Goal: Information Seeking & Learning: Learn about a topic

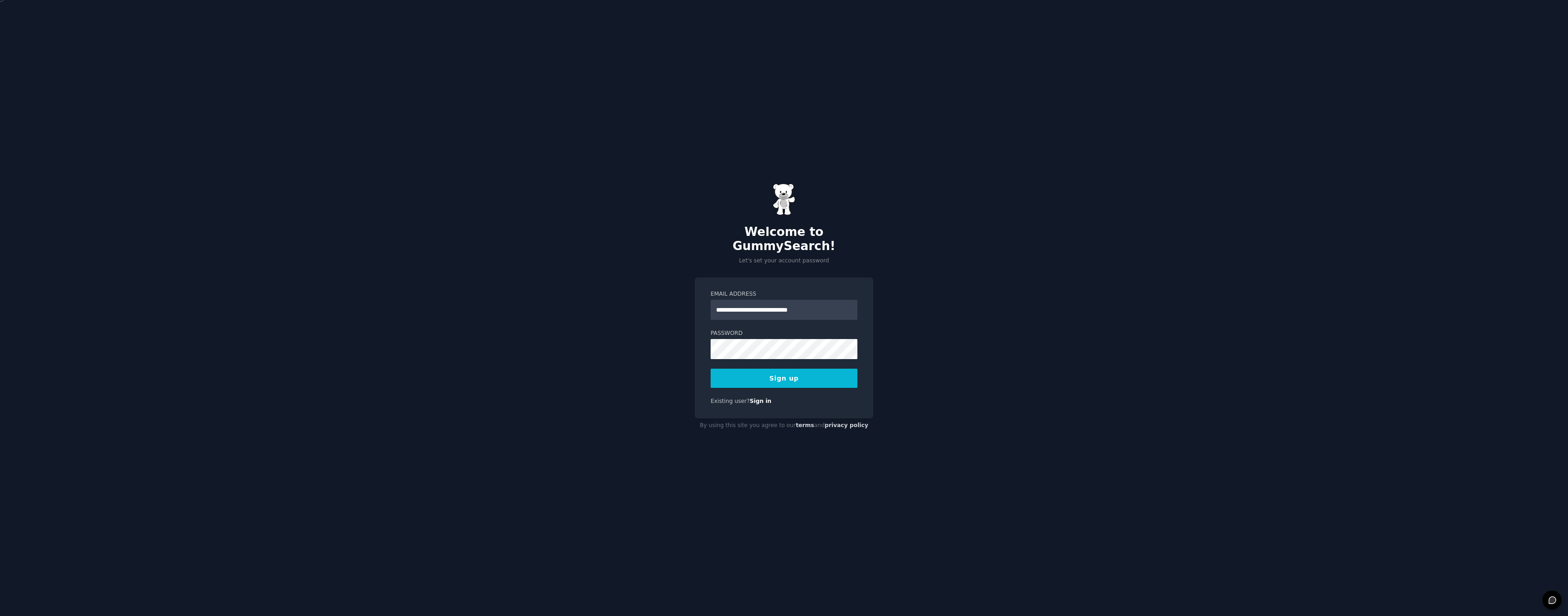
type input "**********"
click at [773, 372] on button "Sign up" at bounding box center [784, 378] width 147 height 20
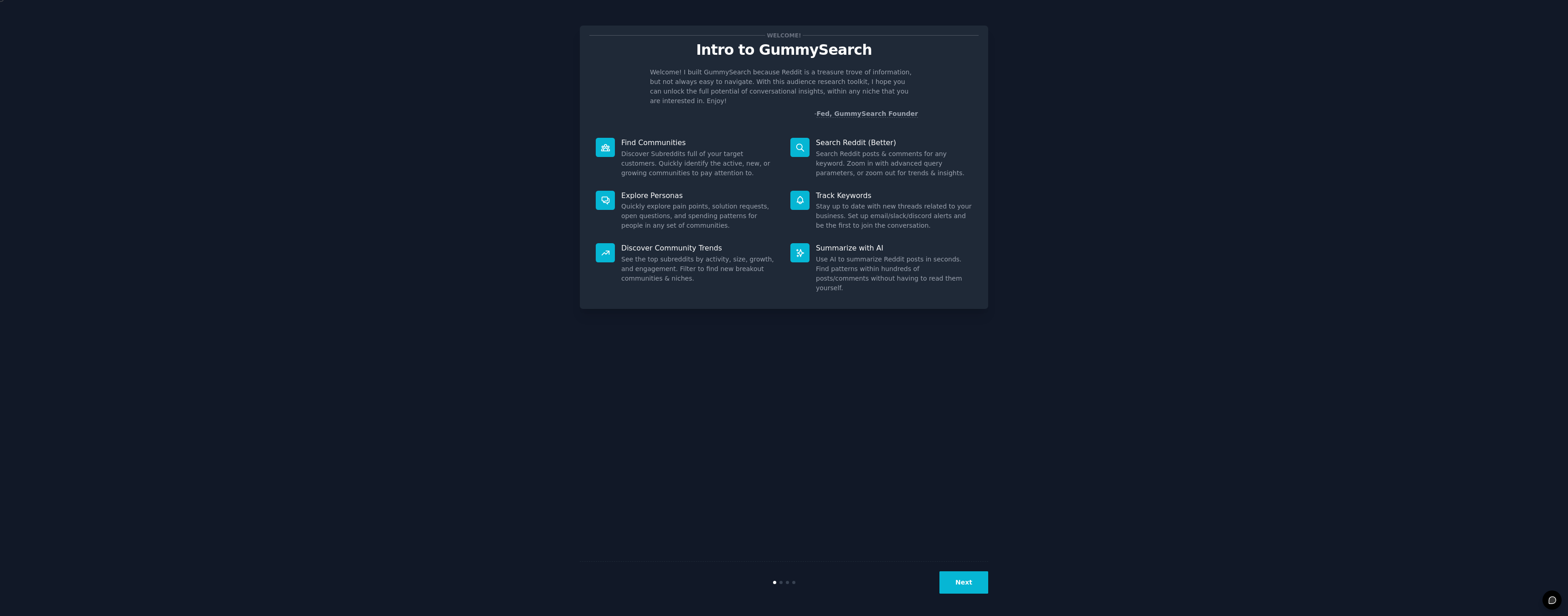
click at [946, 592] on button "Next" at bounding box center [964, 582] width 49 height 22
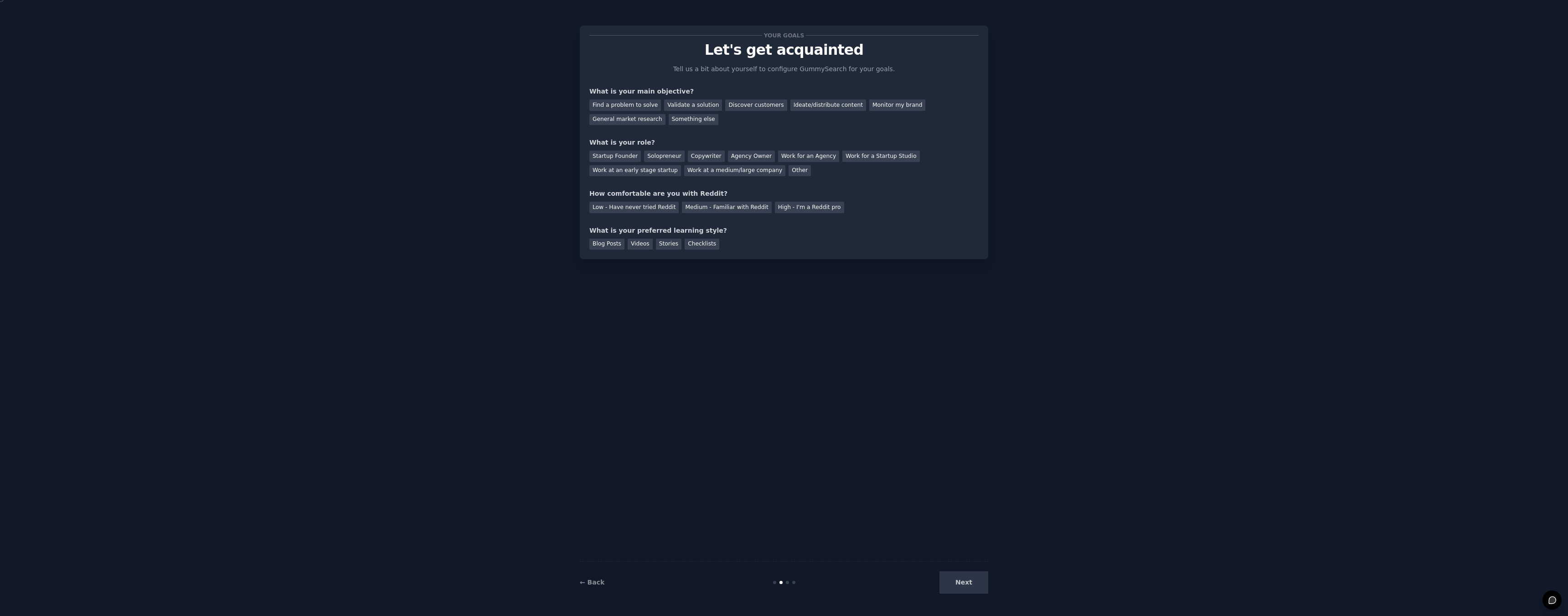
click at [953, 590] on div "Next" at bounding box center [920, 582] width 136 height 22
click at [688, 106] on div "Validate a solution" at bounding box center [692, 105] width 58 height 11
click at [648, 115] on div "General market research" at bounding box center [627, 120] width 76 height 11
click at [643, 104] on div "Find a problem to solve" at bounding box center [626, 105] width 72 height 11
click at [624, 120] on div "General market research" at bounding box center [627, 120] width 76 height 11
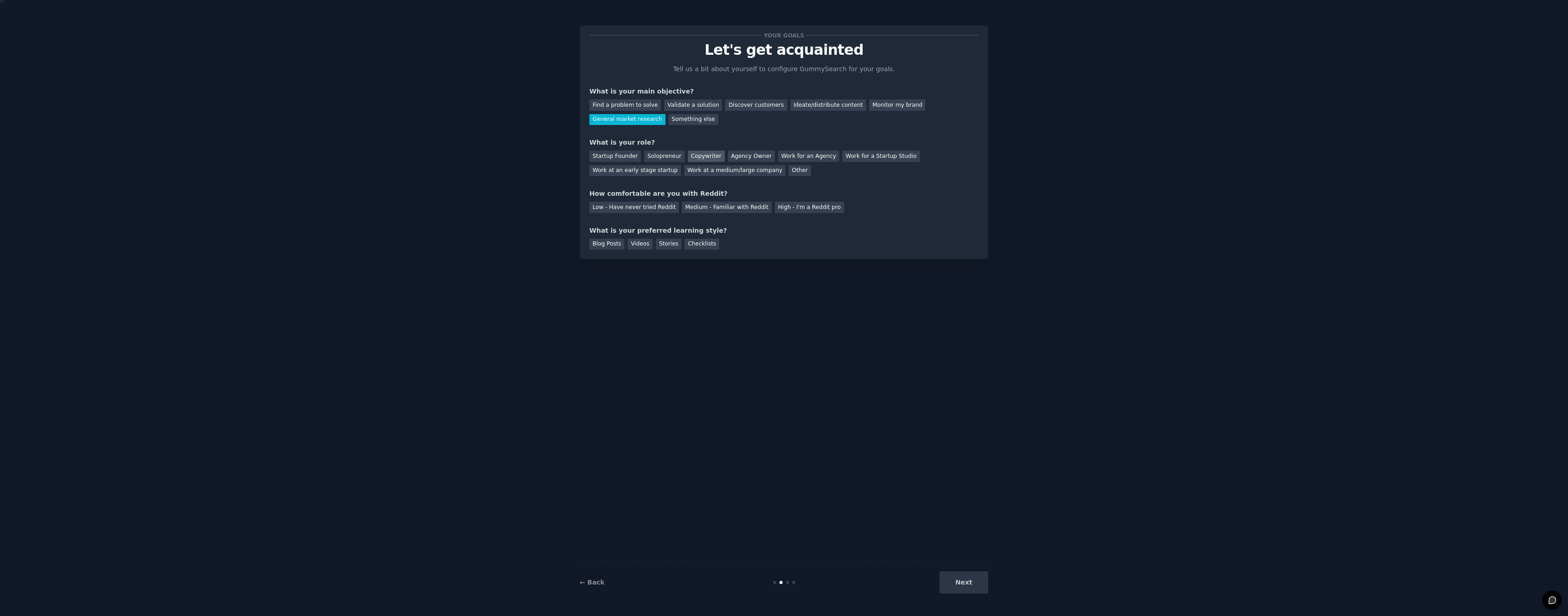
click at [709, 155] on div "Copywriter" at bounding box center [705, 156] width 37 height 11
click at [716, 207] on div "Medium - Familiar with Reddit" at bounding box center [727, 207] width 90 height 11
click at [637, 247] on div "Videos" at bounding box center [640, 244] width 25 height 11
click at [968, 571] on button "Next" at bounding box center [964, 582] width 49 height 22
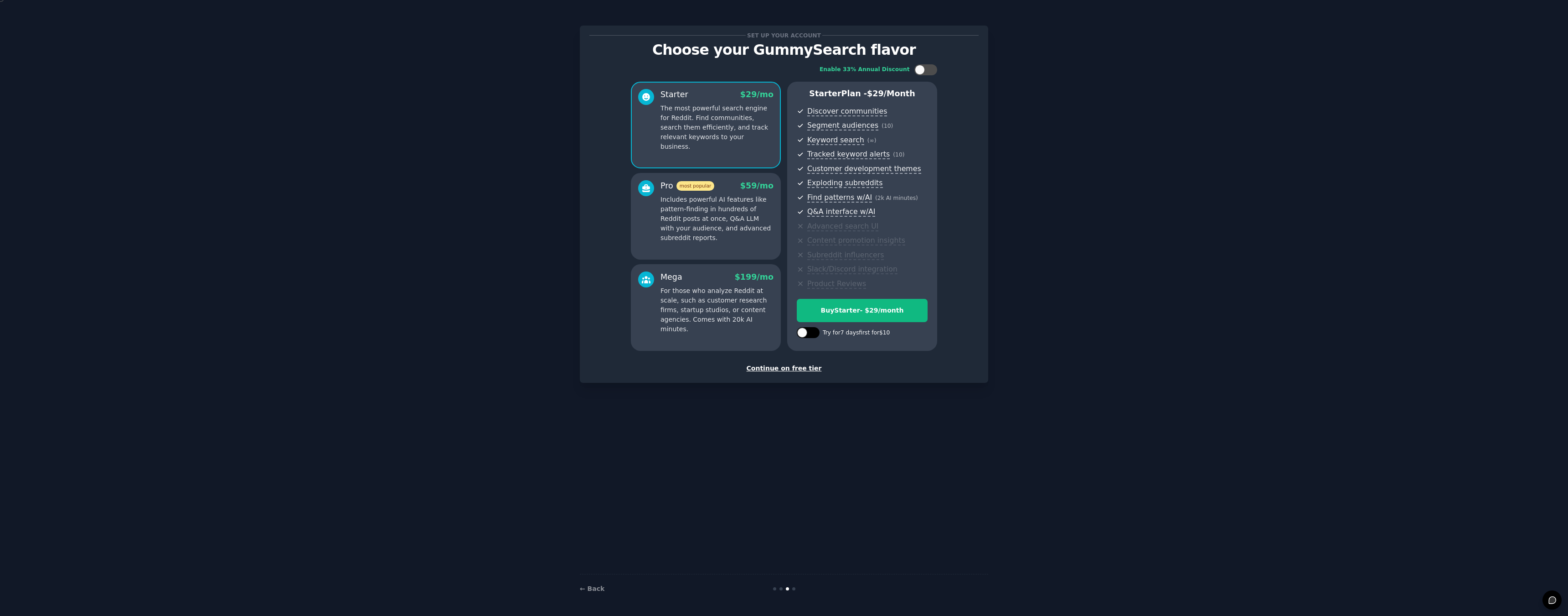
click at [811, 332] on div at bounding box center [808, 332] width 23 height 11
checkbox input "true"
click at [838, 309] on div "Try Starter for $10" at bounding box center [862, 310] width 130 height 10
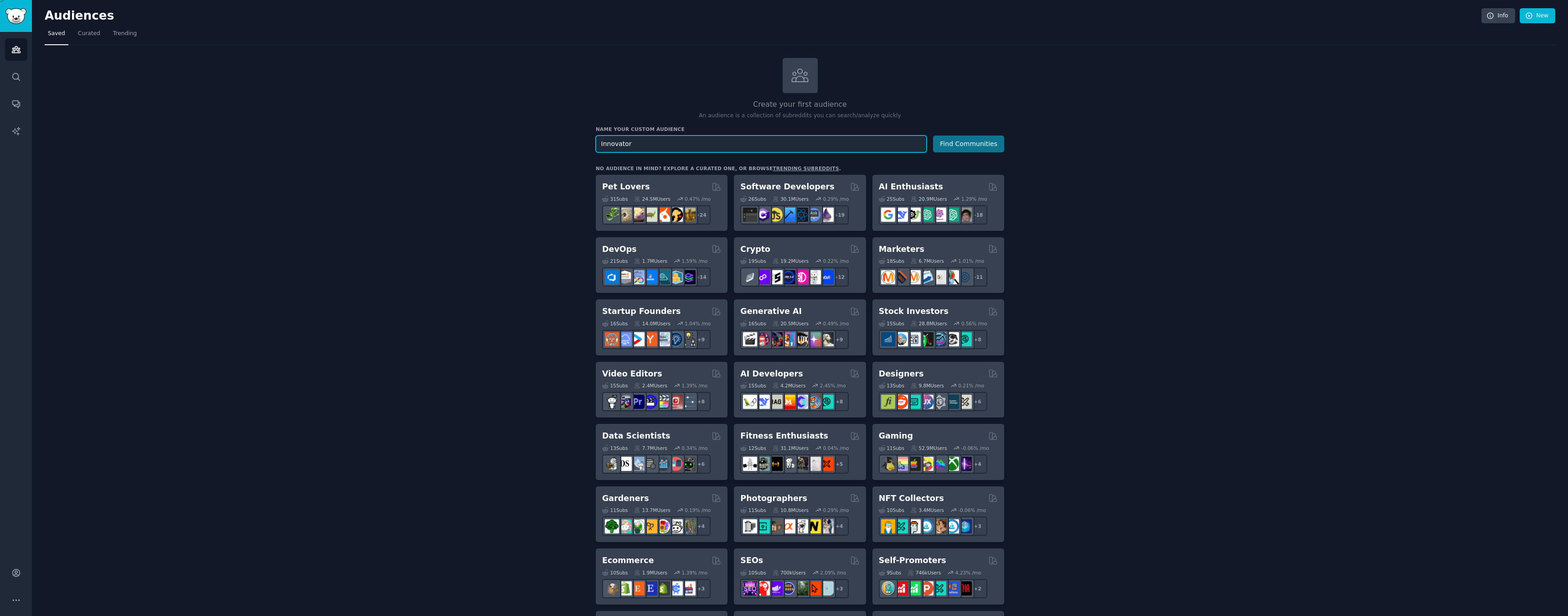
type input "Innovator"
click at [968, 143] on button "Find Communities" at bounding box center [968, 143] width 71 height 17
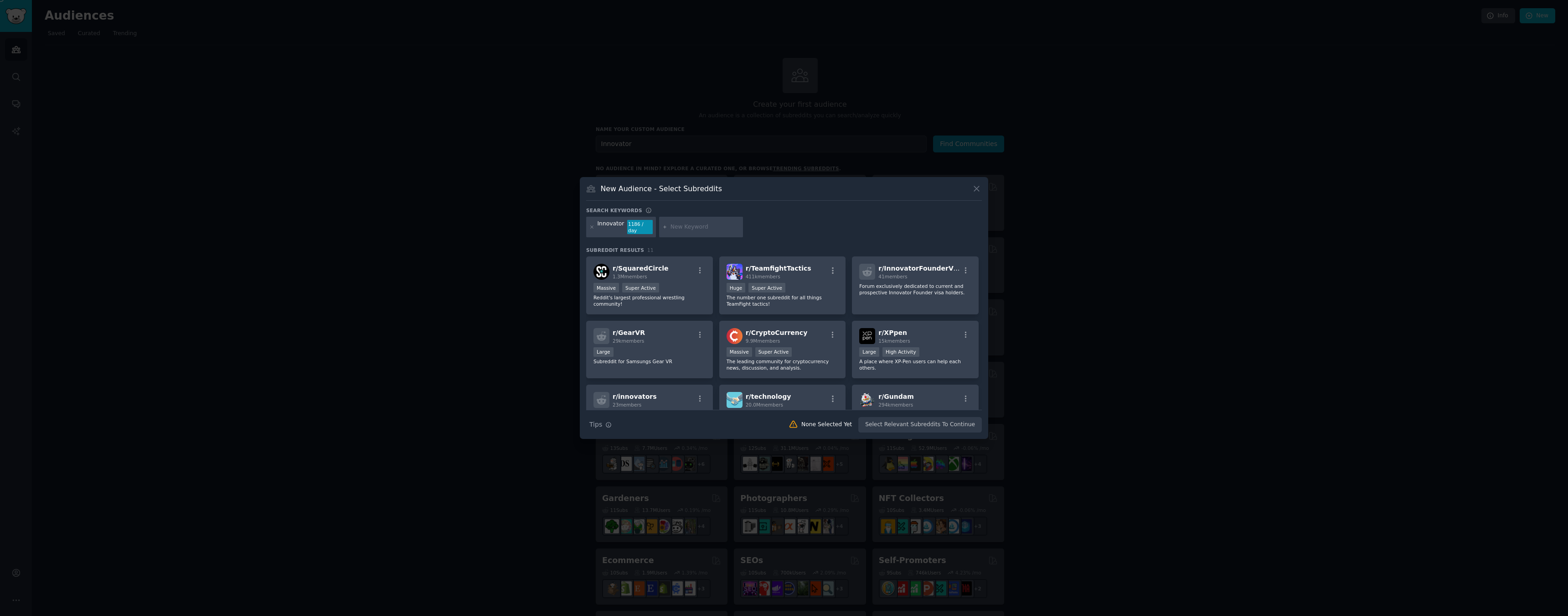
click at [982, 194] on button at bounding box center [977, 188] width 11 height 11
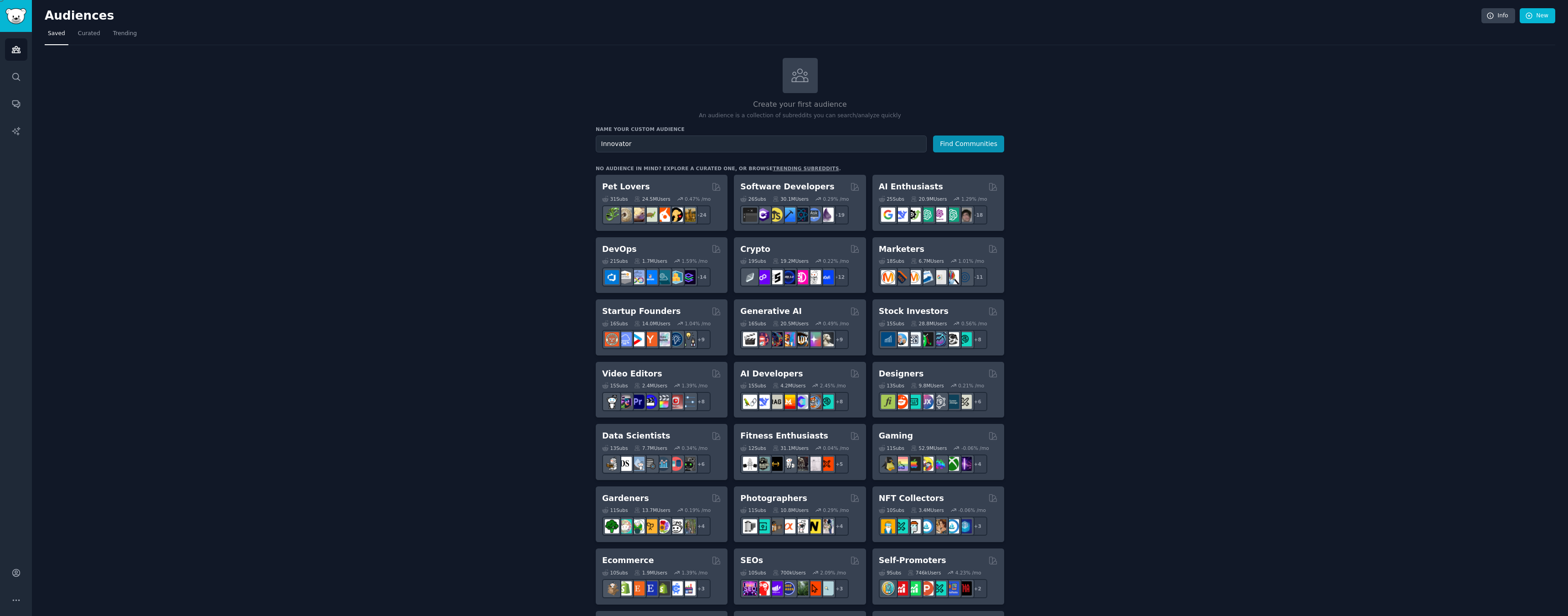
click at [762, 152] on div "Create your first audience An audience is a collection of subreddits you can se…" at bounding box center [799, 554] width 408 height 993
click at [752, 143] on input "Innovator" at bounding box center [761, 143] width 331 height 17
type input "Seeker"
click at [968, 142] on button "Find Communities" at bounding box center [968, 143] width 71 height 17
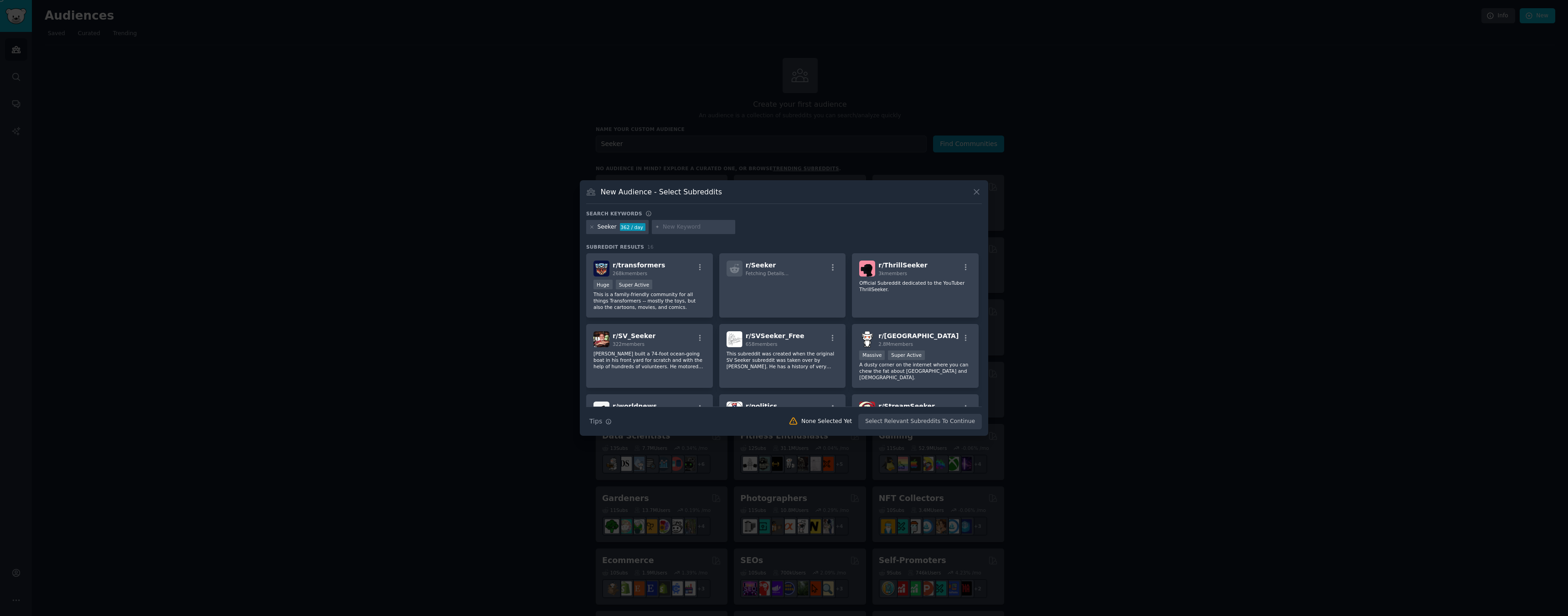
click at [744, 217] on div "Search keywords" at bounding box center [784, 215] width 396 height 10
click at [674, 227] on input "text" at bounding box center [697, 227] width 69 height 8
type input "Existentialism"
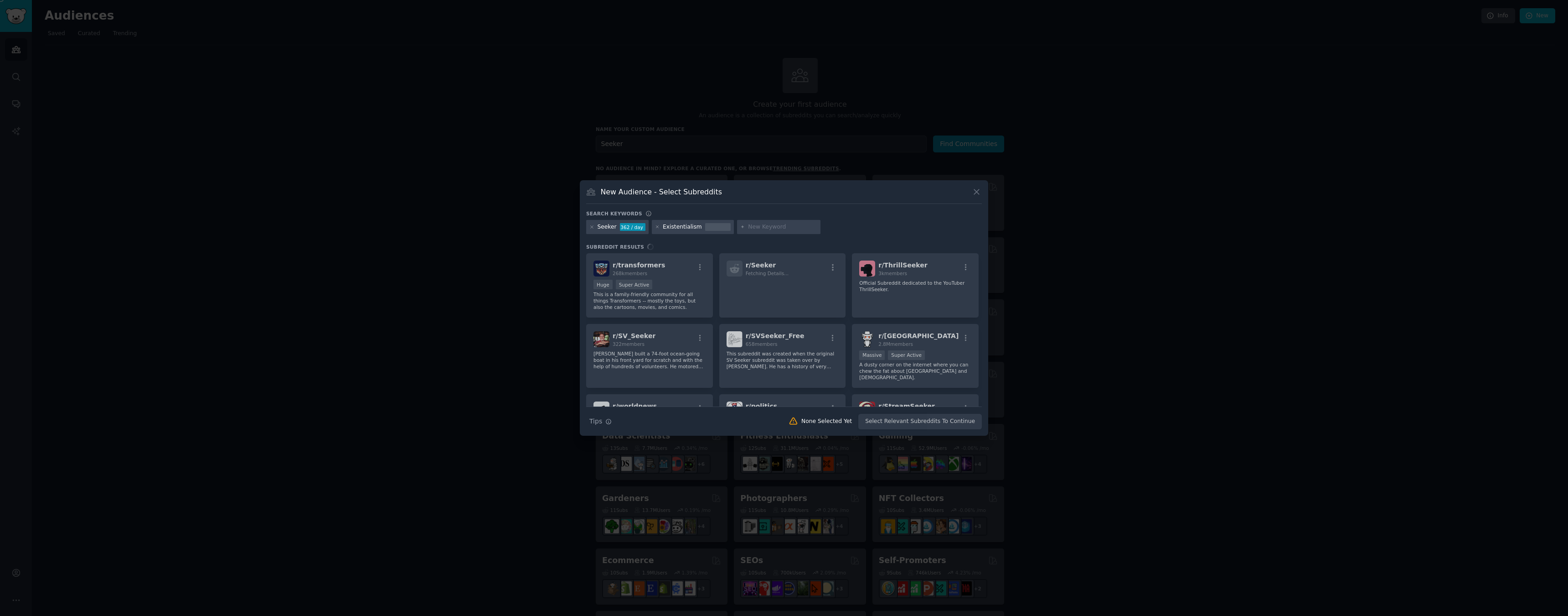
click at [699, 201] on div "New Audience - Select Subreddits" at bounding box center [784, 195] width 396 height 17
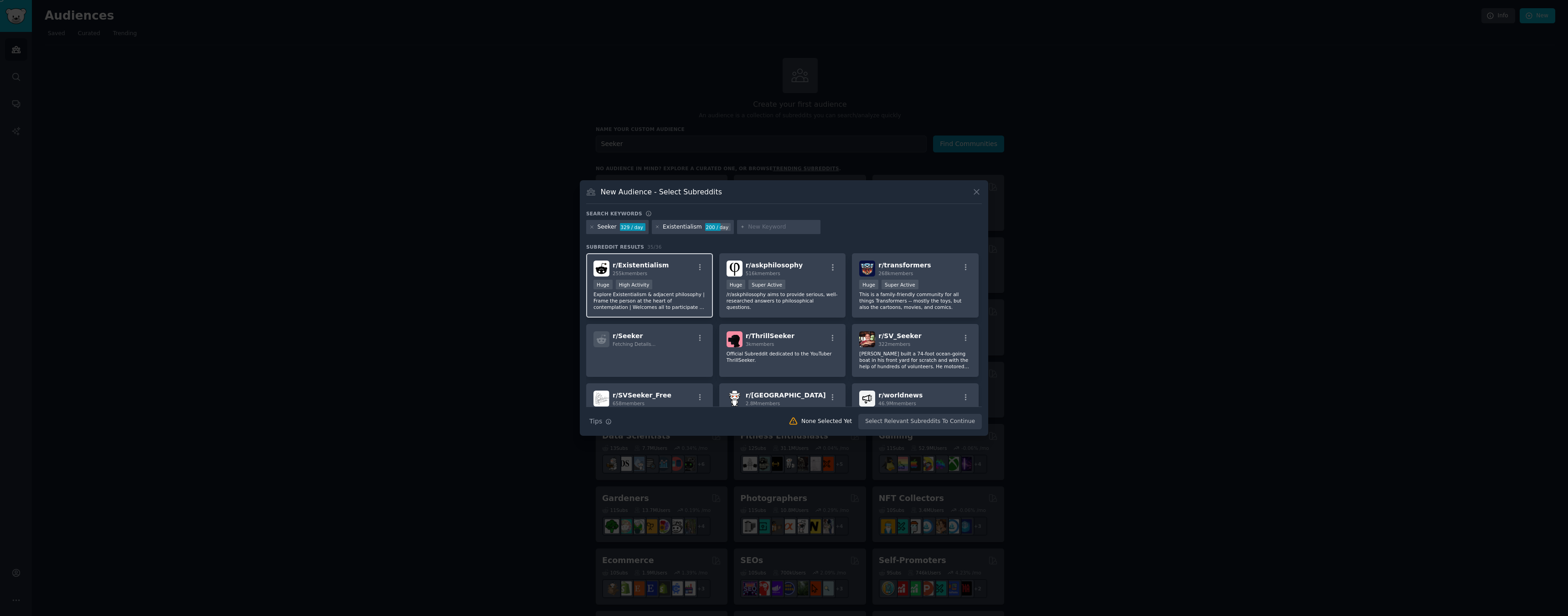
click at [670, 266] on div "r/ Existentialism 255k members" at bounding box center [650, 269] width 112 height 16
click at [593, 228] on icon at bounding box center [592, 227] width 5 height 5
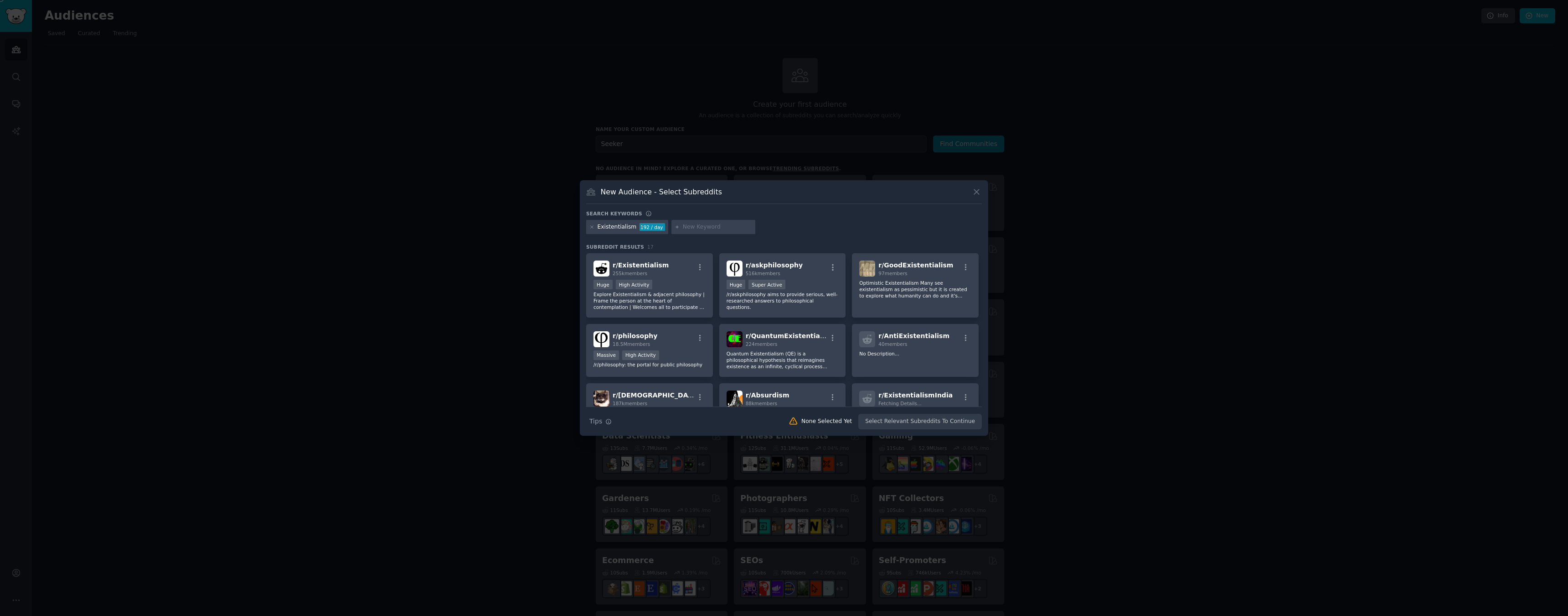
click at [593, 228] on icon at bounding box center [592, 227] width 5 height 5
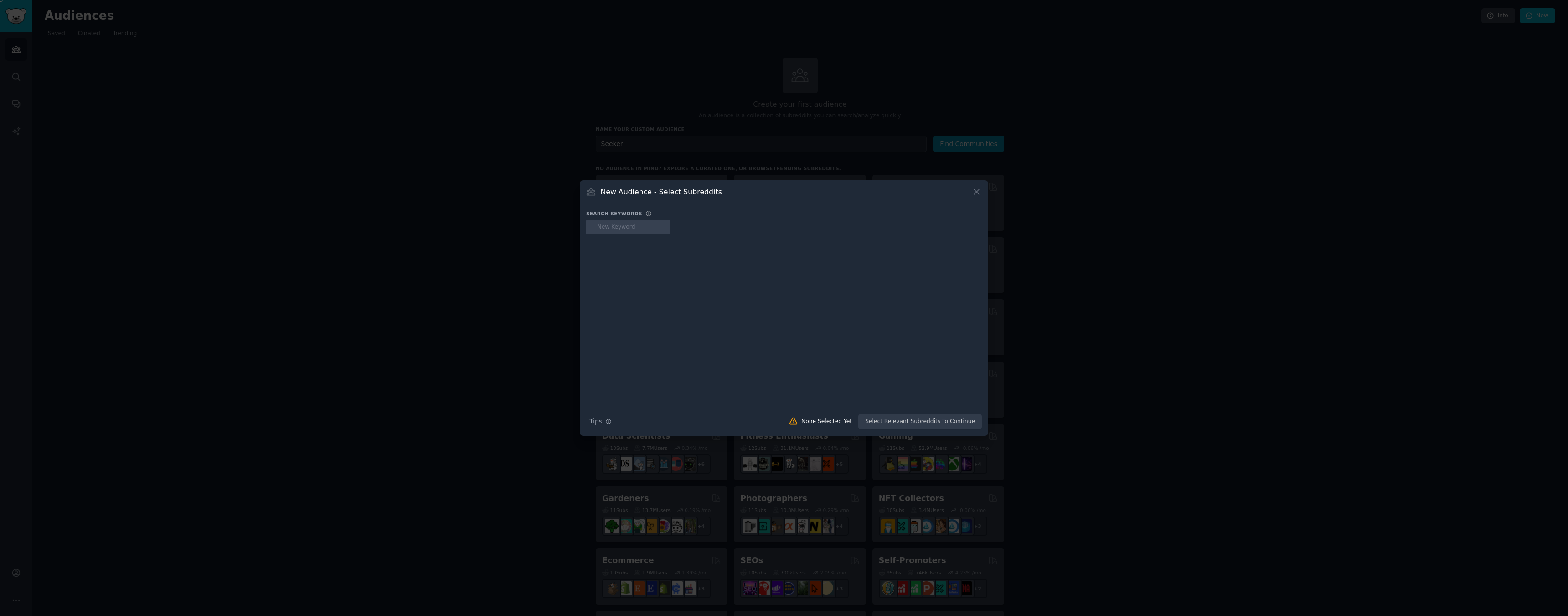
click at [618, 227] on input "text" at bounding box center [632, 227] width 69 height 8
type input "Coherence"
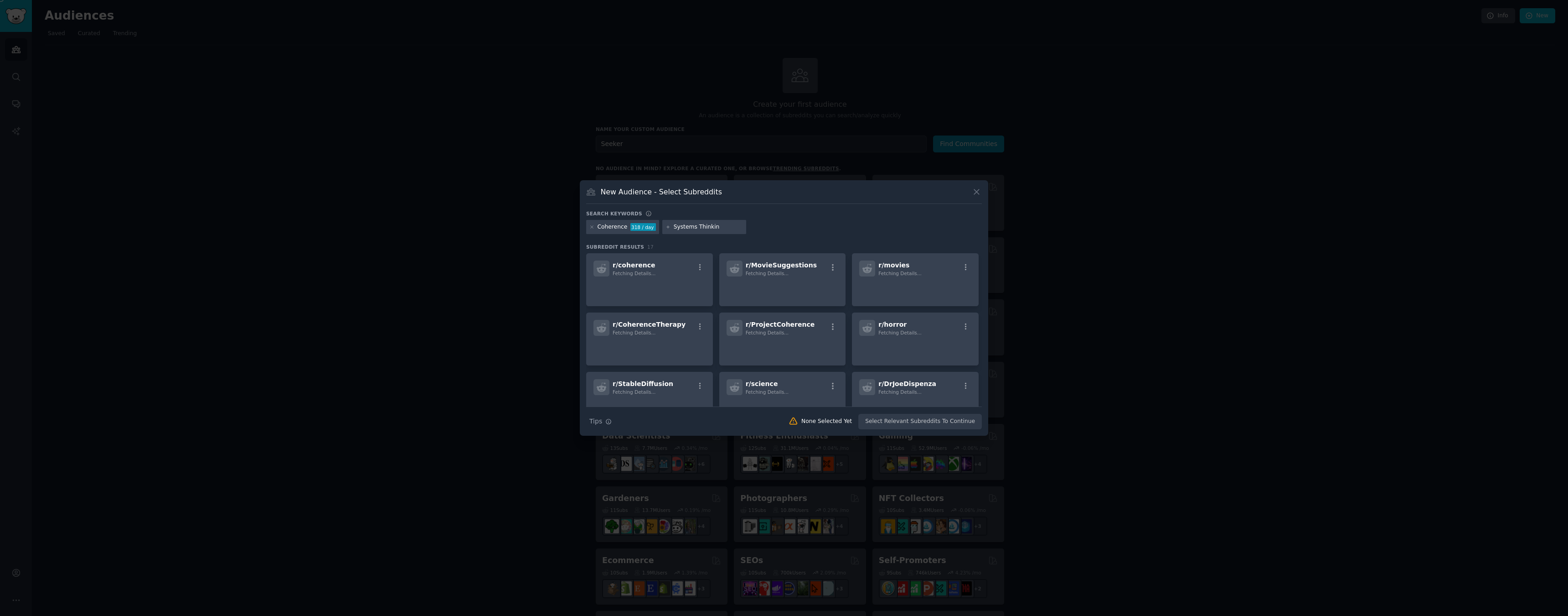
type input "Systems Thinking"
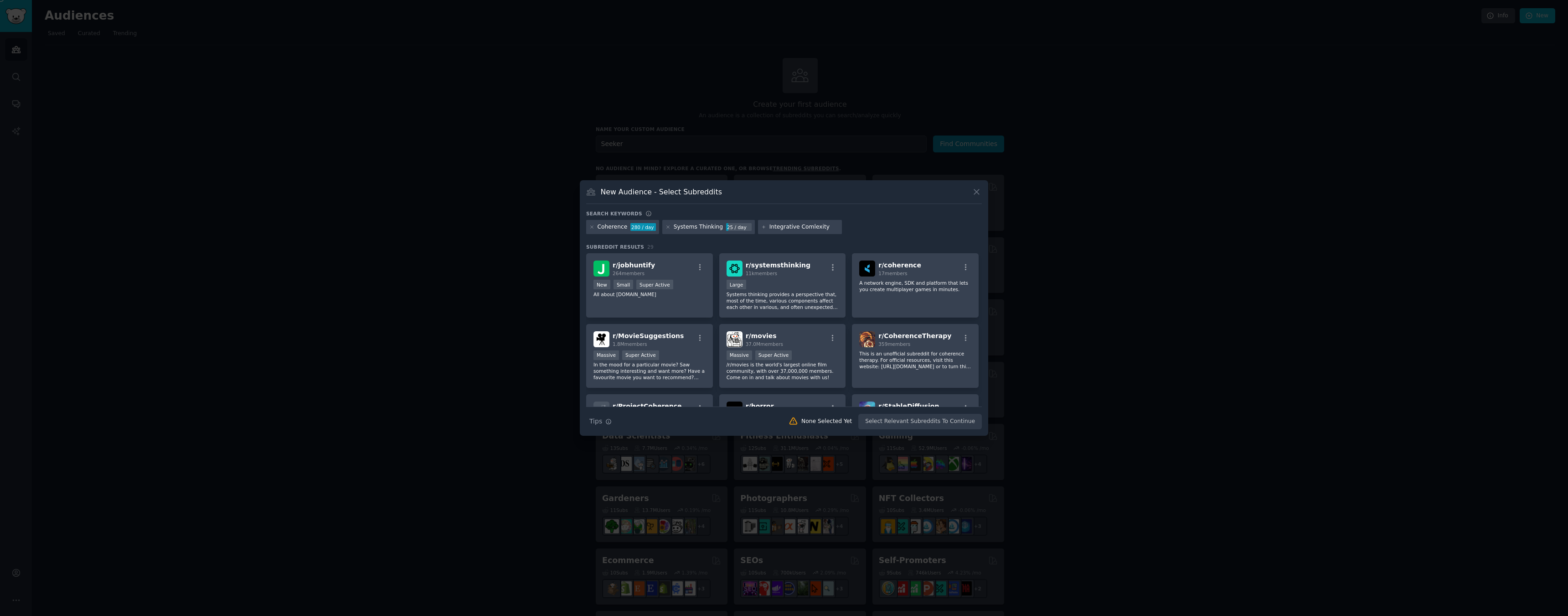
type input "Integrative Comlexity"
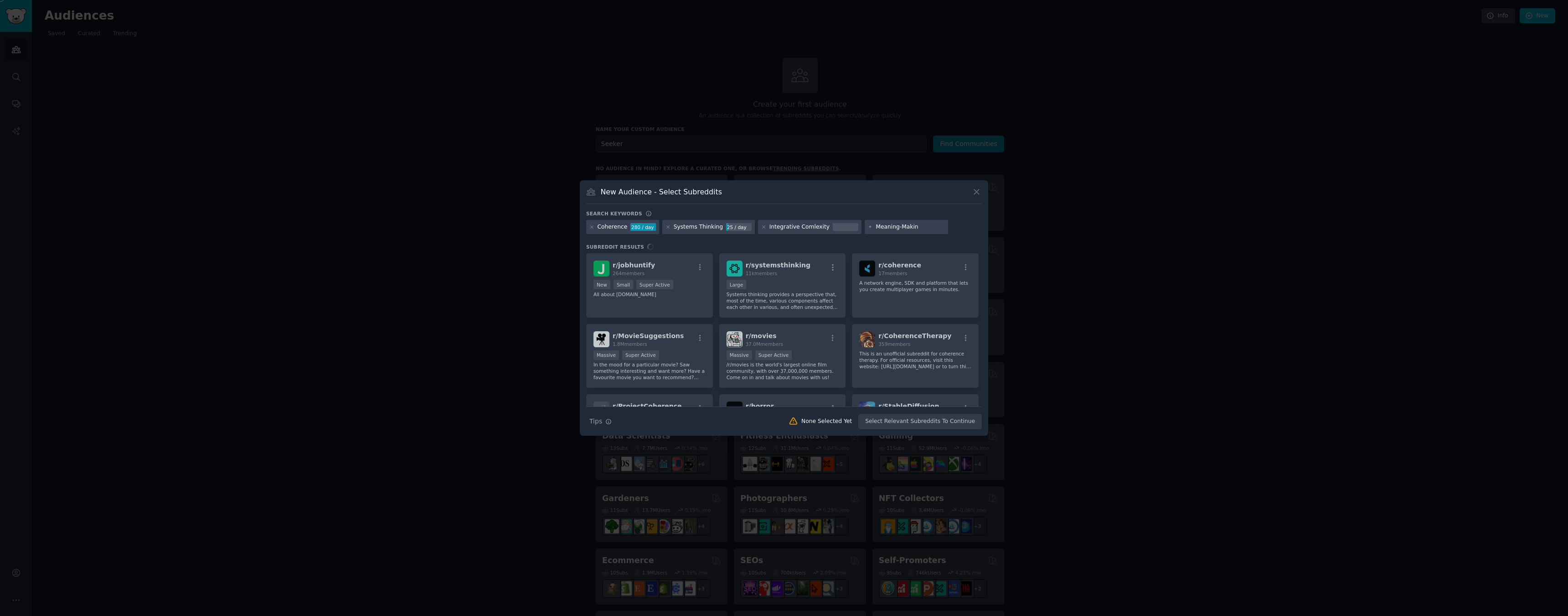
type input "Meaning-Making"
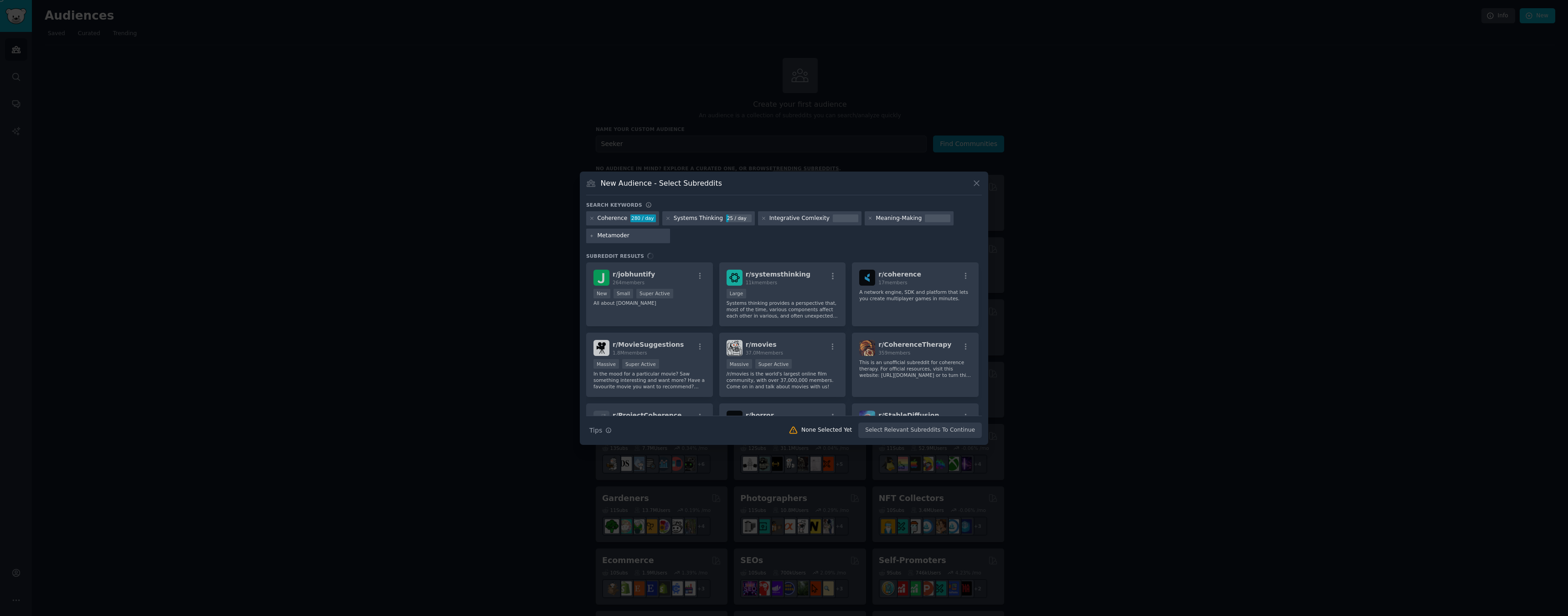
type input "Metamodern"
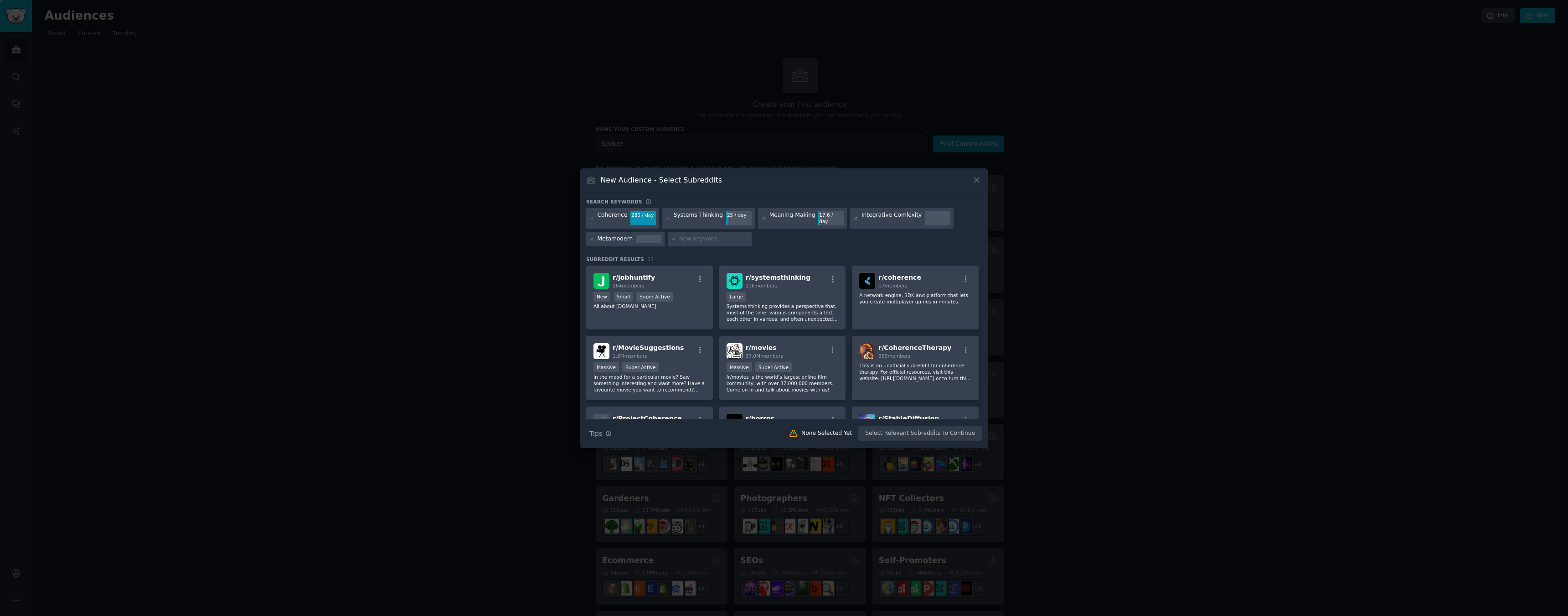
click at [854, 218] on icon at bounding box center [856, 218] width 5 height 5
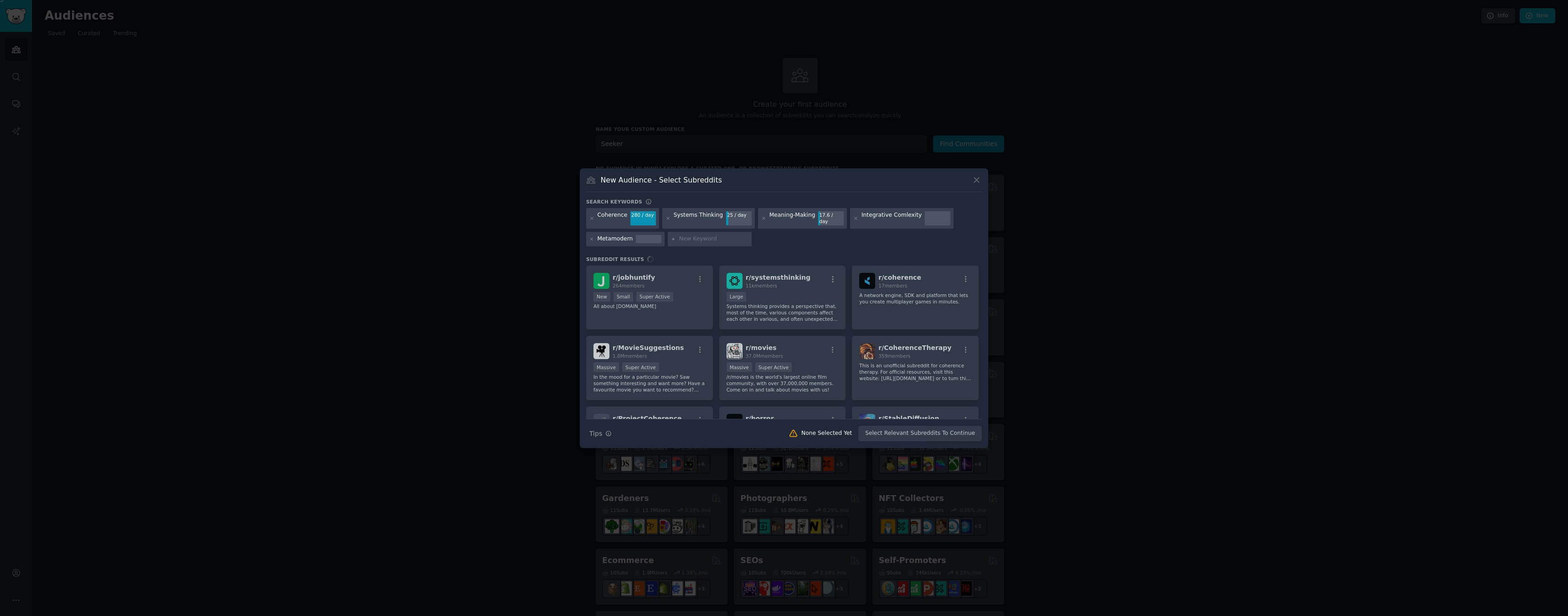
click at [834, 243] on div "Coherence 280 / day Systems Thinking 25 / day Meaning-Making 17.6 / day Integra…" at bounding box center [784, 228] width 396 height 42
click at [695, 236] on input "text" at bounding box center [714, 239] width 69 height 8
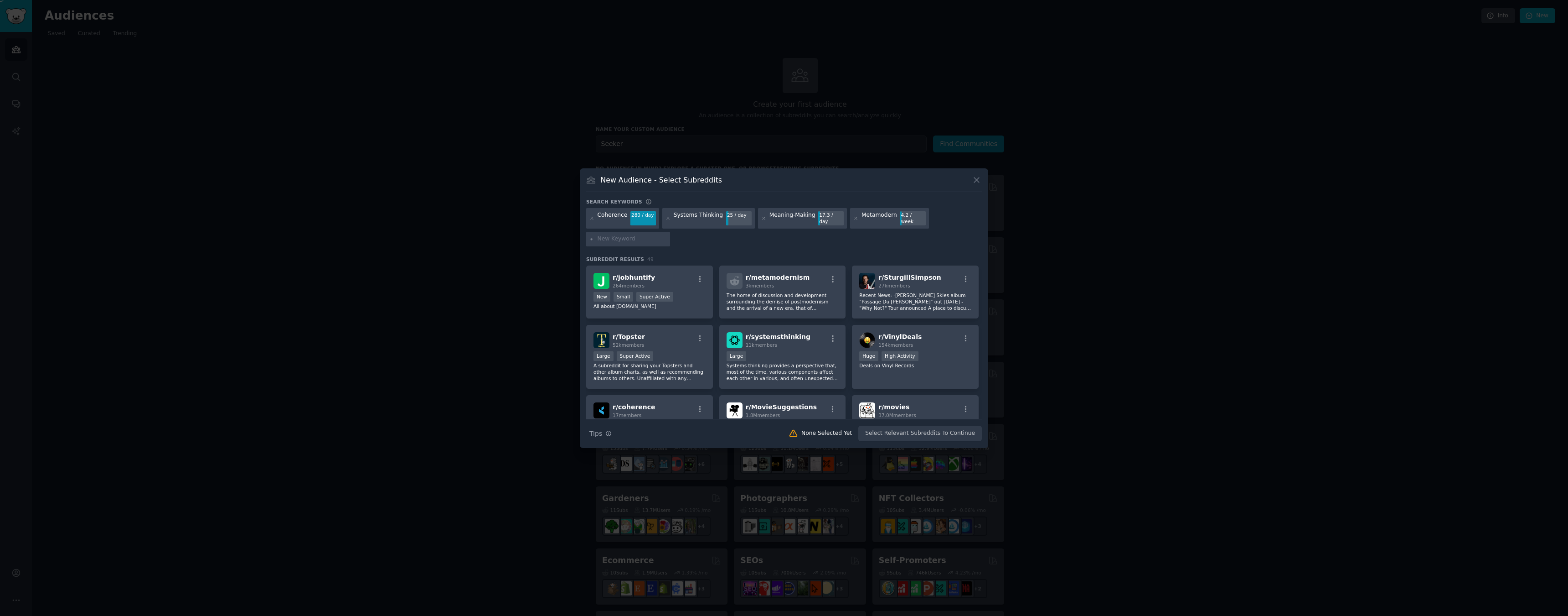
scroll to position [1, 0]
click at [781, 292] on p "The home of discussion and development surrounding the demise of postmodernism …" at bounding box center [783, 301] width 112 height 20
click at [762, 284] on span "3k members" at bounding box center [760, 284] width 29 height 6
click at [621, 235] on input "text" at bounding box center [632, 239] width 69 height 8
type input "Philosophy"
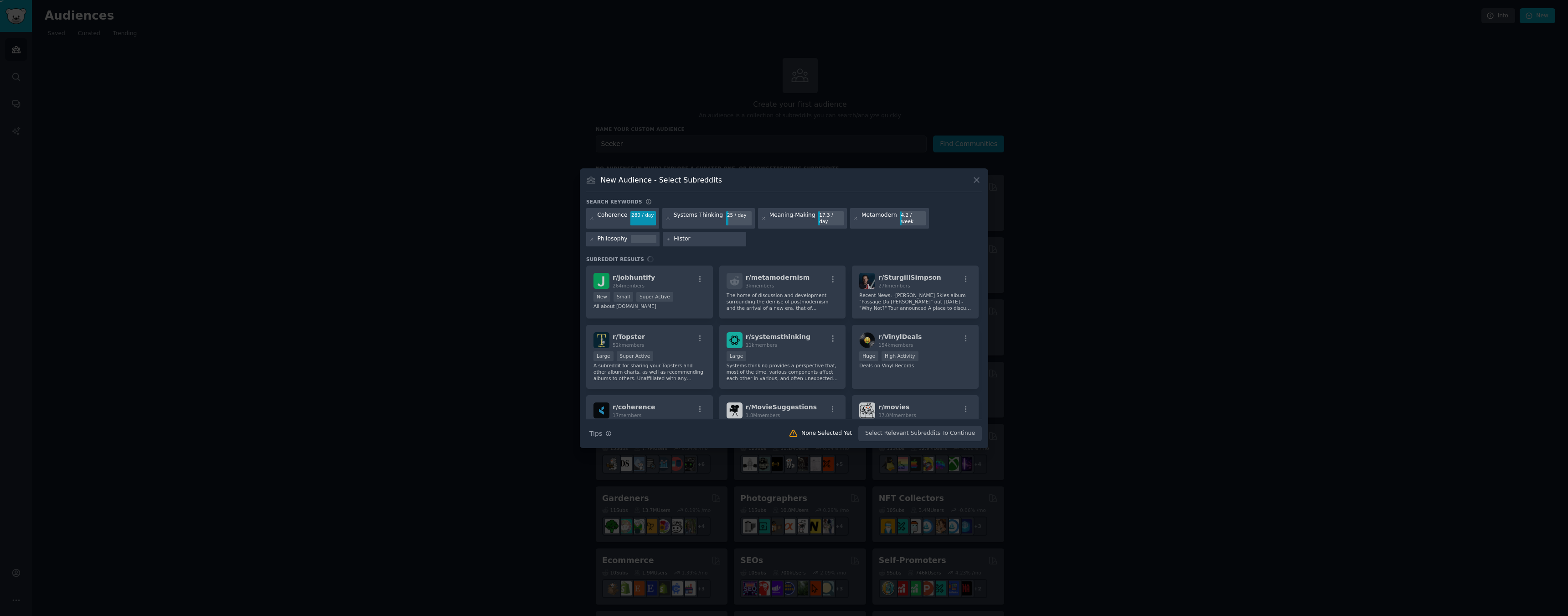
type input "History"
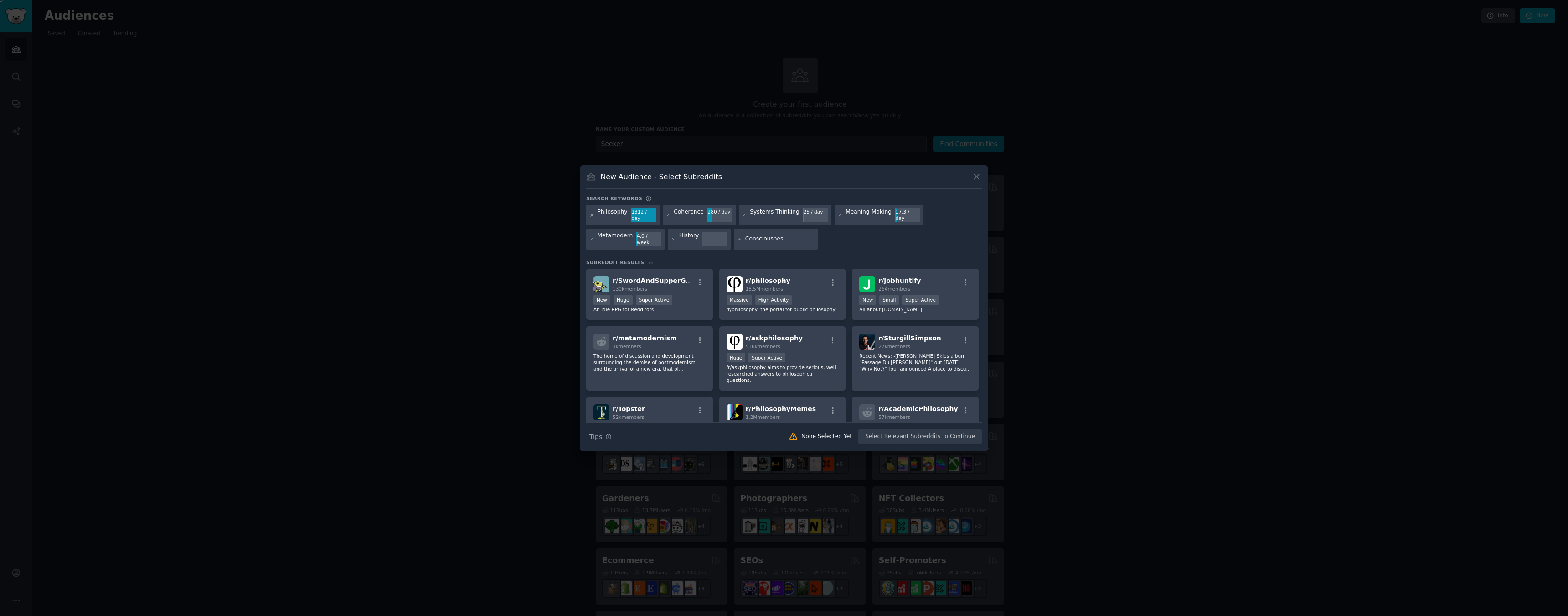
type input "Consciousness"
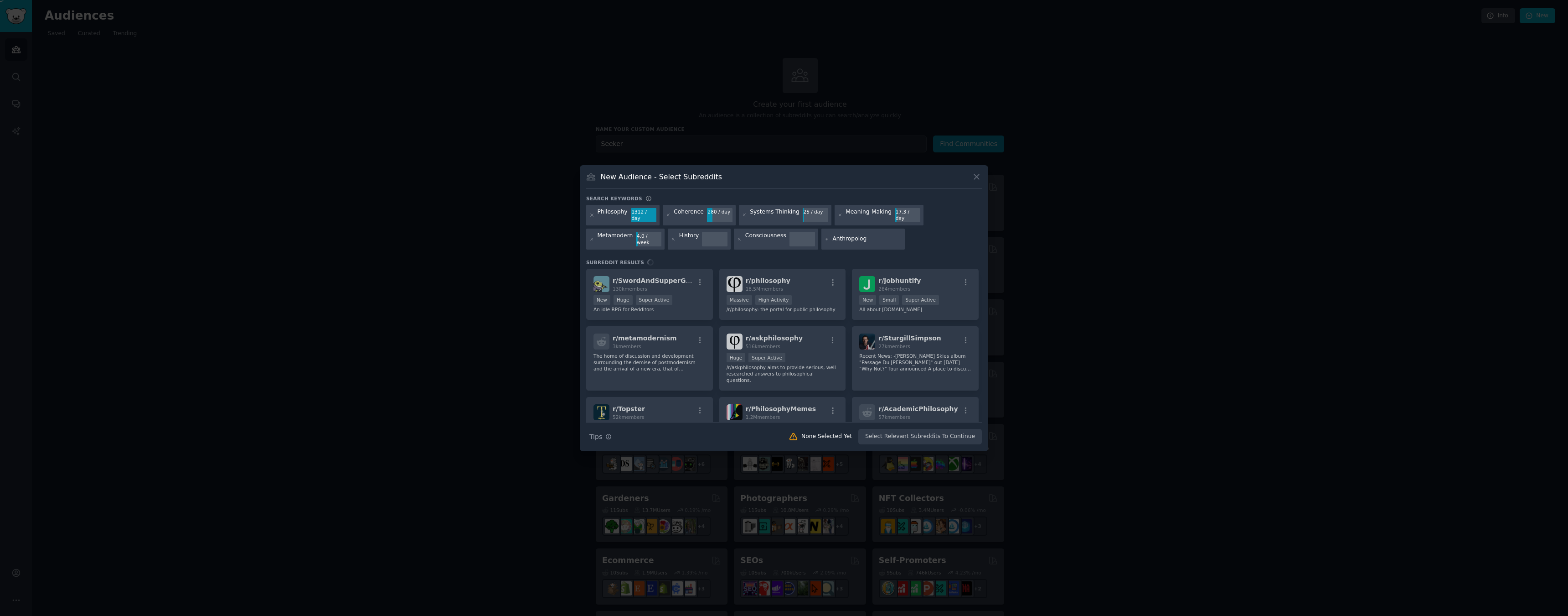
type input "Anthropology"
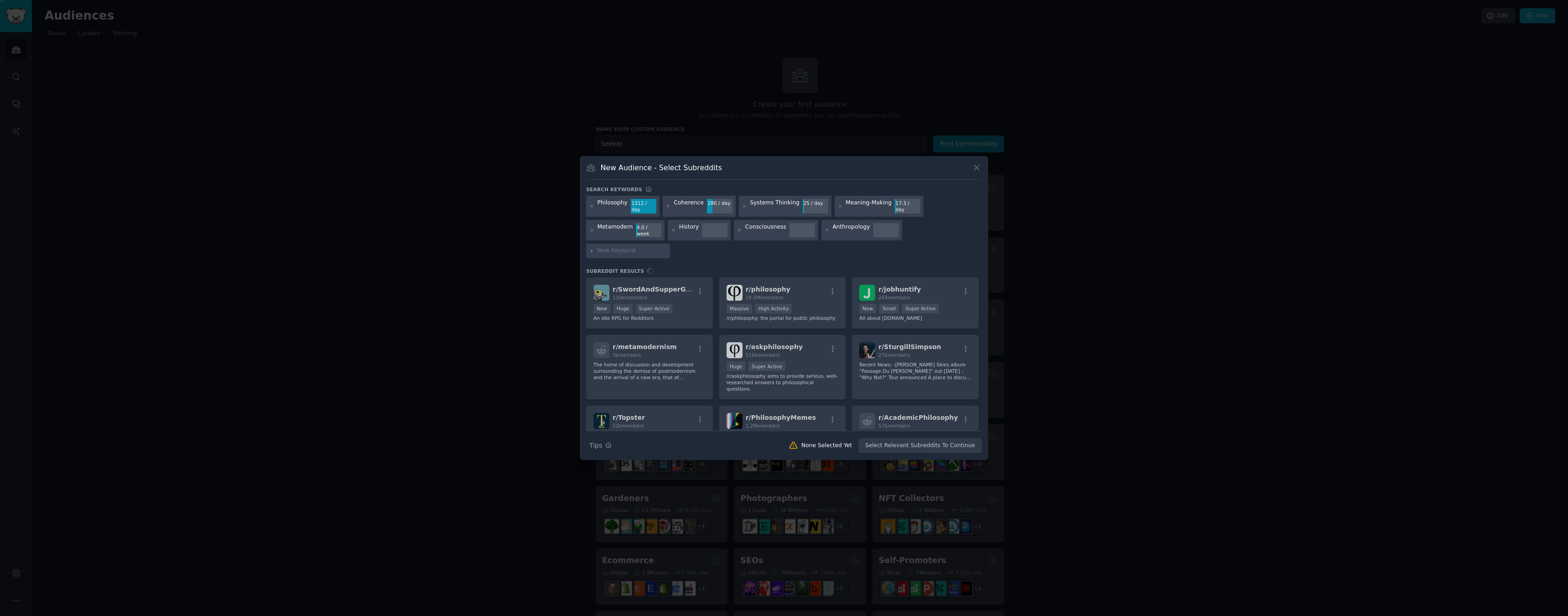
click at [780, 286] on div "r/ SwordAndSupperGame 130k members New Huge Super Active An idle RPG for Reddit…" at bounding box center [784, 354] width 396 height 153
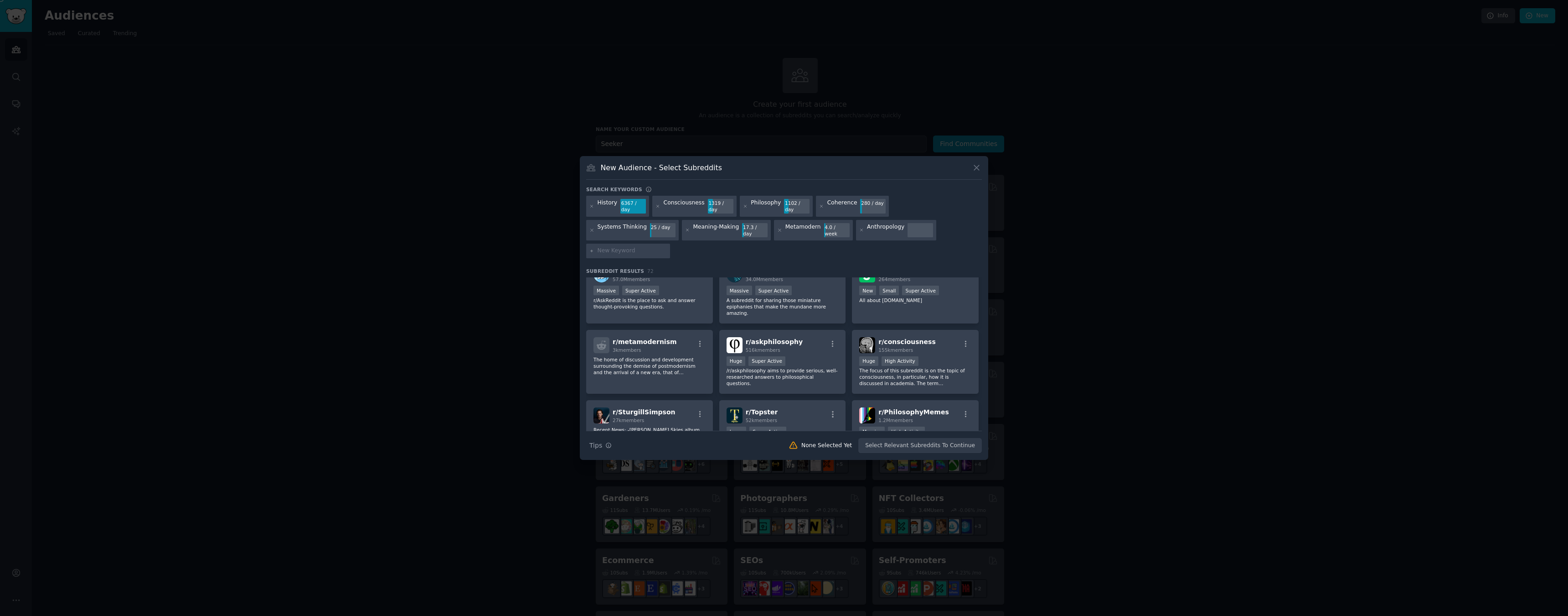
scroll to position [93, 0]
click at [676, 362] on div "r/ metamodernism 3k members The home of discussion and development surrounding …" at bounding box center [650, 358] width 127 height 64
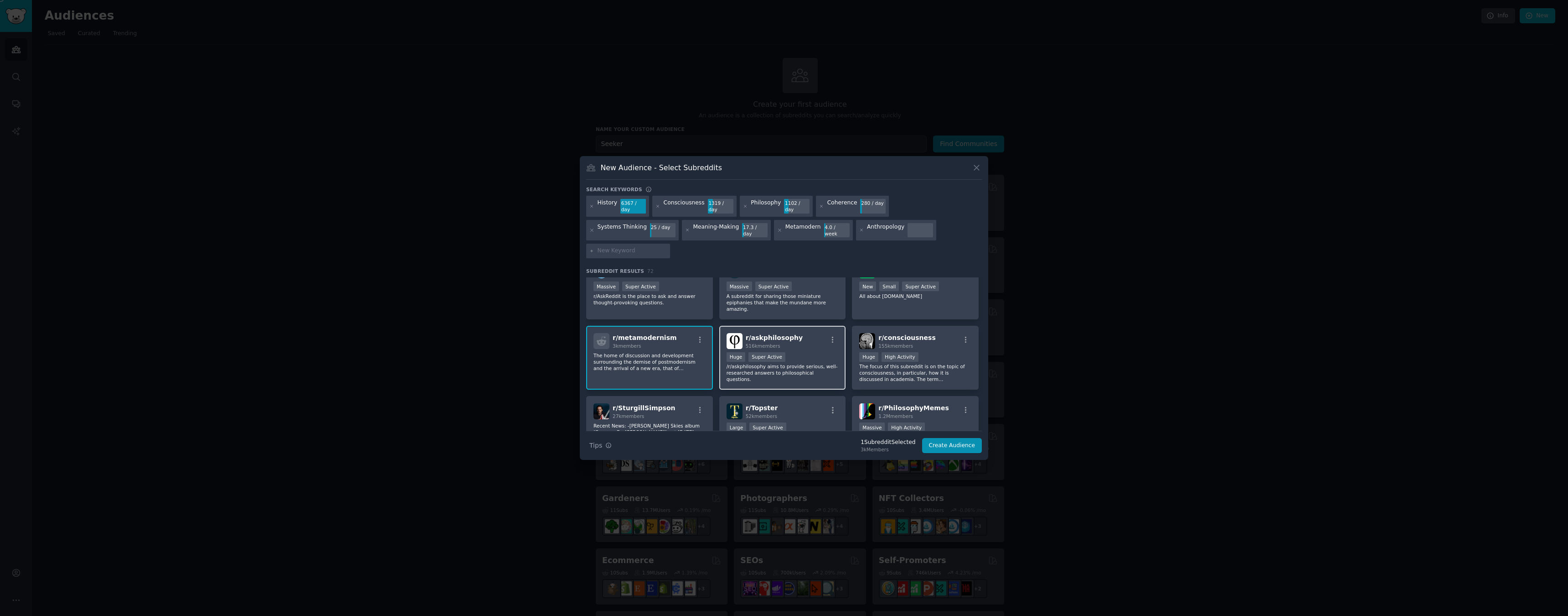
click at [780, 342] on div "516k members" at bounding box center [775, 345] width 57 height 7
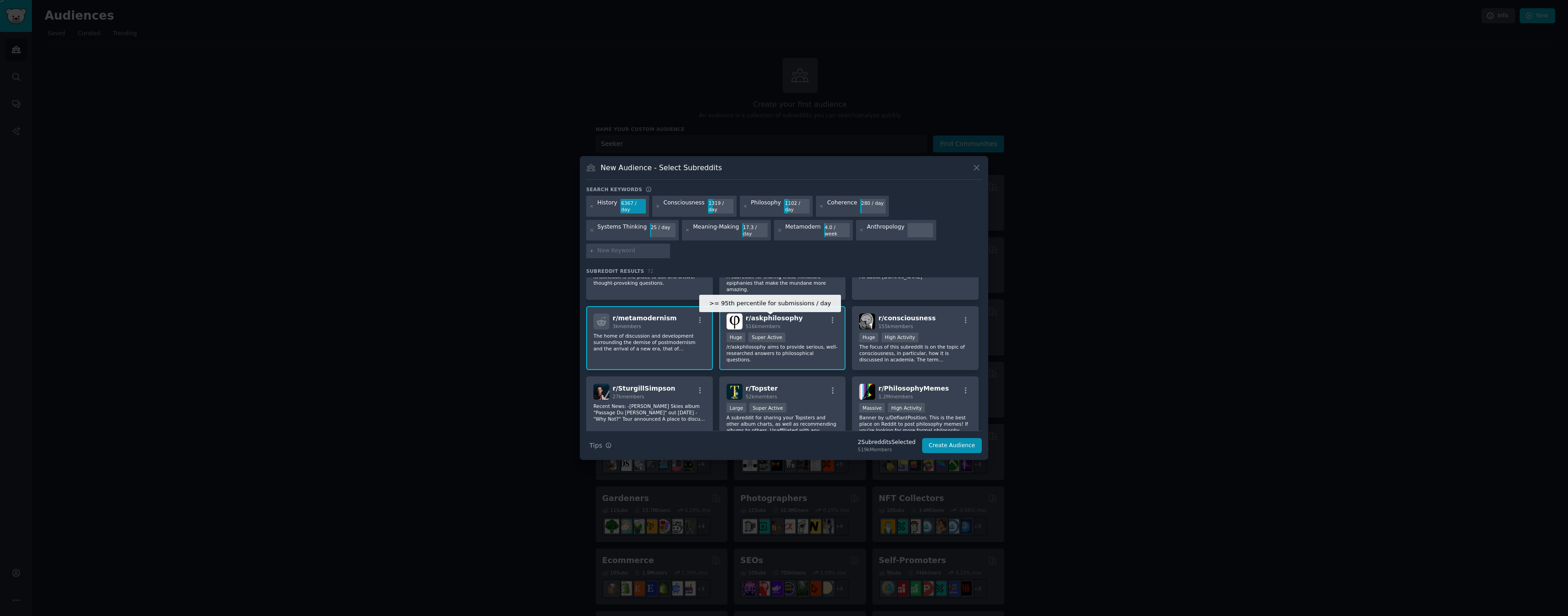
scroll to position [112, 0]
click at [933, 313] on div "r/ consciousness 155k members" at bounding box center [916, 321] width 112 height 16
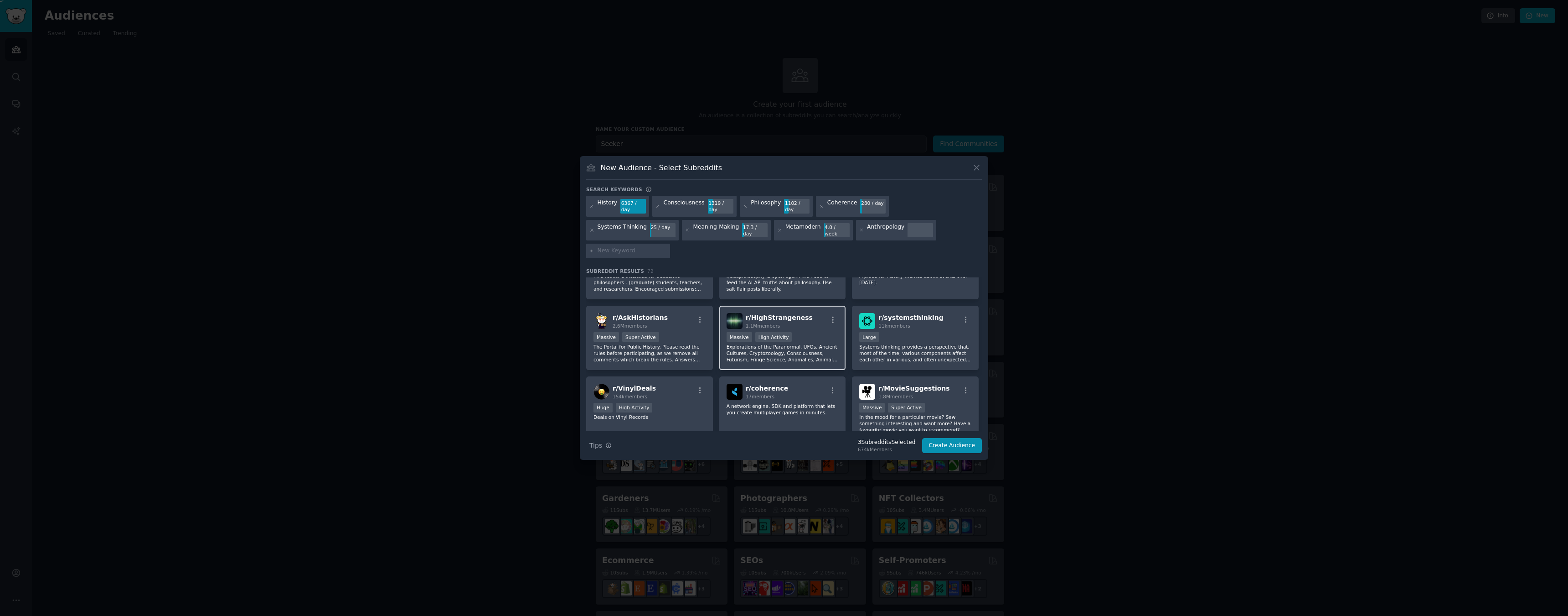
scroll to position [324, 0]
click at [652, 331] on div "Super Active" at bounding box center [640, 336] width 37 height 10
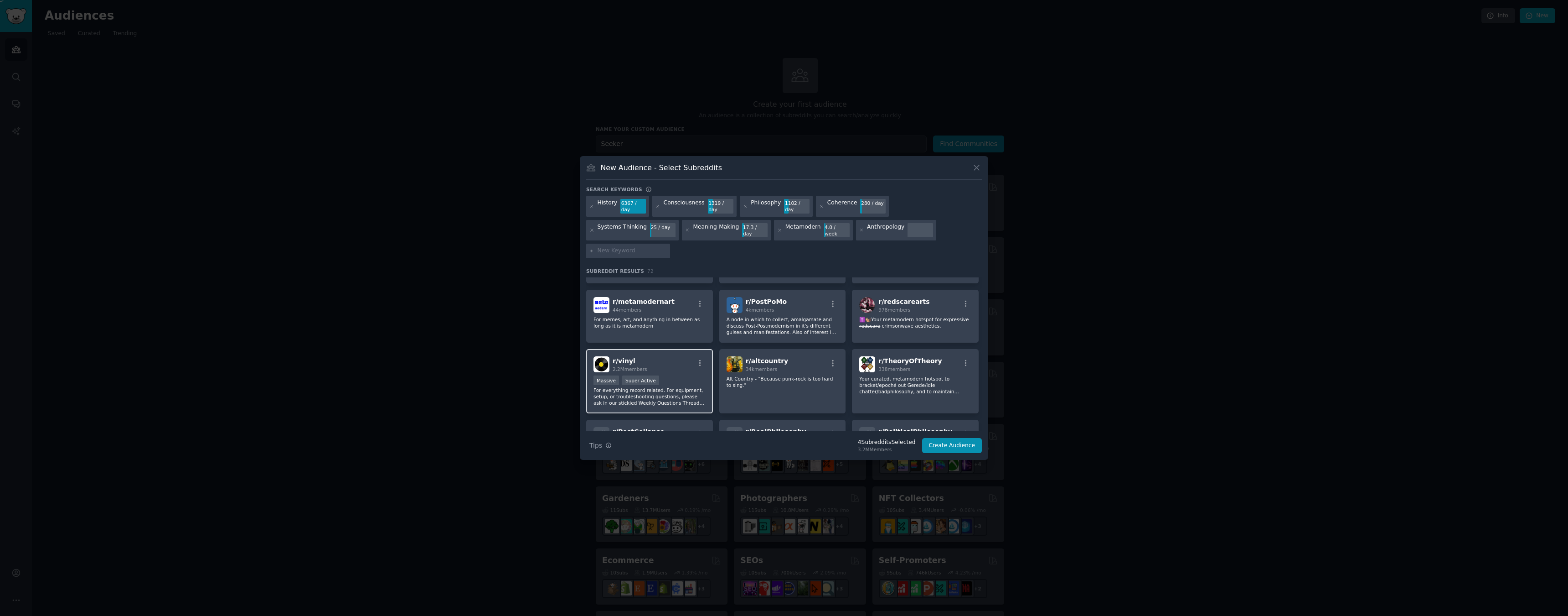
scroll to position [1037, 0]
click at [655, 317] on p "For memes, art, and anything in between as long as it is metamodern" at bounding box center [650, 323] width 112 height 13
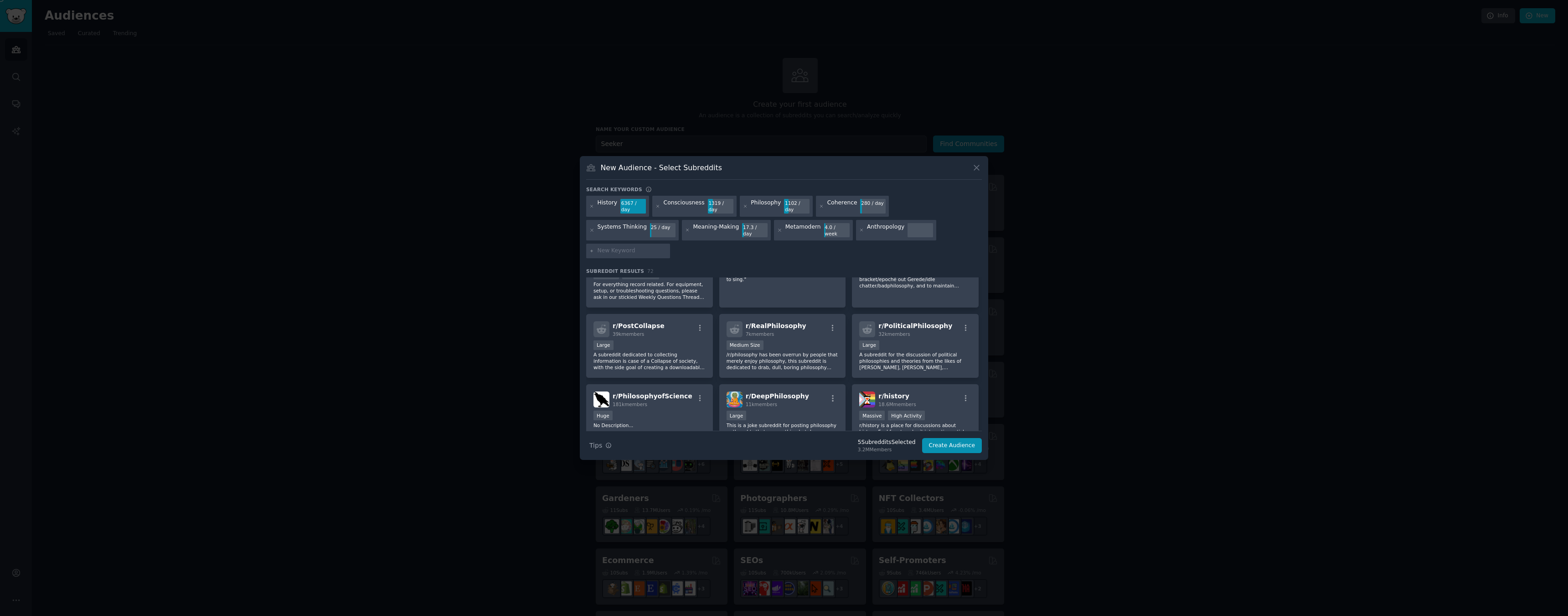
scroll to position [1145, 0]
click at [892, 350] on p "A subreddit for the discussion of political philosophies and theories from the …" at bounding box center [916, 359] width 112 height 20
click at [767, 339] on div "Medium Size" at bounding box center [783, 345] width 112 height 11
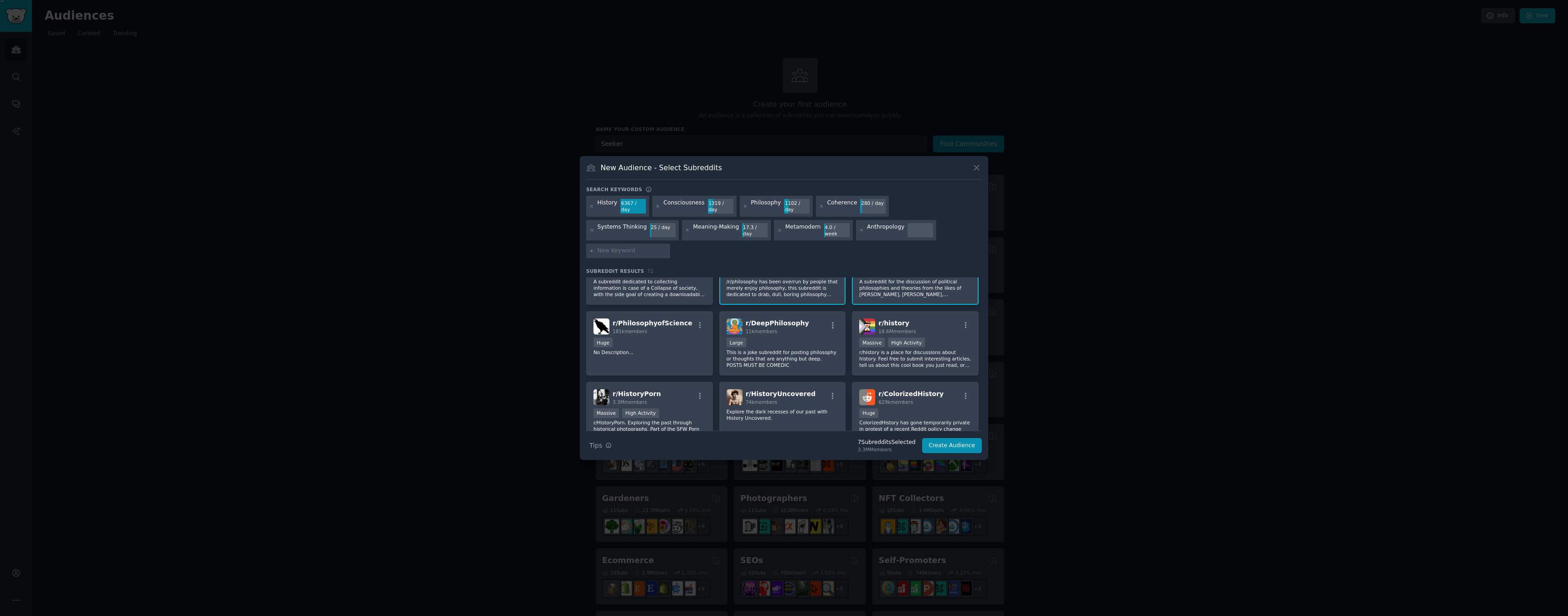
scroll to position [1217, 0]
click at [652, 337] on div "Huge" at bounding box center [650, 343] width 112 height 11
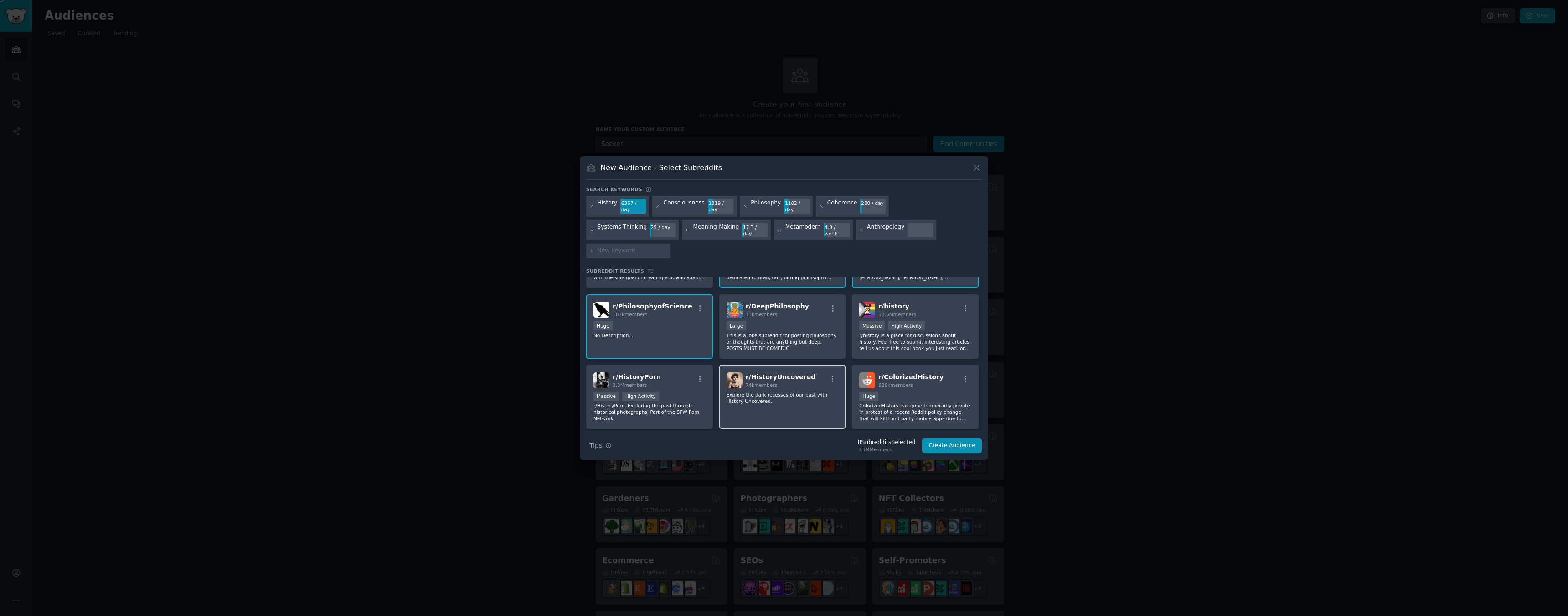
scroll to position [1234, 0]
click at [934, 319] on div ">= 80th percentile for submissions / day Massive High Activity" at bounding box center [916, 325] width 112 height 11
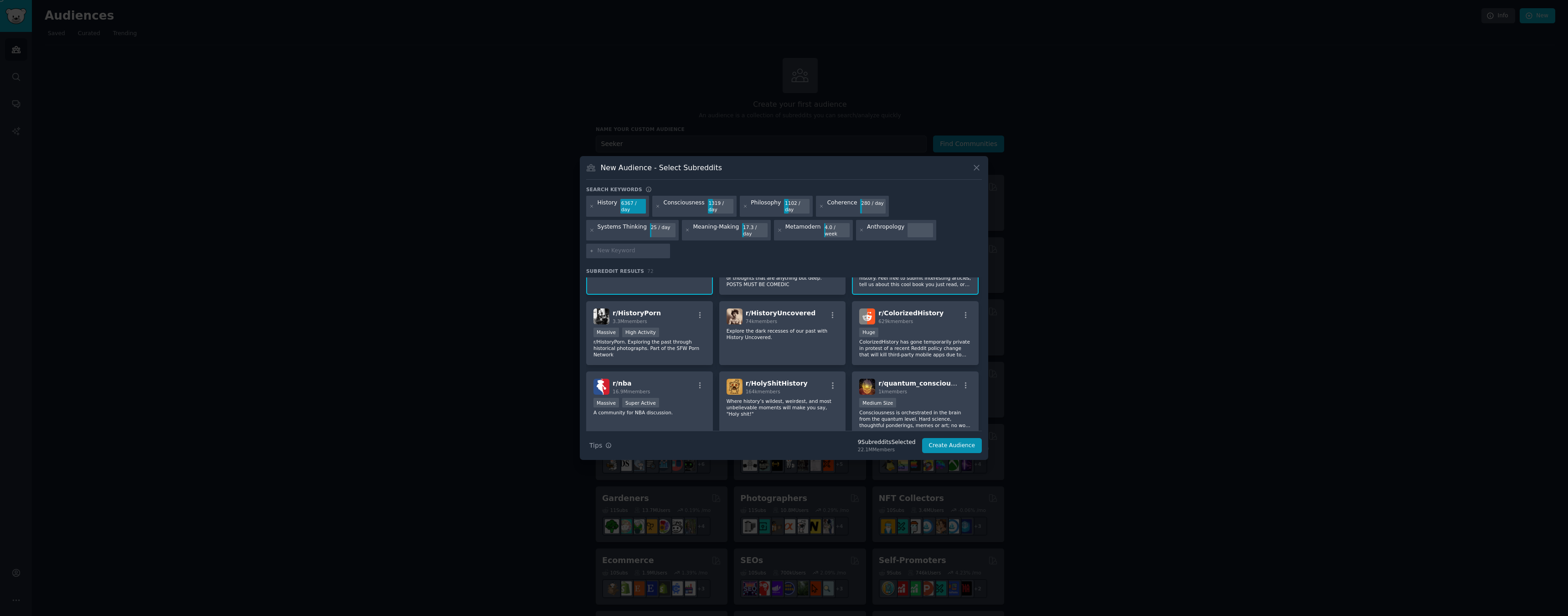
scroll to position [1300, 0]
click at [797, 337] on div "r/ HistoryUncovered 74k members Explore the dark recesses of our past with Hist…" at bounding box center [783, 331] width 127 height 64
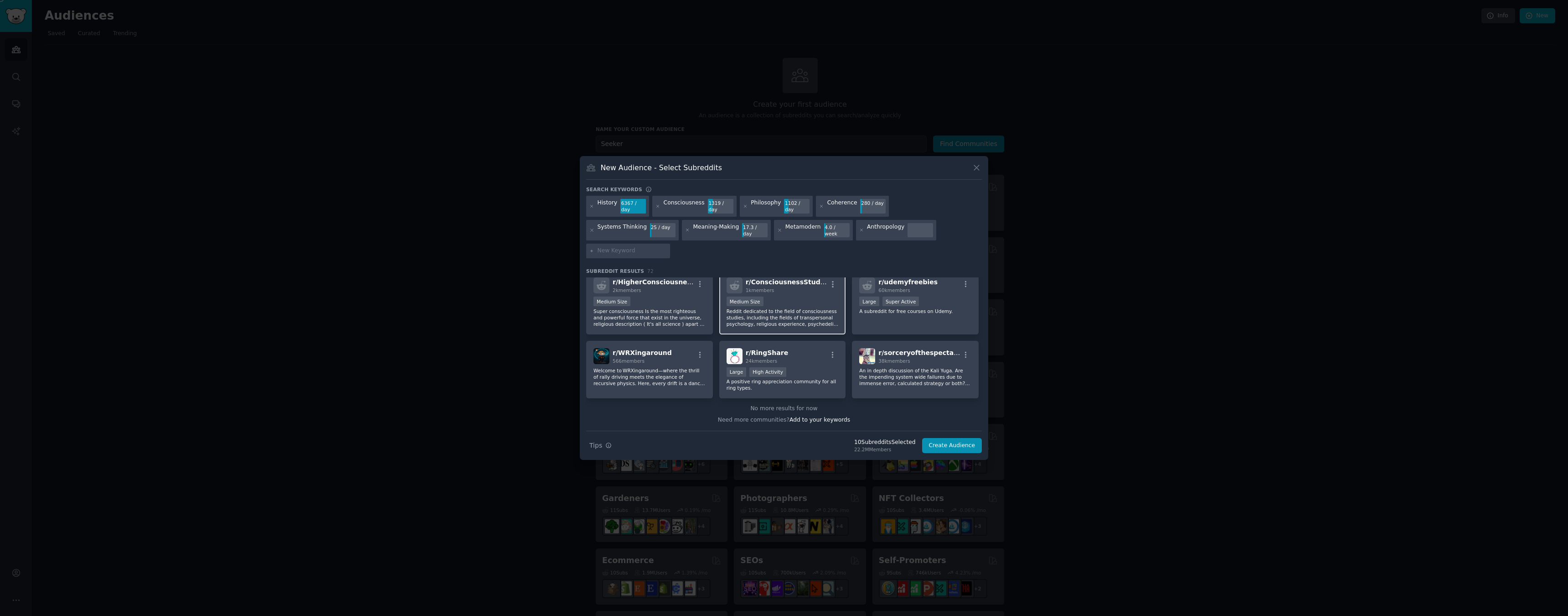
scroll to position [1539, 0]
click at [950, 438] on button "Create Audience" at bounding box center [952, 445] width 60 height 15
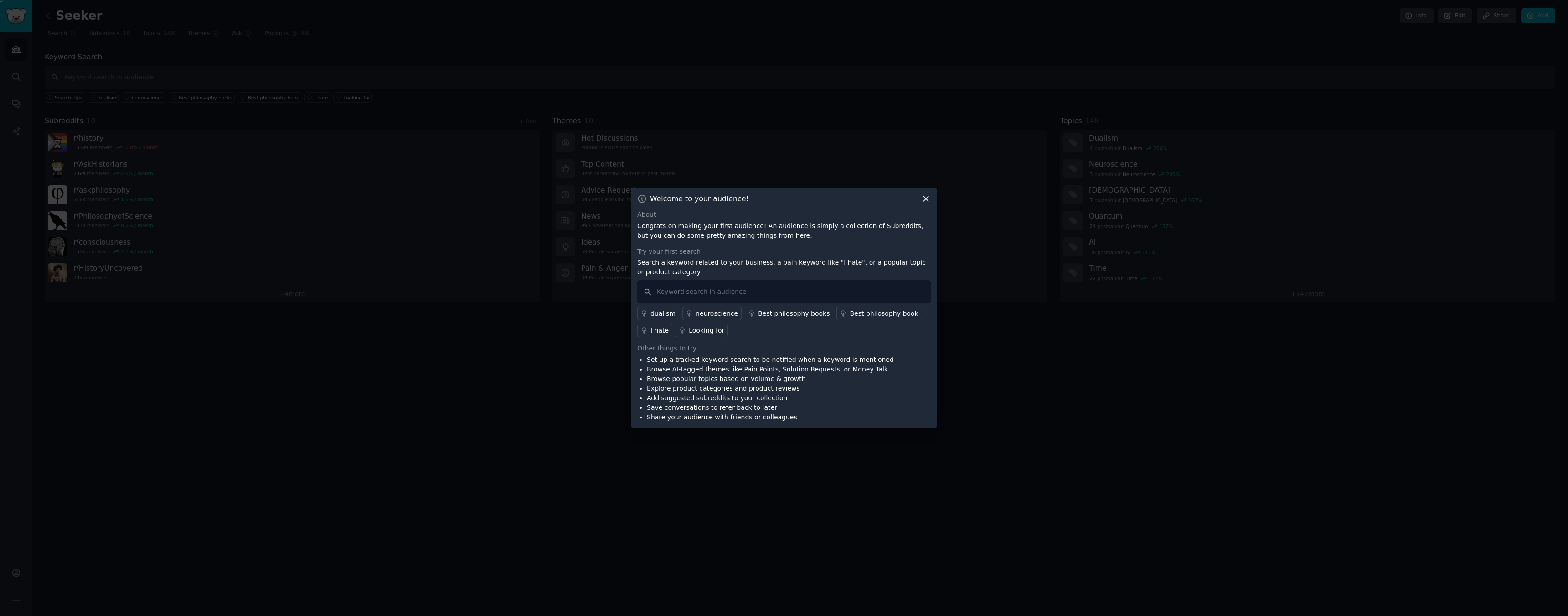
click at [926, 198] on icon at bounding box center [926, 199] width 5 height 5
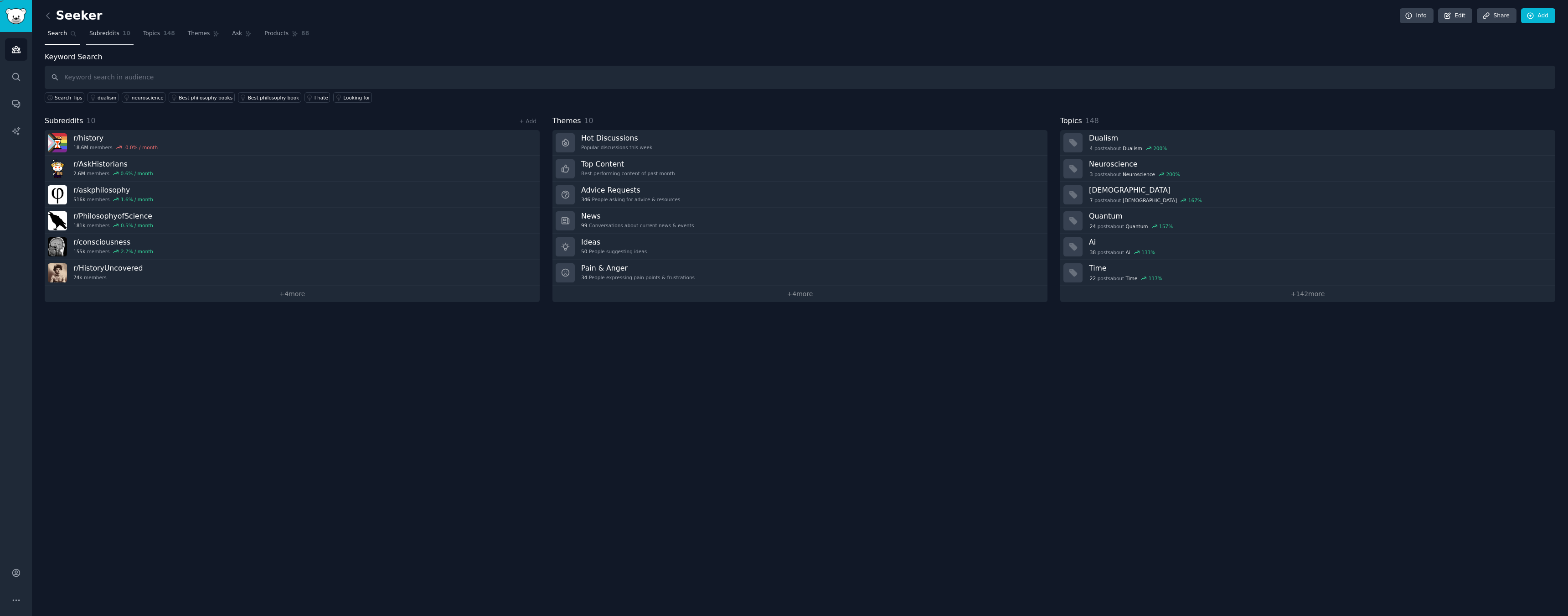
click at [123, 35] on span "10" at bounding box center [127, 33] width 8 height 8
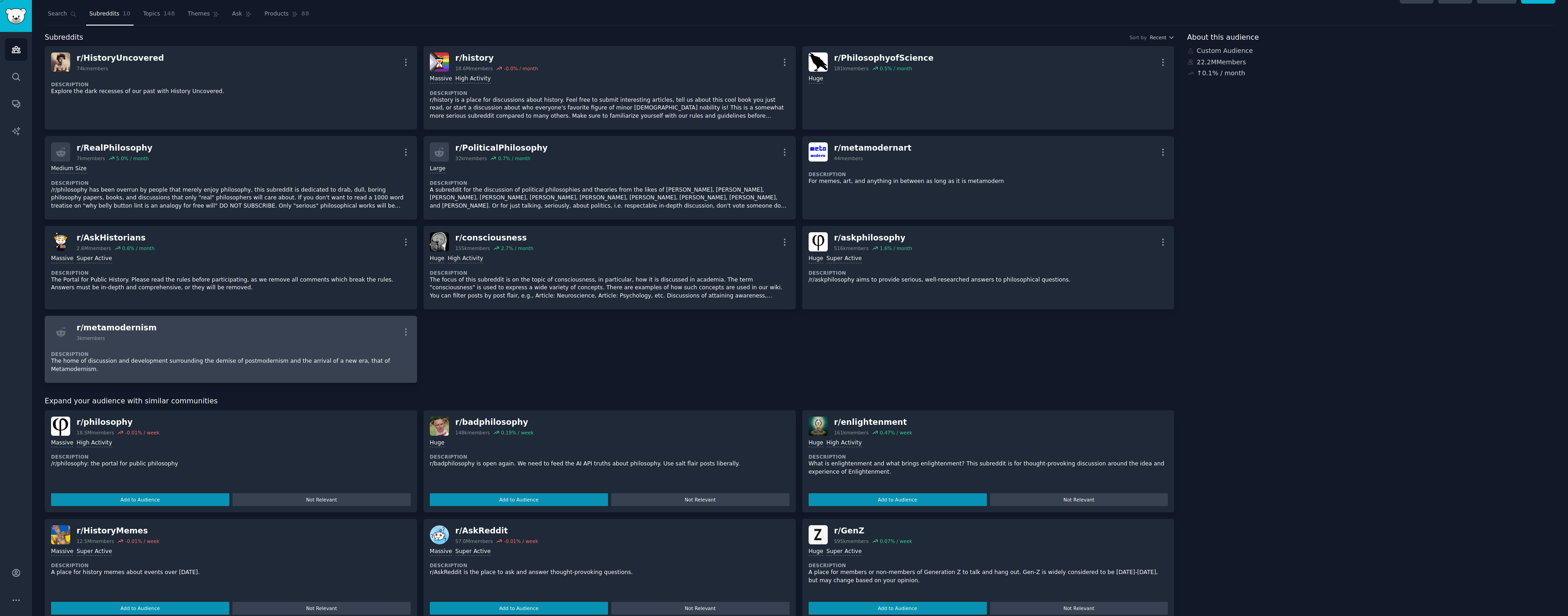
scroll to position [20, 0]
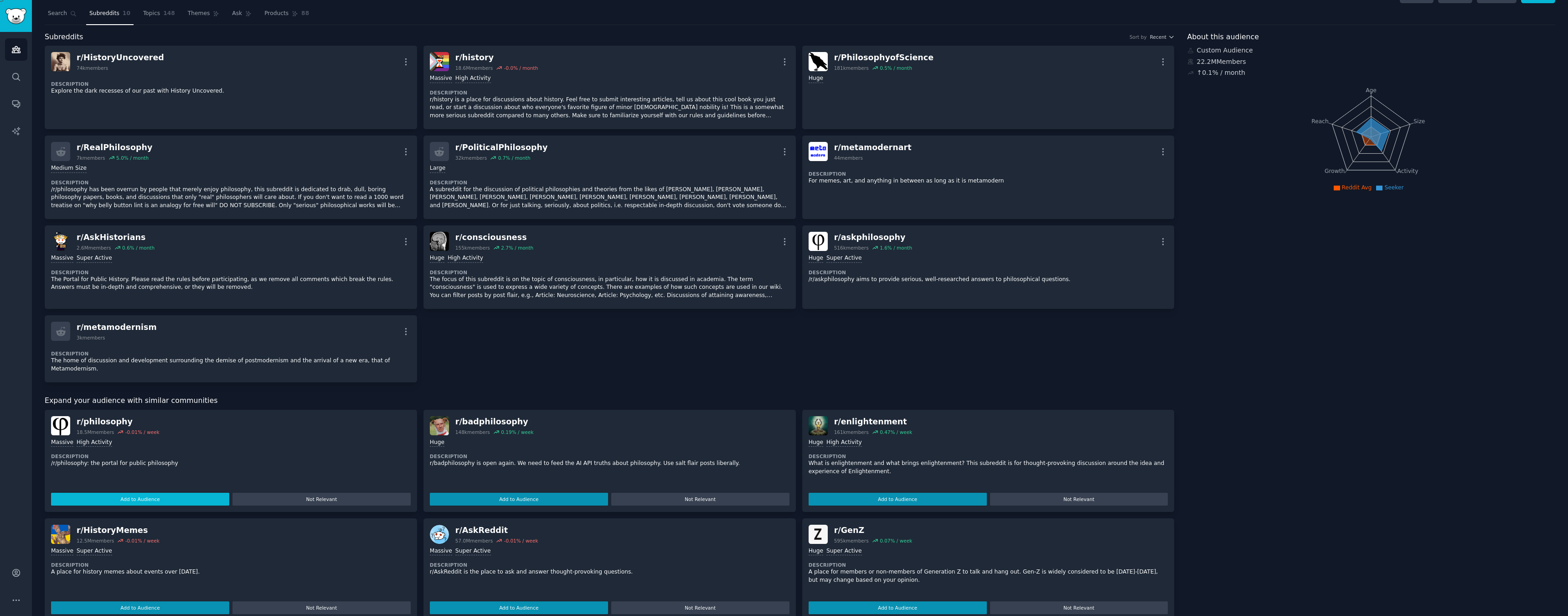
click at [144, 495] on button "Add to Audience" at bounding box center [140, 499] width 178 height 13
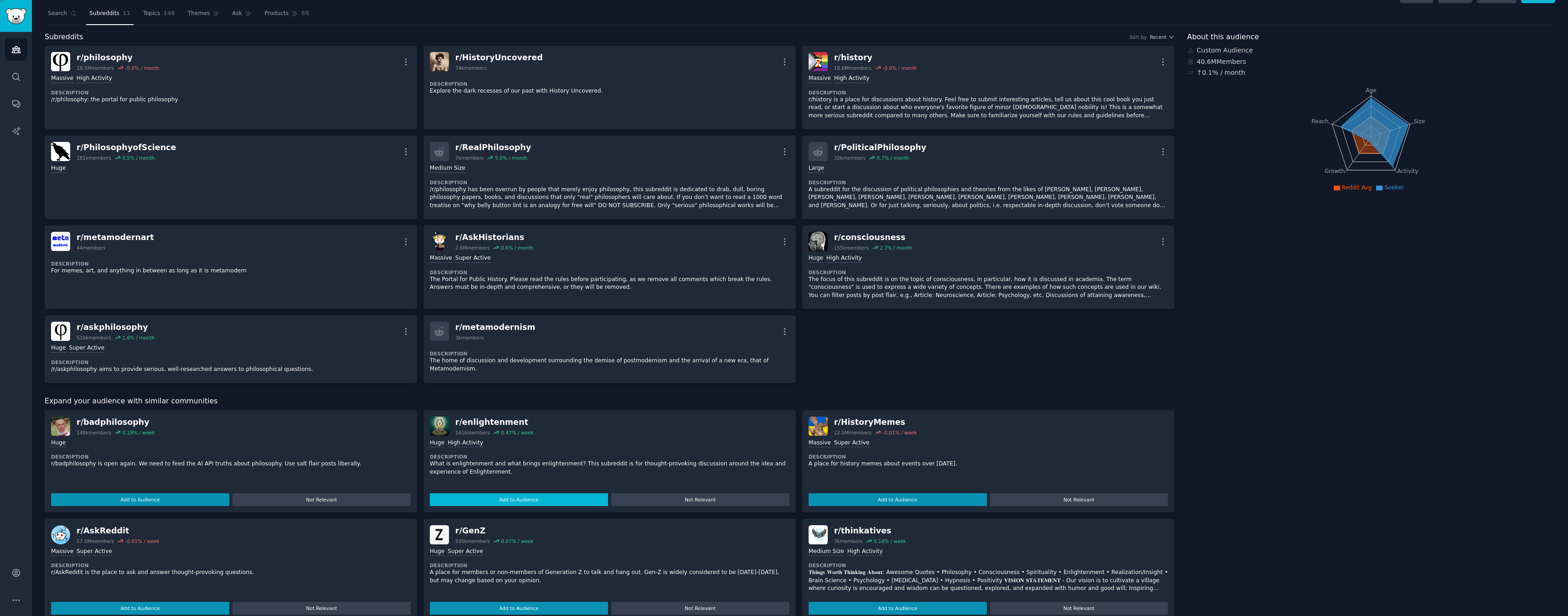
click at [472, 496] on button "Add to Audience" at bounding box center [519, 499] width 178 height 13
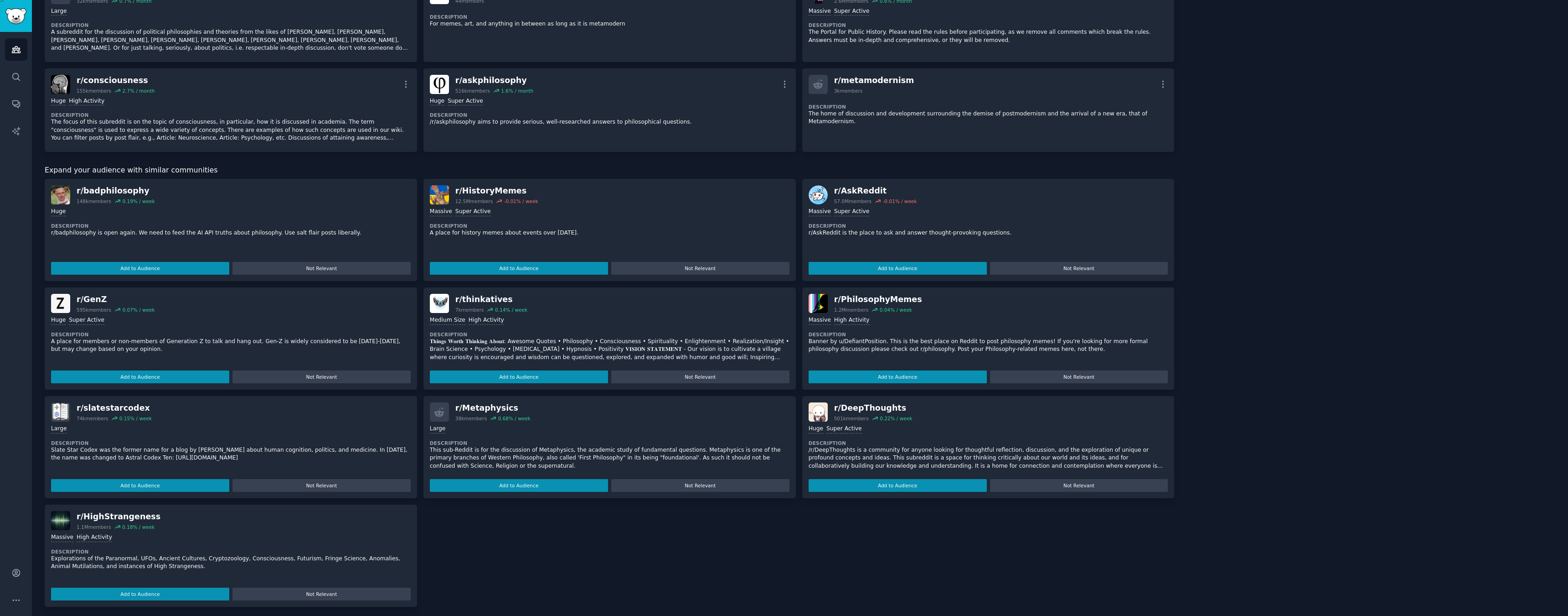
scroll to position [258, 0]
click at [514, 372] on button "Add to Audience" at bounding box center [519, 377] width 178 height 13
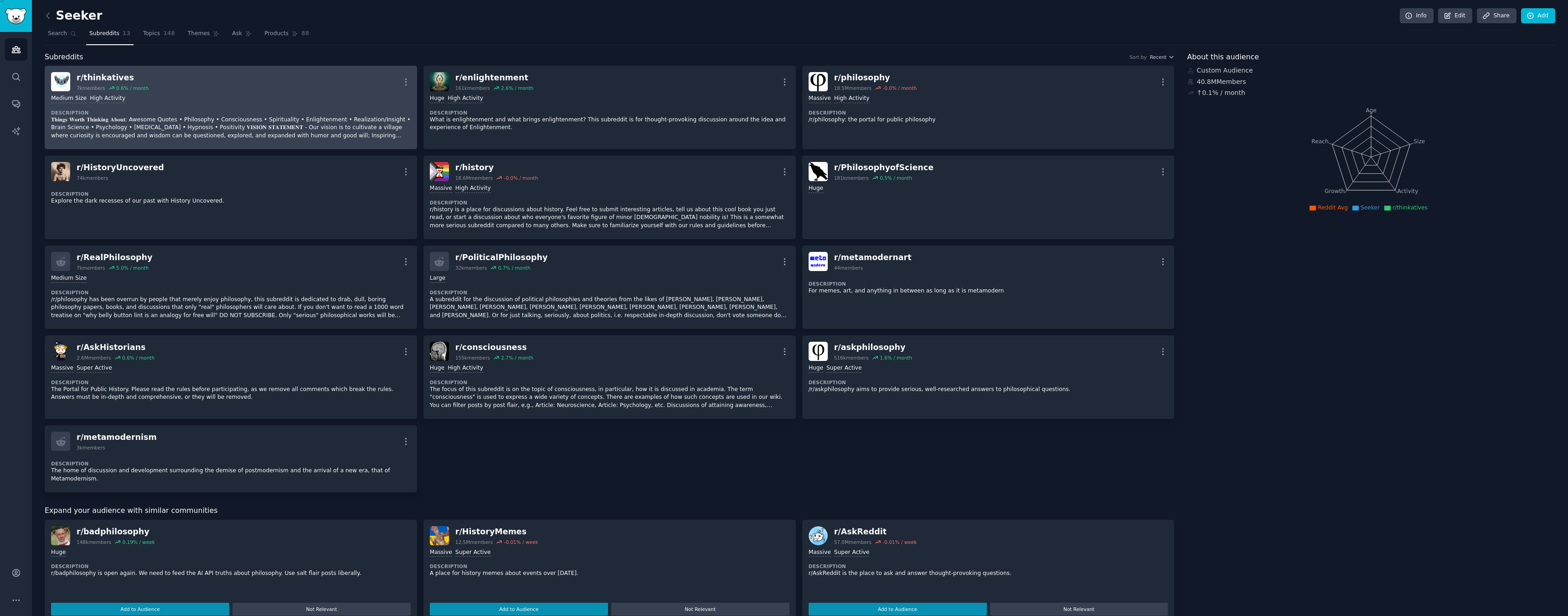
scroll to position [0, 0]
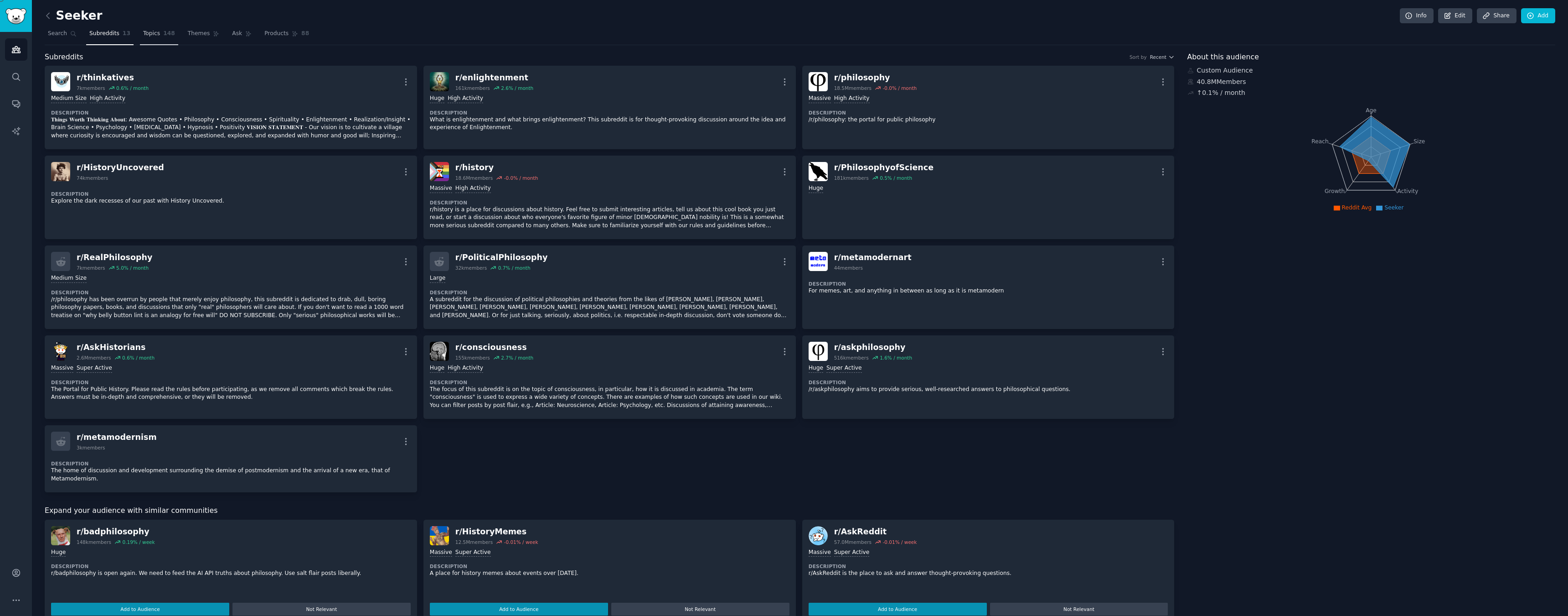
click at [159, 34] on link "Topics 148" at bounding box center [159, 35] width 38 height 19
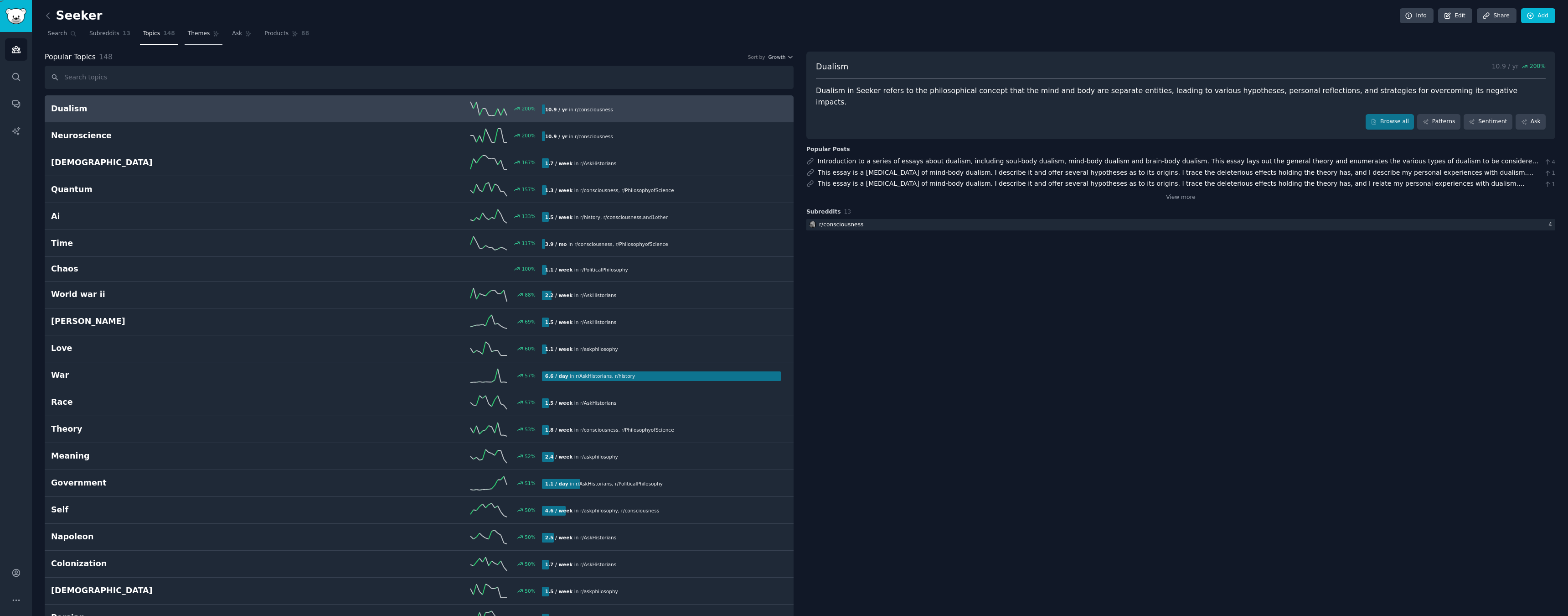
click at [203, 34] on span "Themes" at bounding box center [199, 33] width 22 height 8
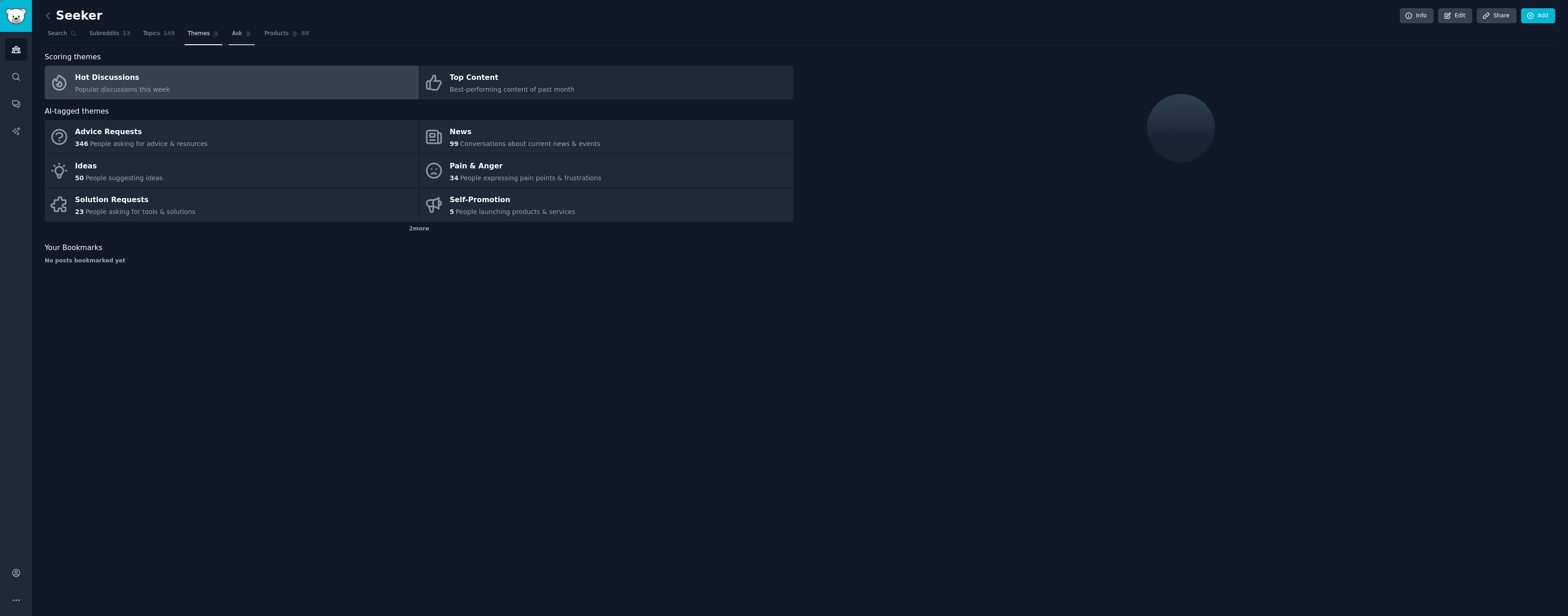
click at [235, 39] on link "Ask" at bounding box center [242, 35] width 26 height 19
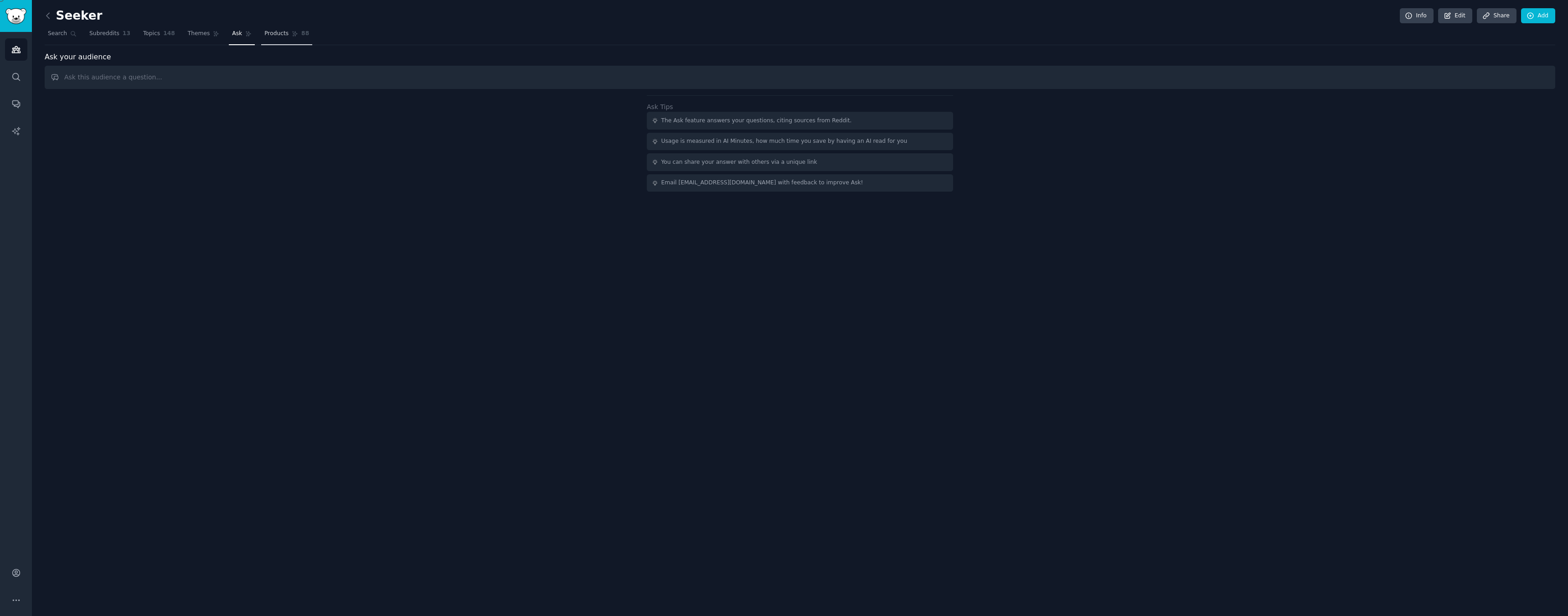
click at [274, 36] on span "Products" at bounding box center [277, 33] width 24 height 8
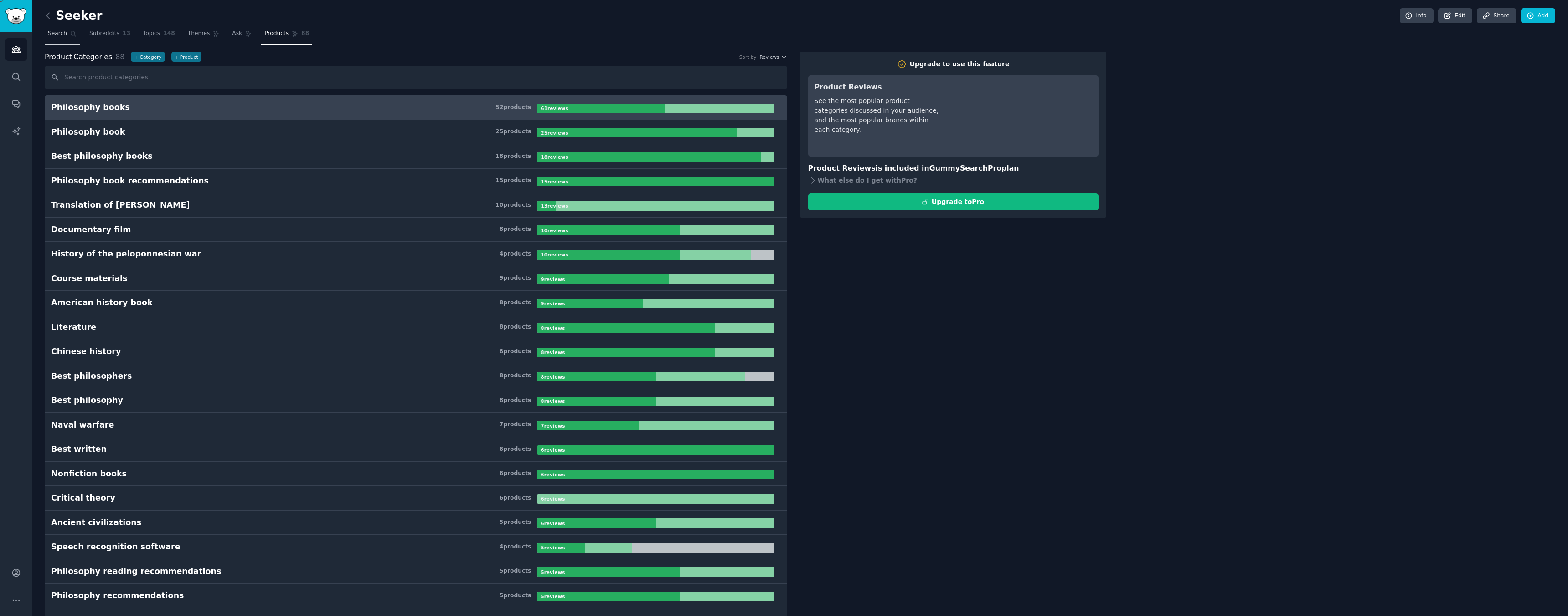
click at [60, 34] on span "Search" at bounding box center [58, 33] width 20 height 8
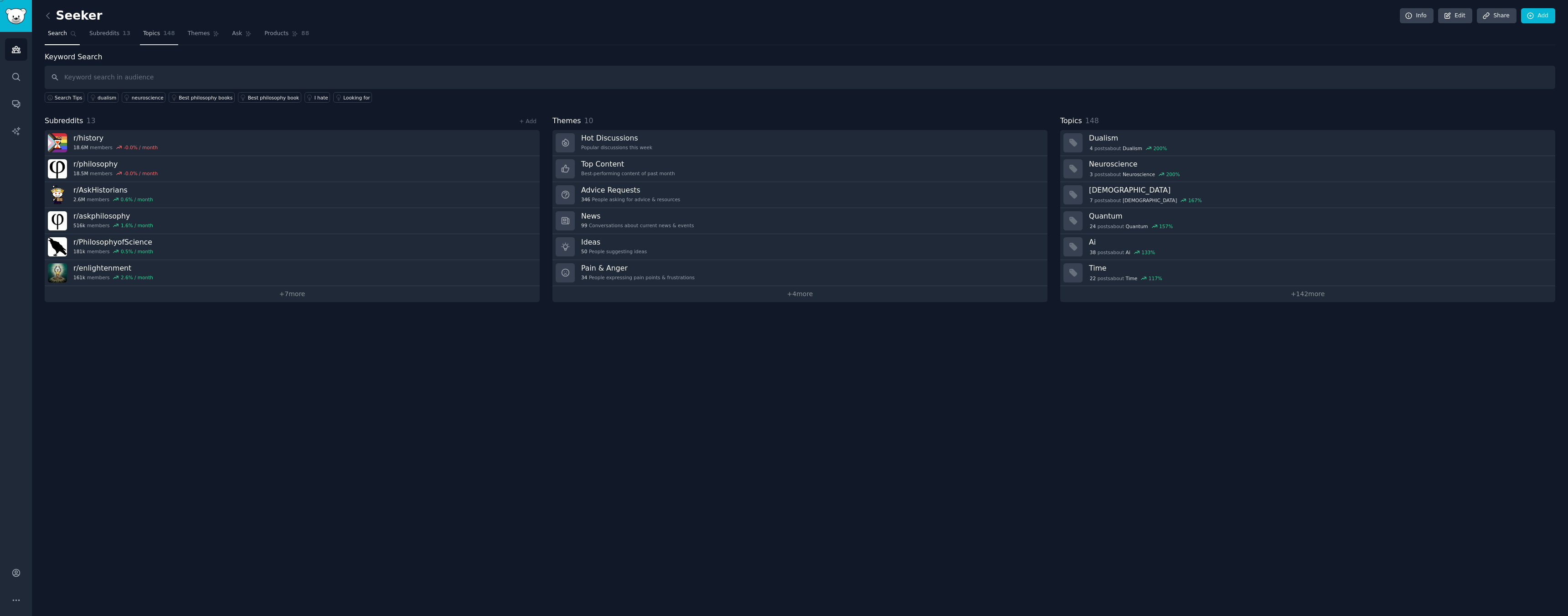
click at [149, 32] on span "Topics" at bounding box center [152, 33] width 17 height 8
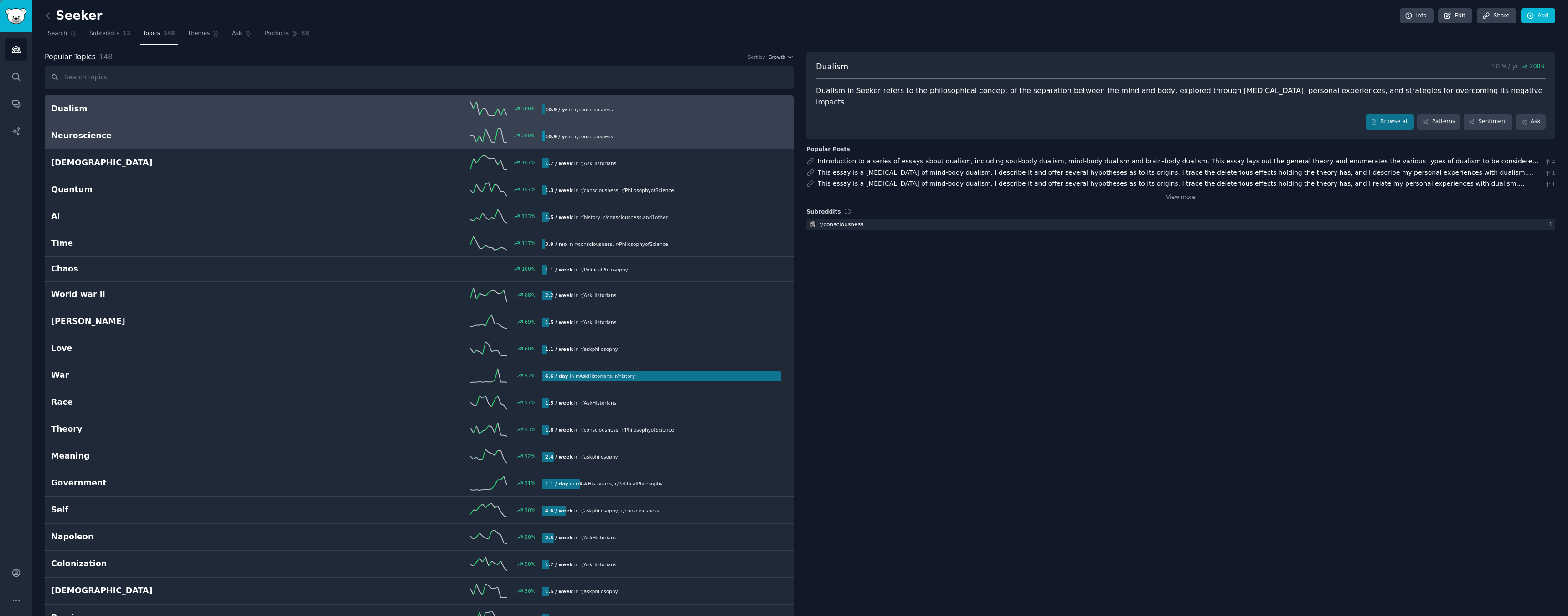
click at [139, 134] on h2 "Neuroscience" at bounding box center [173, 135] width 245 height 11
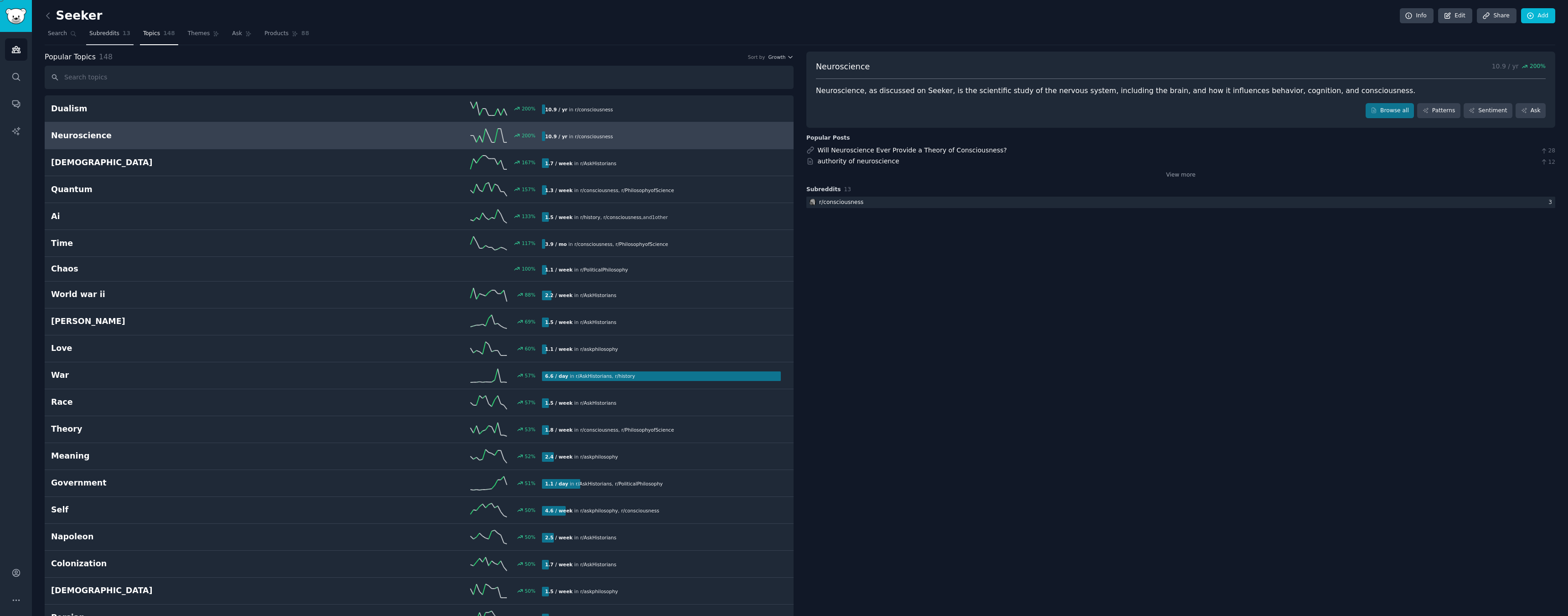
click at [108, 37] on link "Subreddits 13" at bounding box center [110, 35] width 47 height 19
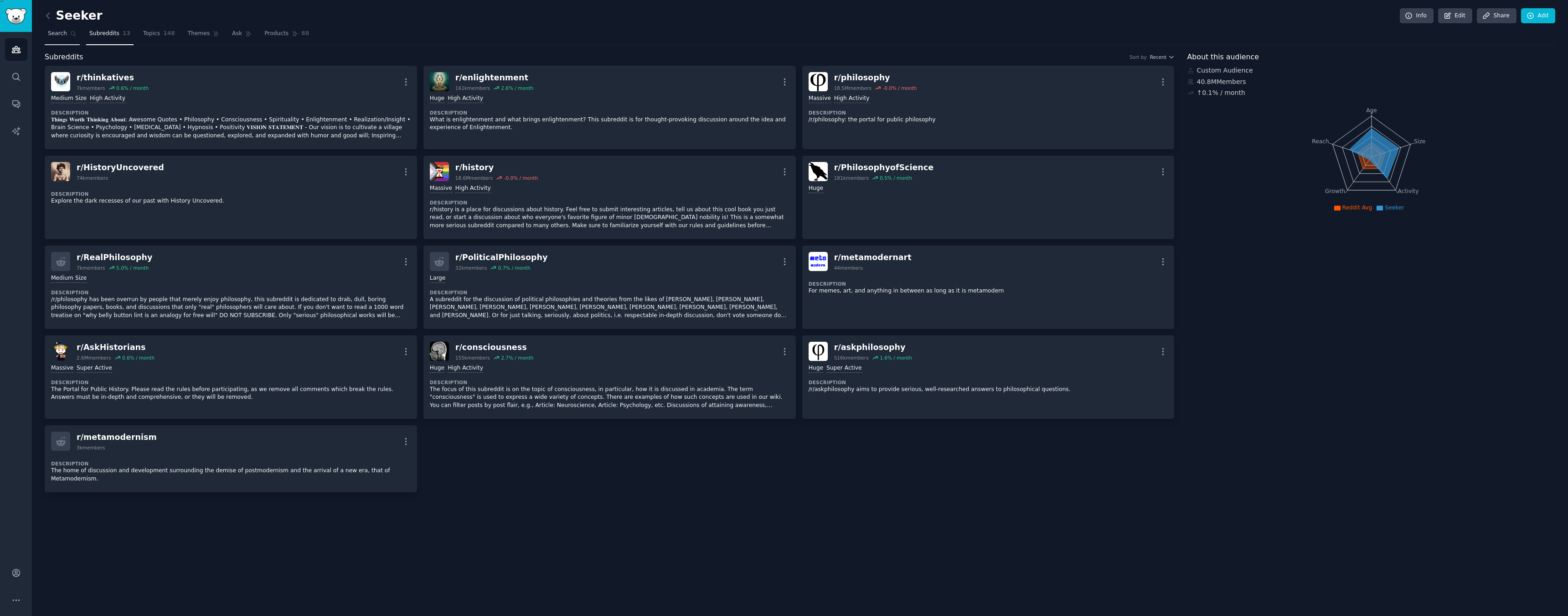
click at [58, 36] on span "Search" at bounding box center [58, 33] width 20 height 8
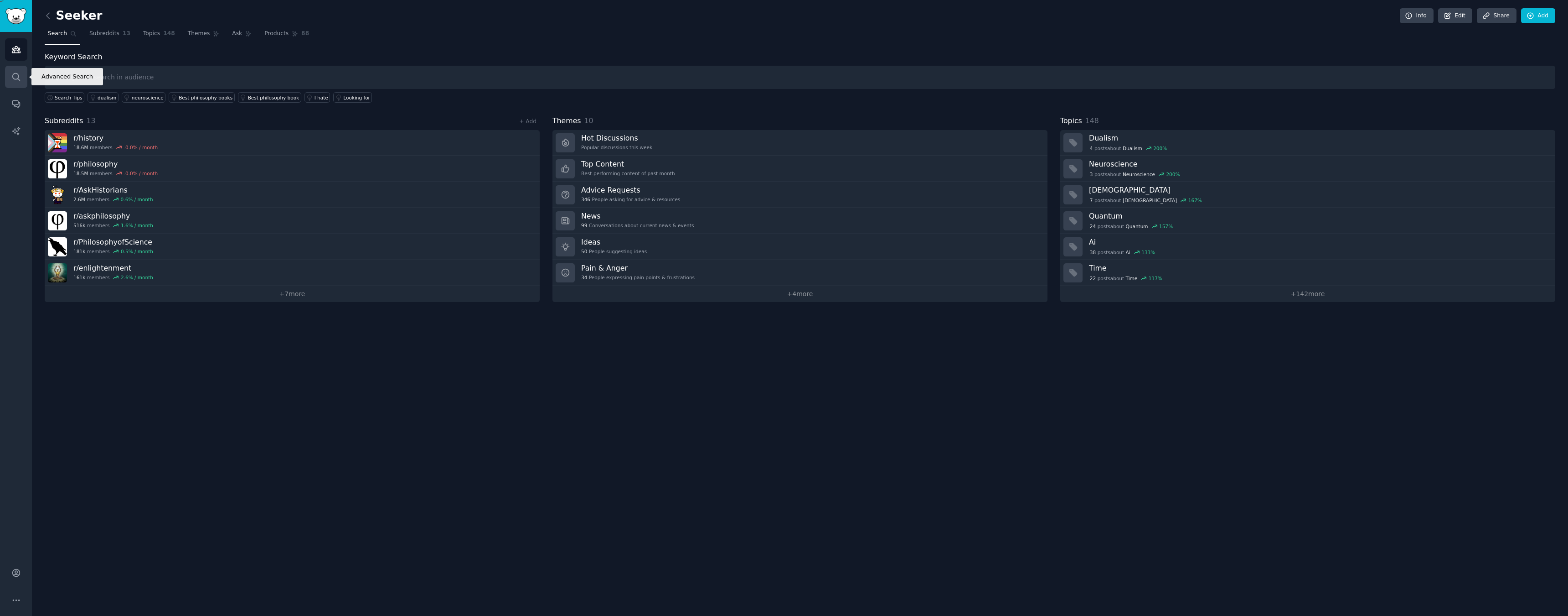
click at [15, 83] on link "Search" at bounding box center [15, 77] width 22 height 22
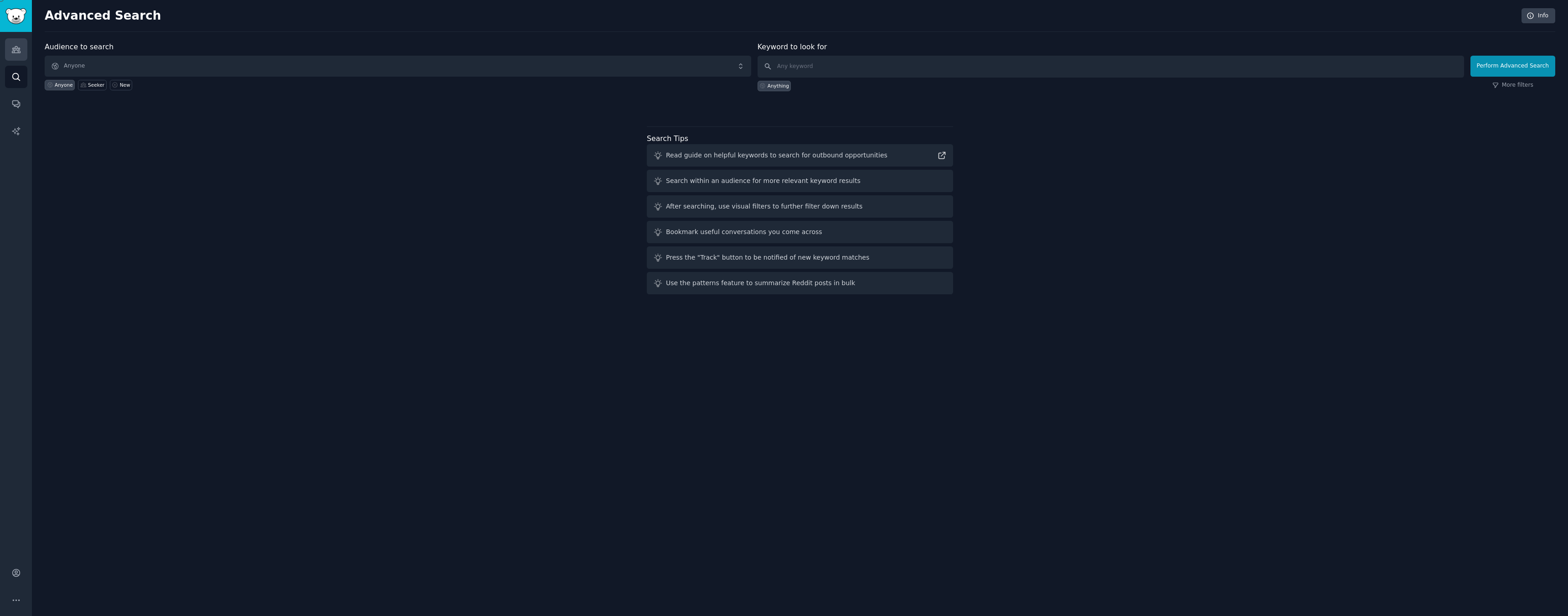
click at [13, 54] on icon "Sidebar" at bounding box center [16, 50] width 10 height 10
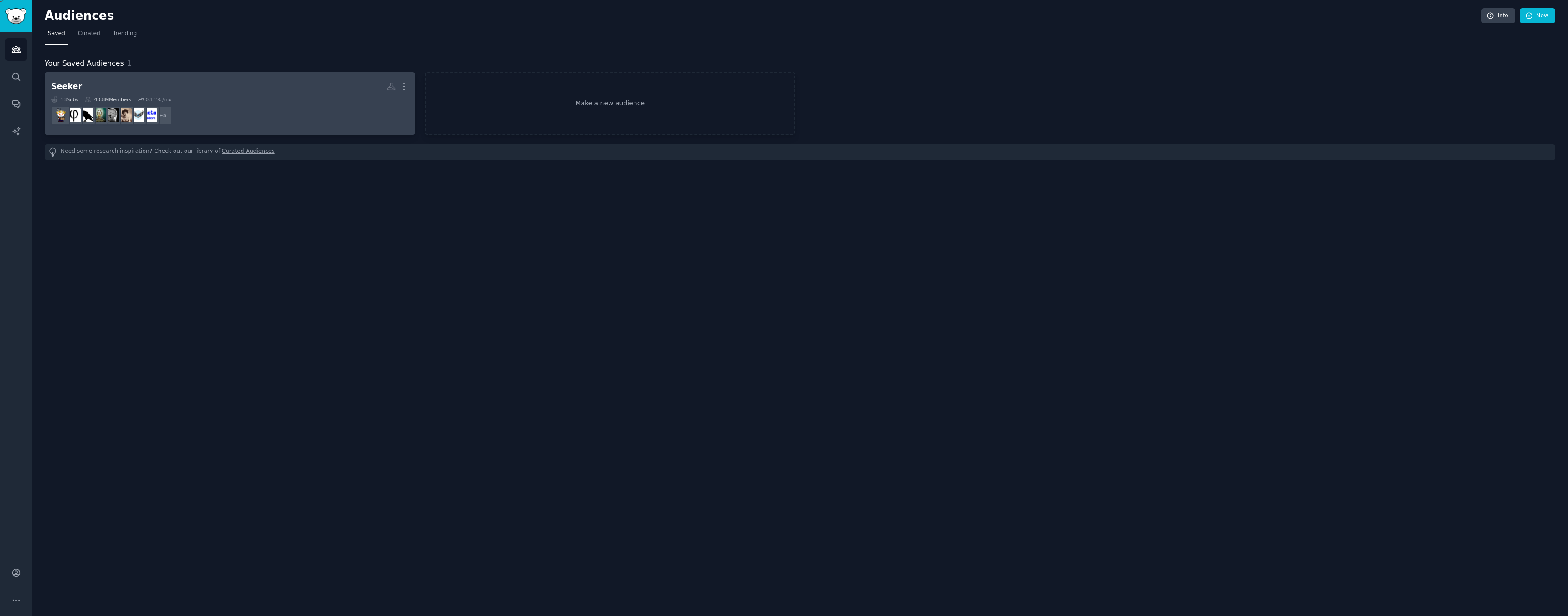
click at [99, 89] on h2 "Seeker More" at bounding box center [230, 86] width 358 height 16
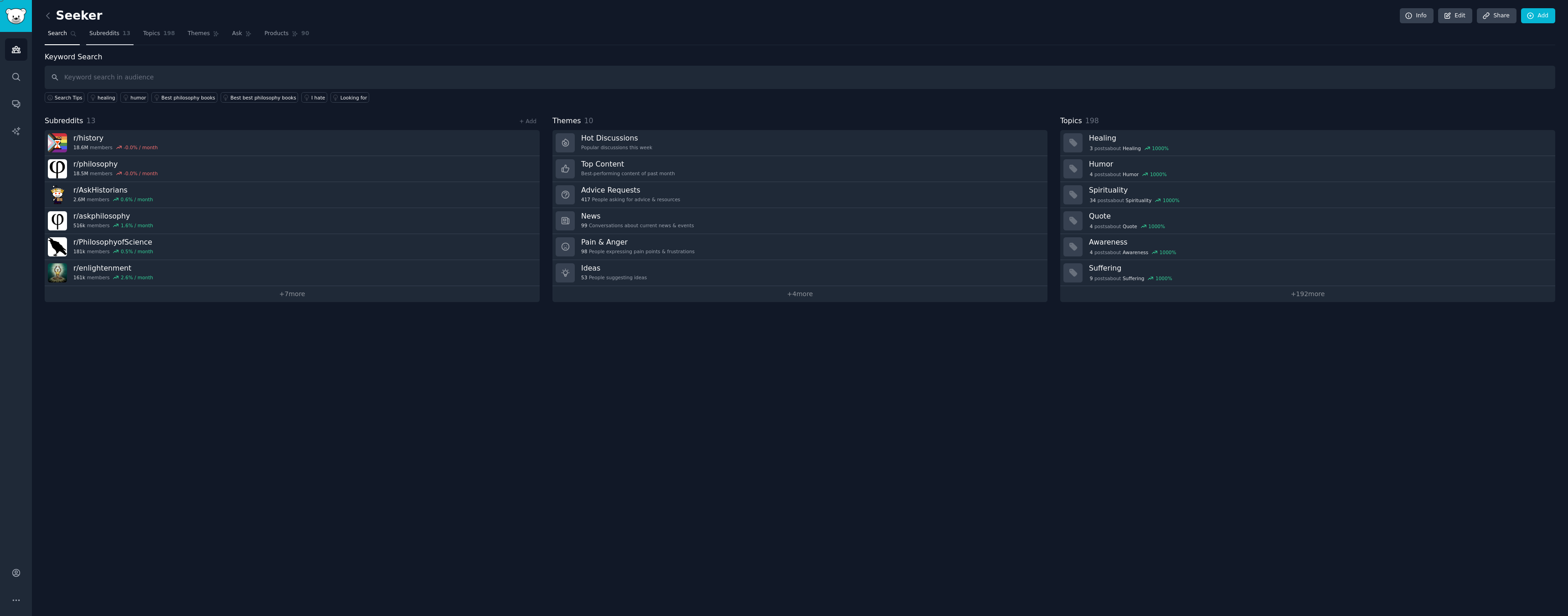
click at [112, 35] on span "Subreddits" at bounding box center [104, 33] width 30 height 8
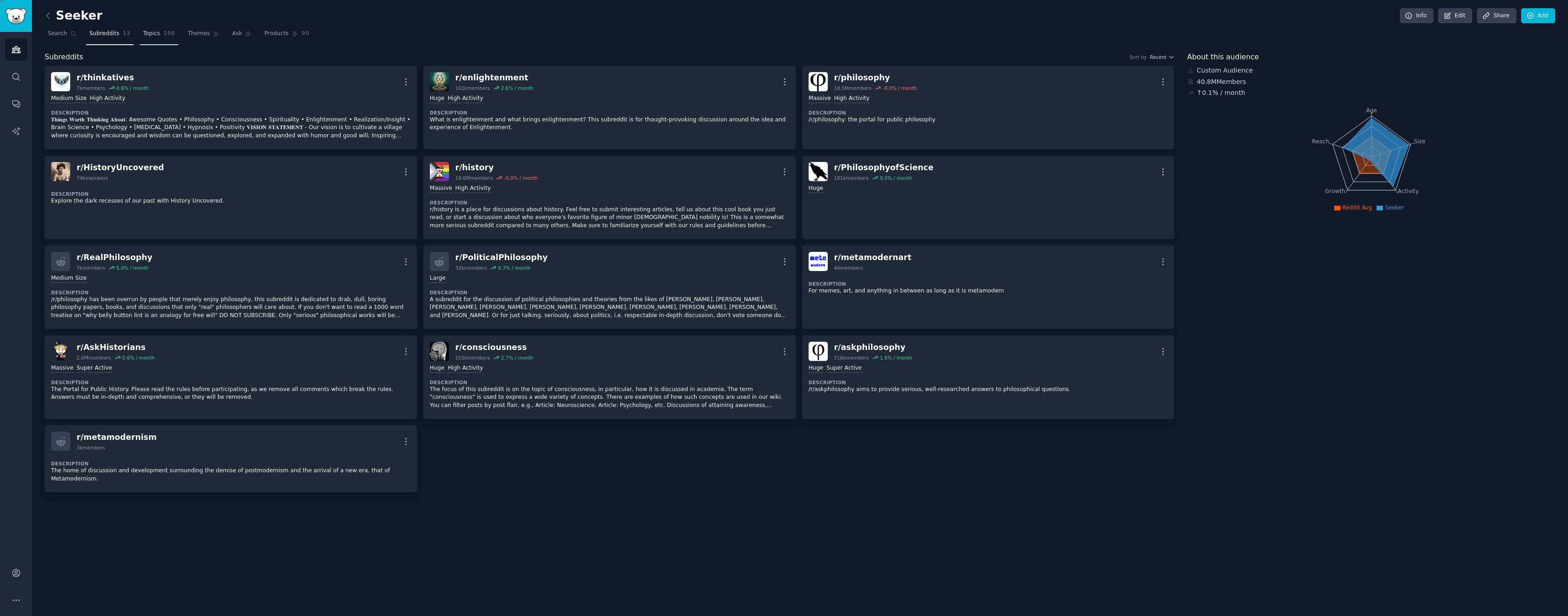
click at [164, 36] on span "198" at bounding box center [169, 33] width 12 height 8
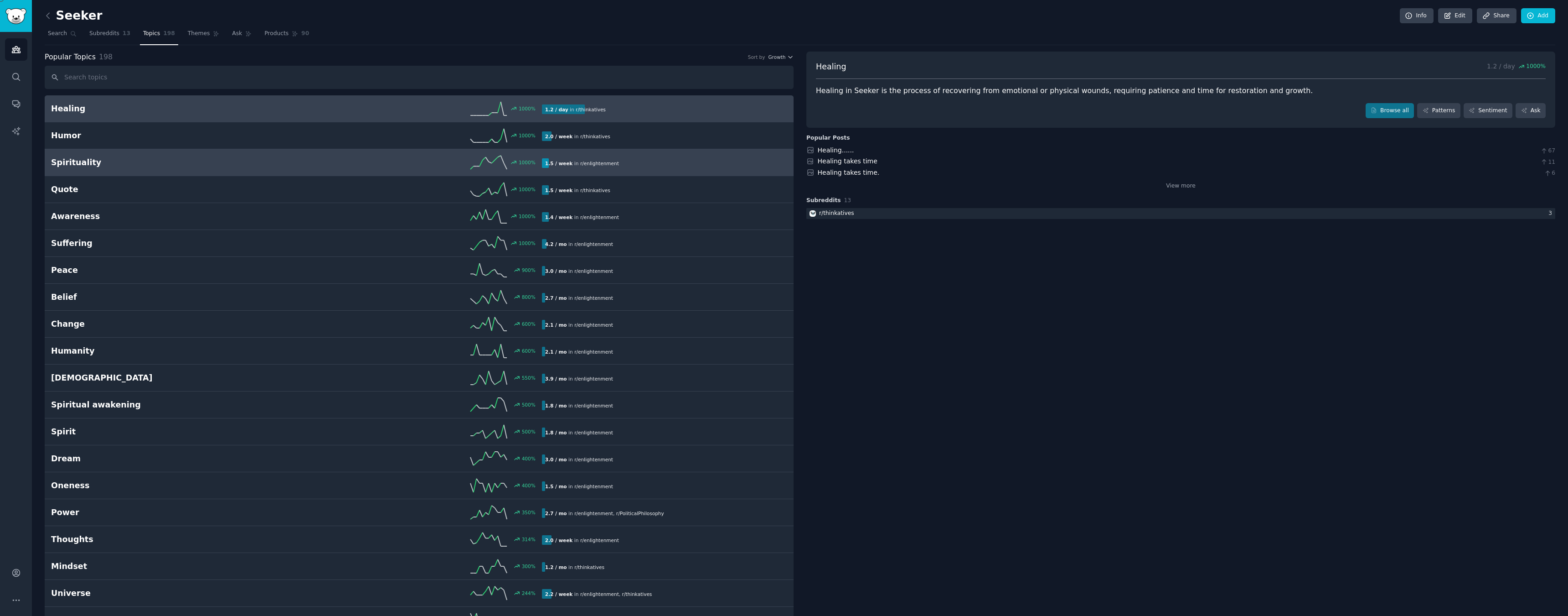
click at [113, 161] on h2 "Spirituality" at bounding box center [173, 163] width 245 height 11
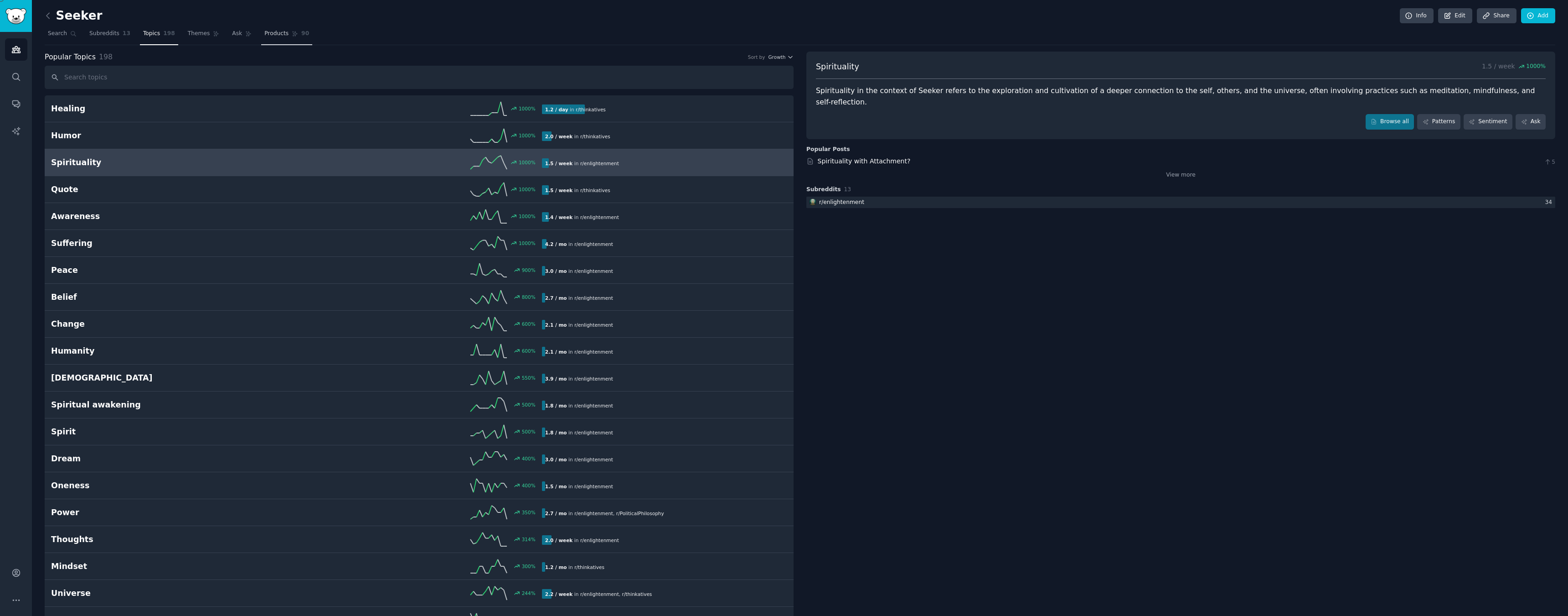
click at [285, 29] on link "Products 90" at bounding box center [287, 35] width 51 height 19
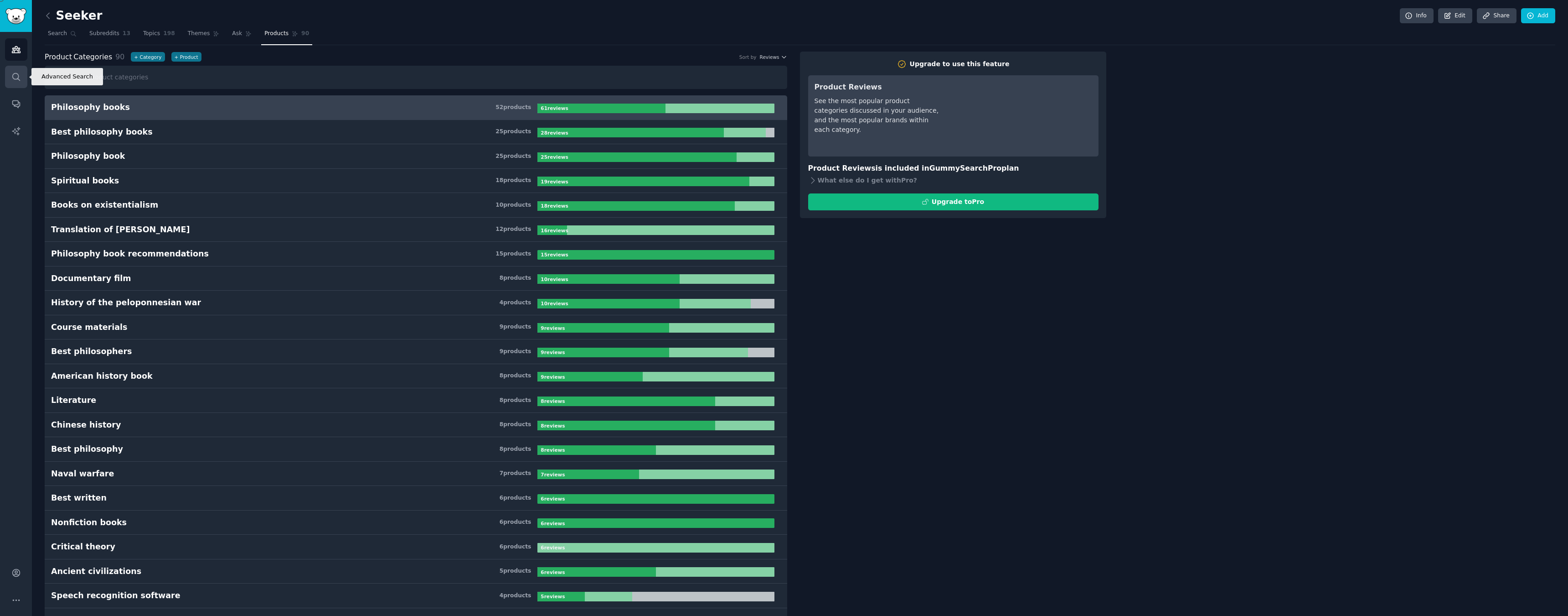
click at [11, 77] on link "Search" at bounding box center [15, 77] width 22 height 22
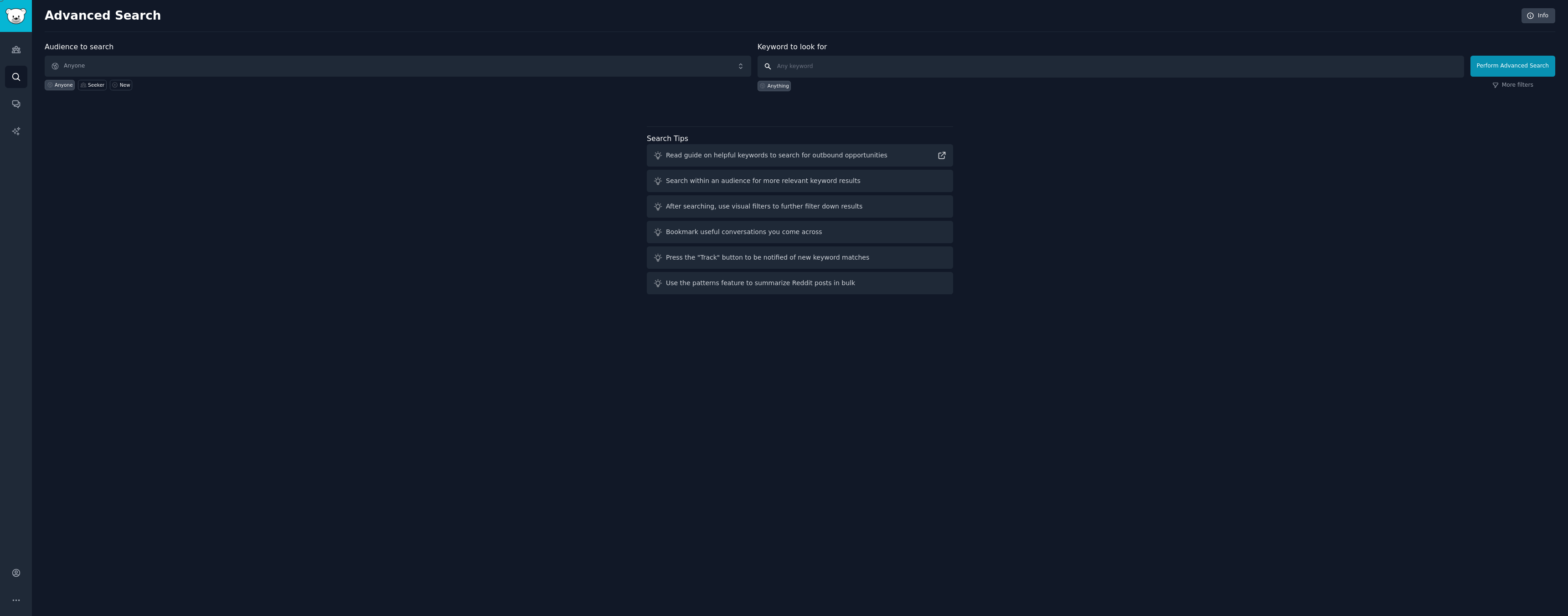
click at [815, 71] on input "text" at bounding box center [1110, 66] width 706 height 22
type input "Think"
click at [1514, 66] on button "Perform Advanced Search" at bounding box center [1513, 66] width 85 height 21
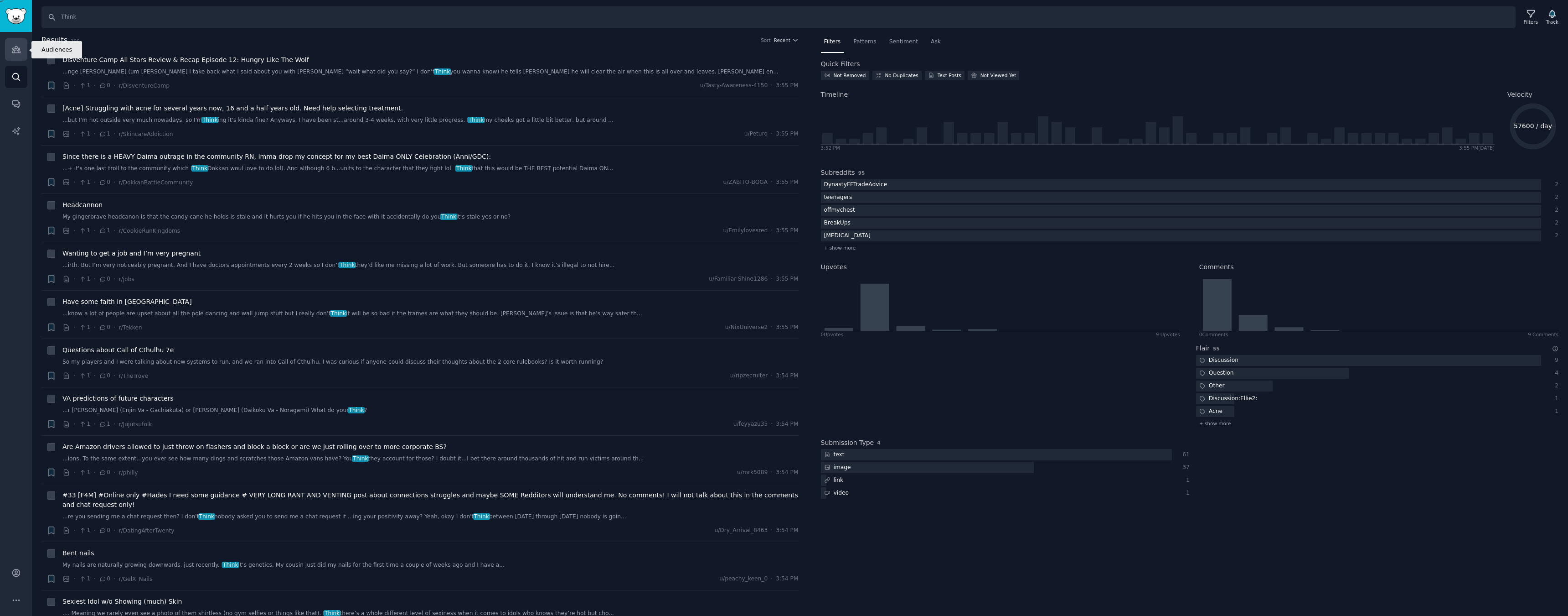
click at [16, 49] on icon "Sidebar" at bounding box center [16, 50] width 8 height 7
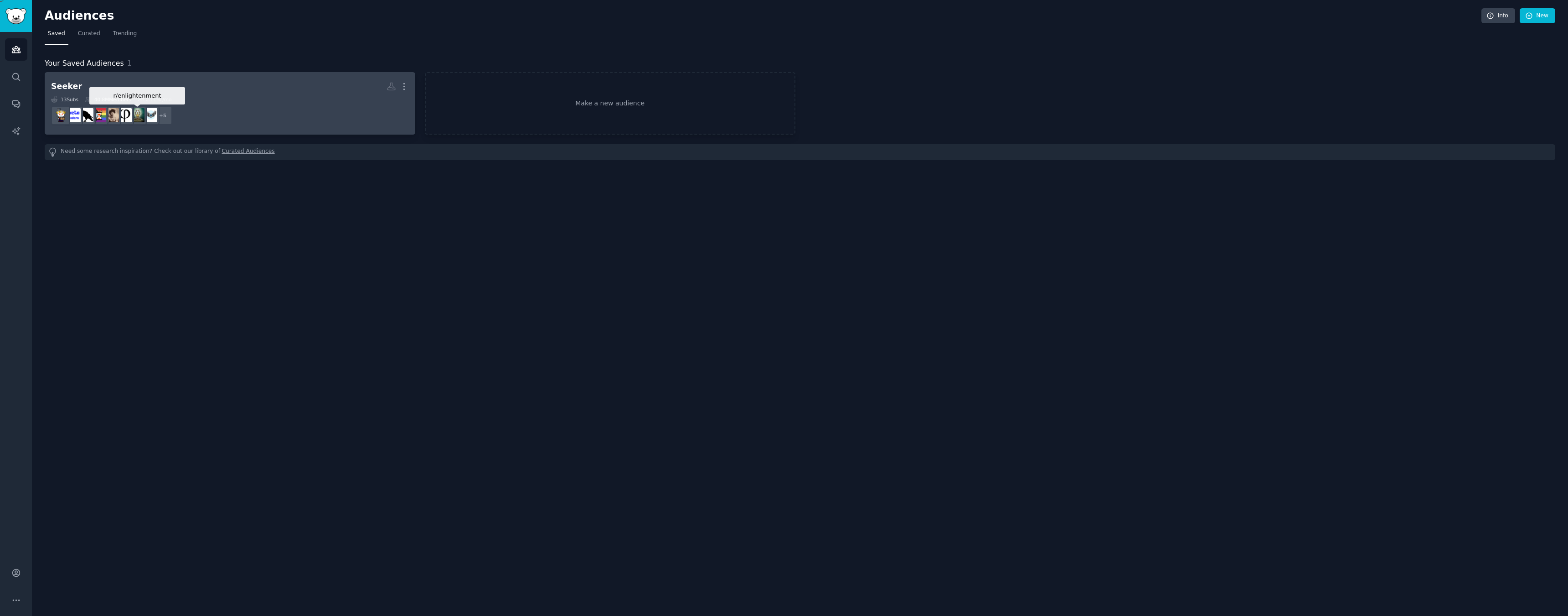
click at [141, 106] on div at bounding box center [138, 116] width 20 height 20
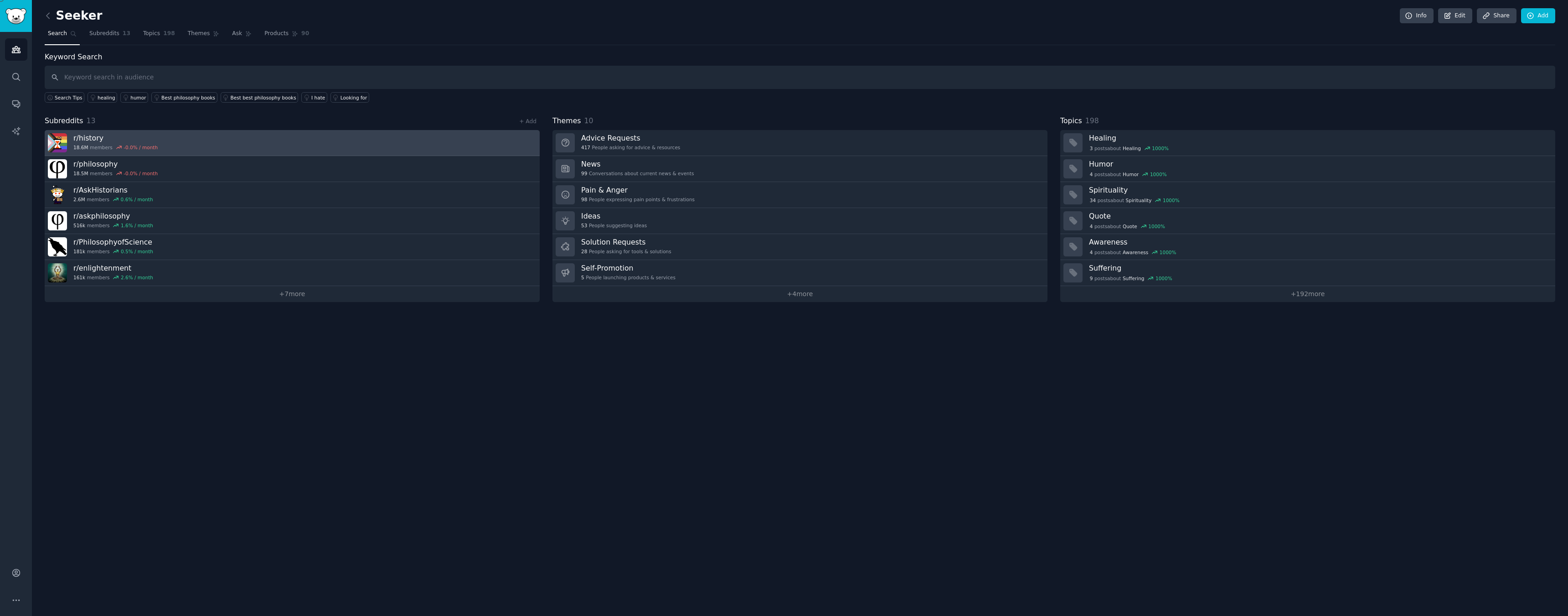
click at [244, 144] on link "r/ history 18.6M members -0.0 % / month" at bounding box center [292, 143] width 495 height 26
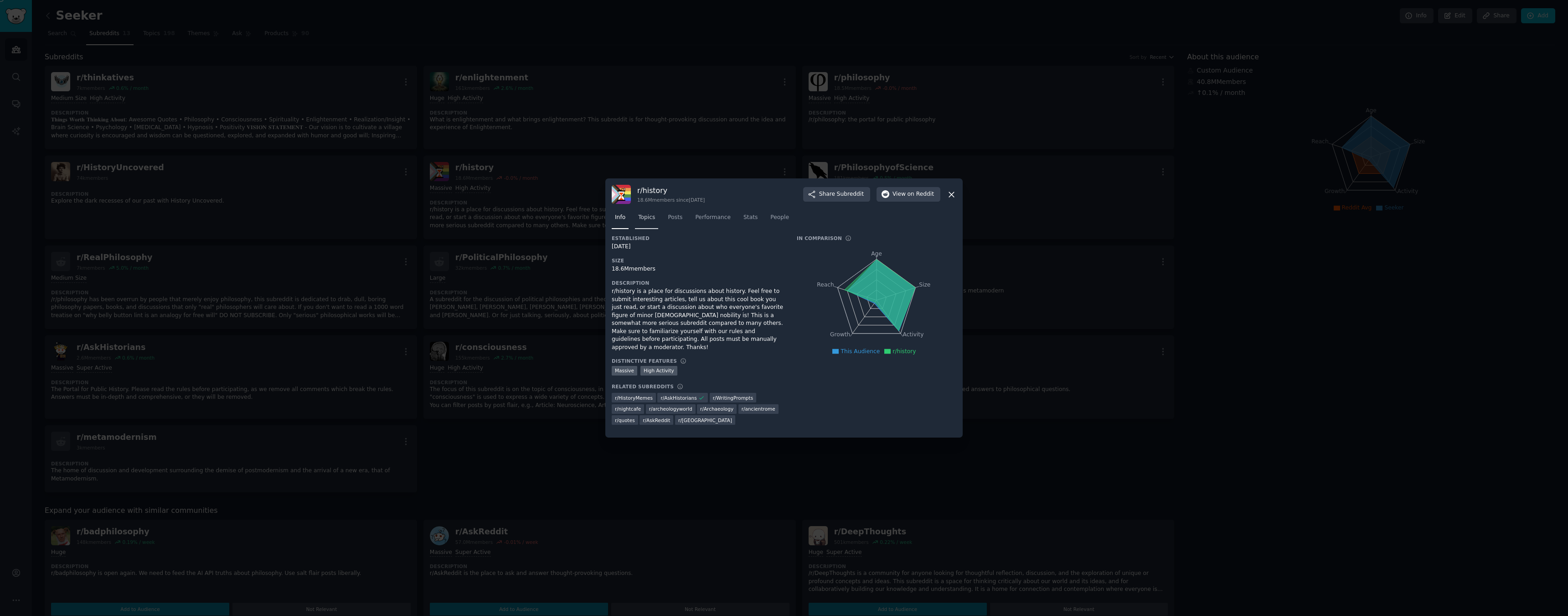
click at [644, 221] on span "Topics" at bounding box center [646, 218] width 17 height 8
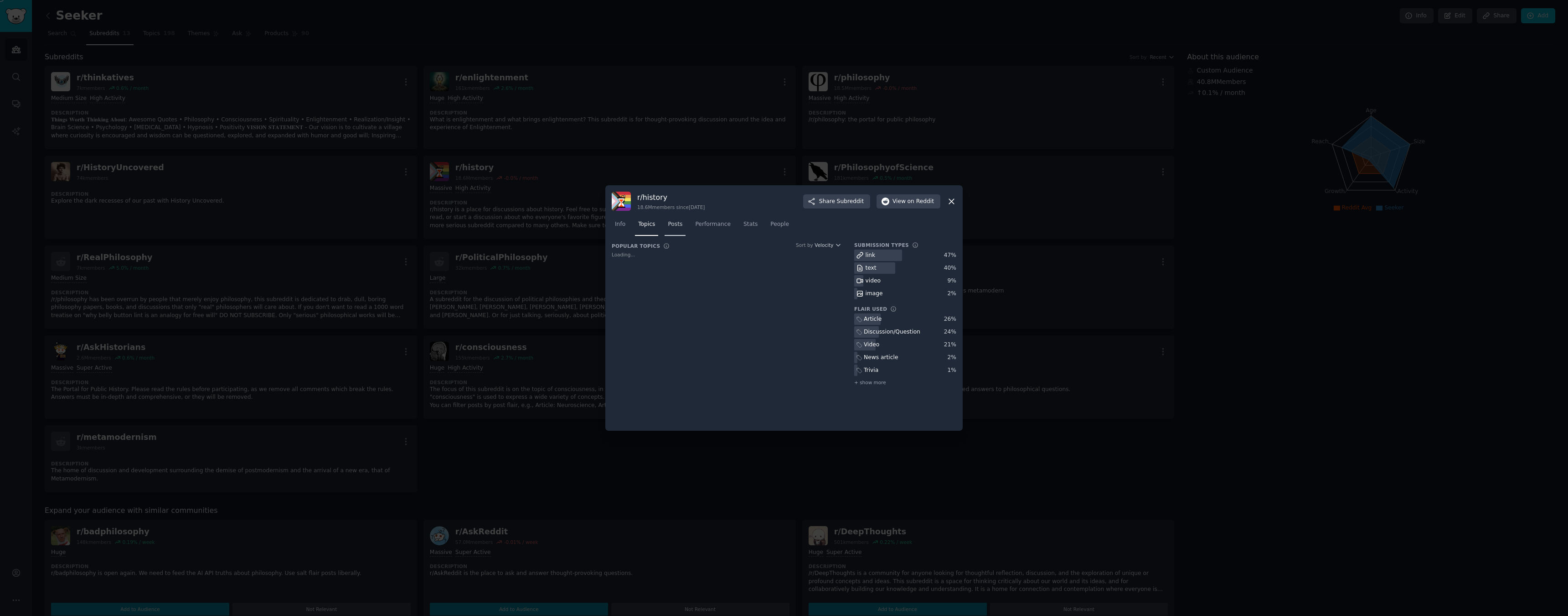
click at [674, 225] on span "Posts" at bounding box center [675, 224] width 15 height 8
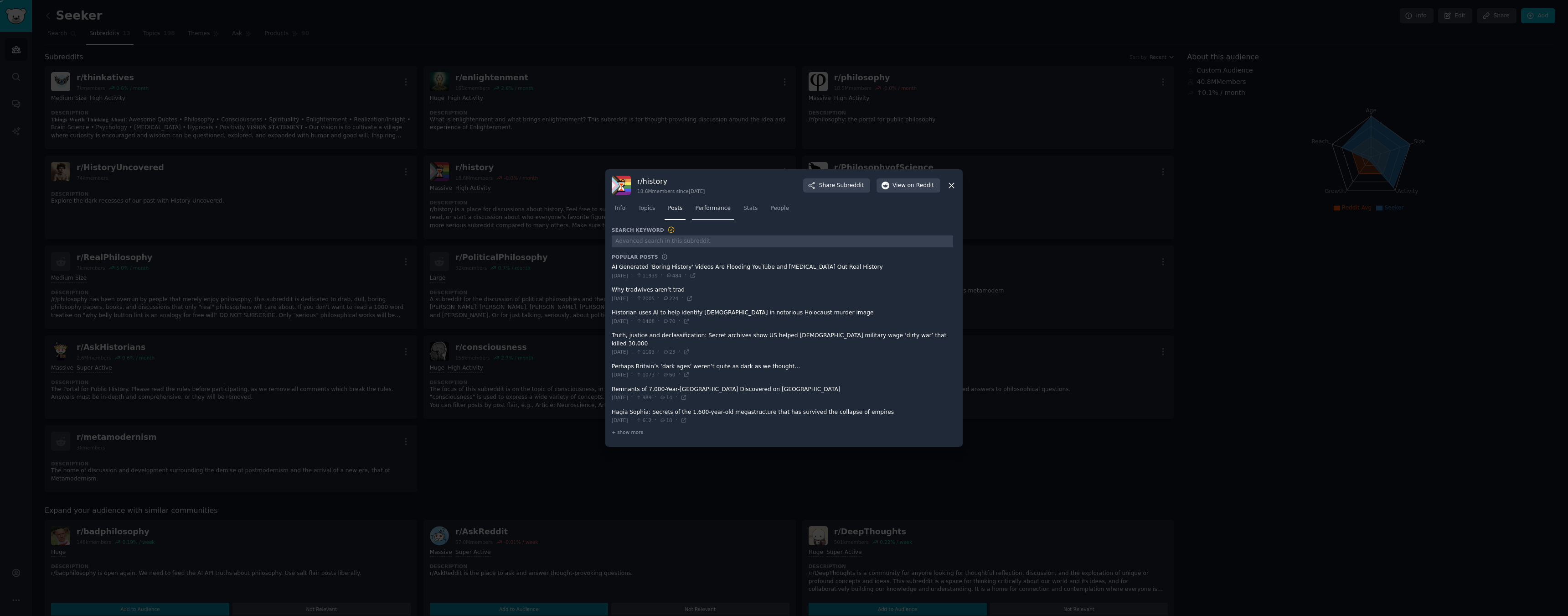
click at [720, 213] on span "Performance" at bounding box center [713, 209] width 36 height 8
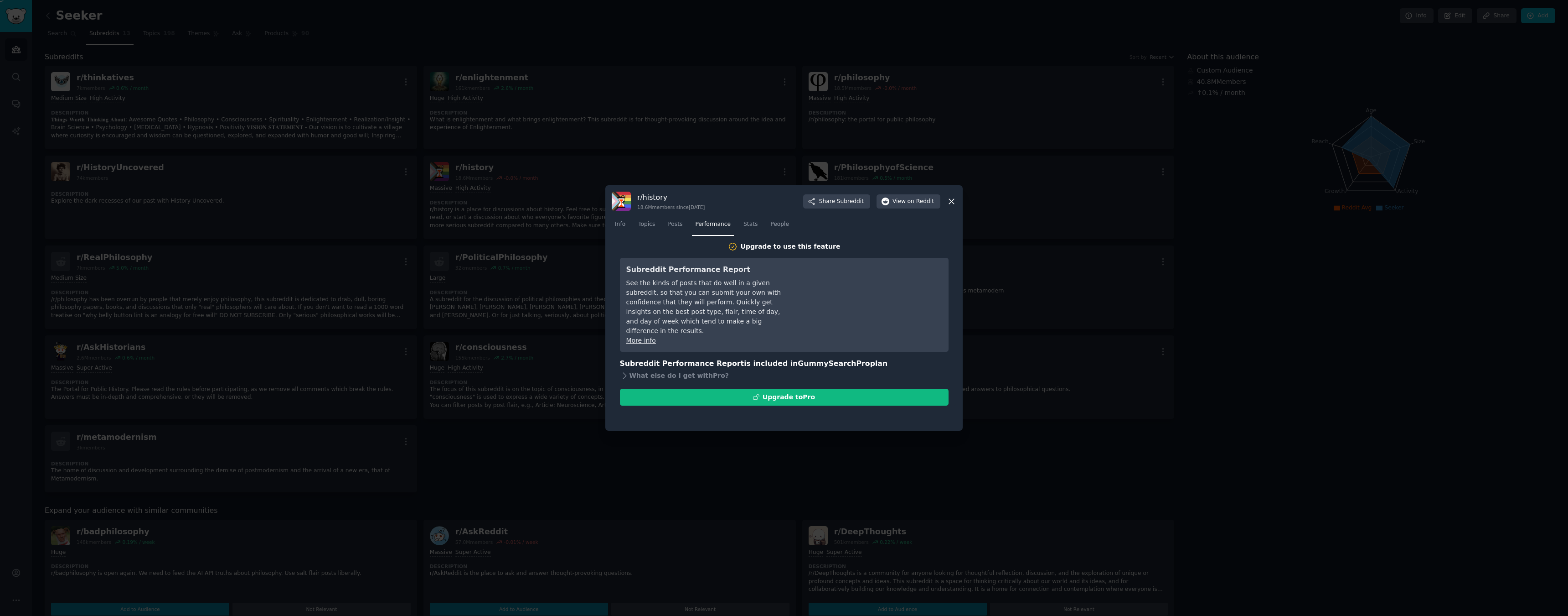
click at [28, 46] on div at bounding box center [784, 308] width 1568 height 616
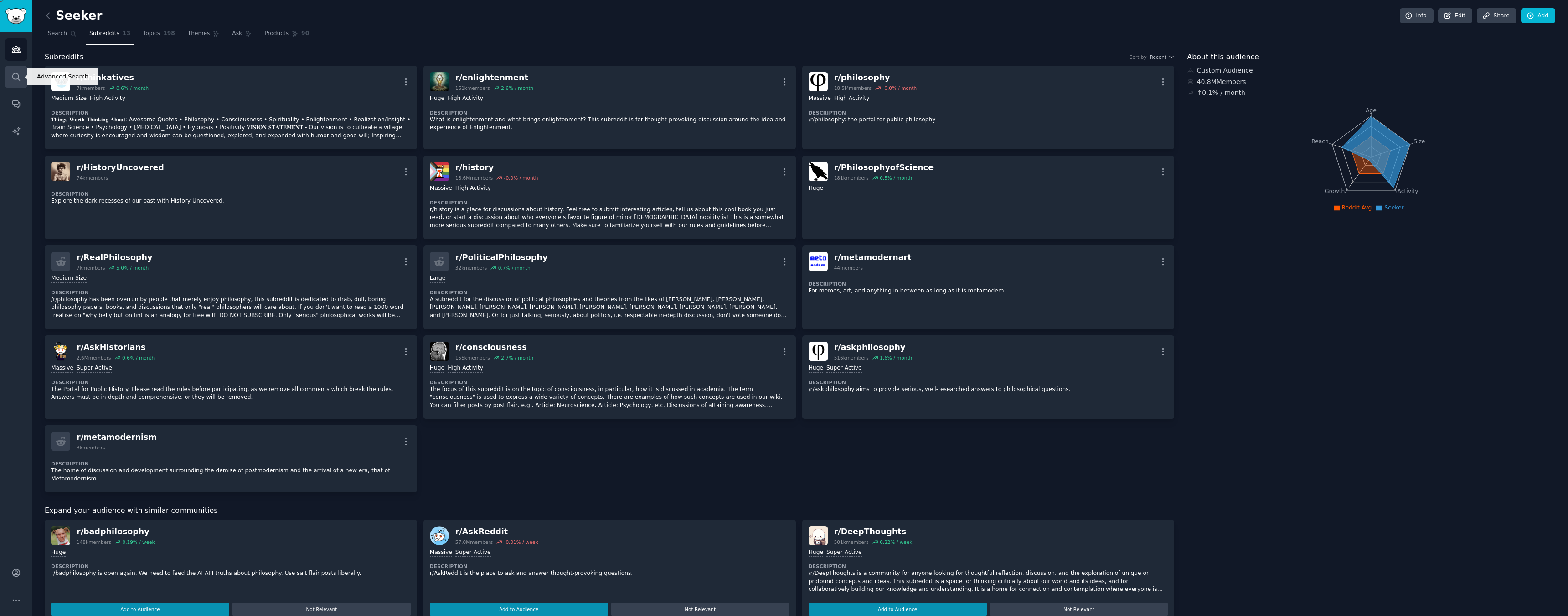
click at [24, 73] on link "Search" at bounding box center [15, 77] width 22 height 22
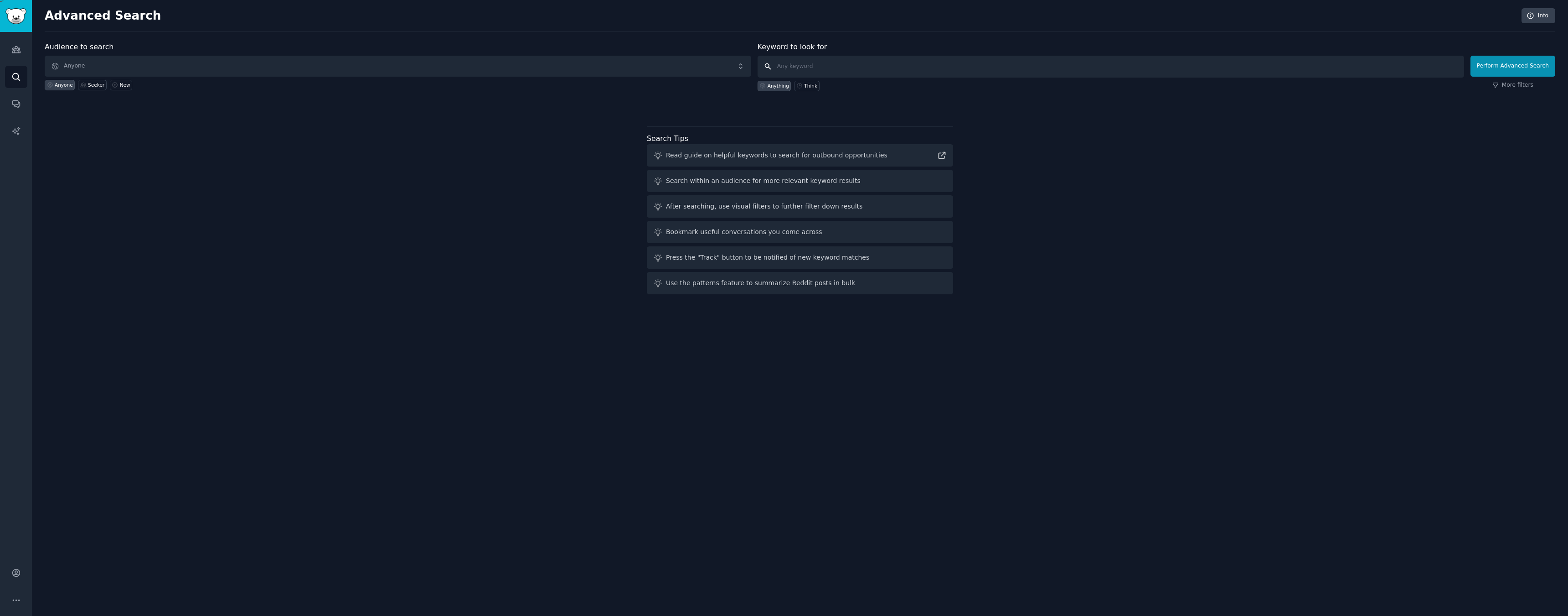
click at [814, 64] on input "text" at bounding box center [1110, 66] width 706 height 22
type input "Taylor Swift"
click at [1514, 66] on button "Perform Advanced Search" at bounding box center [1513, 66] width 85 height 21
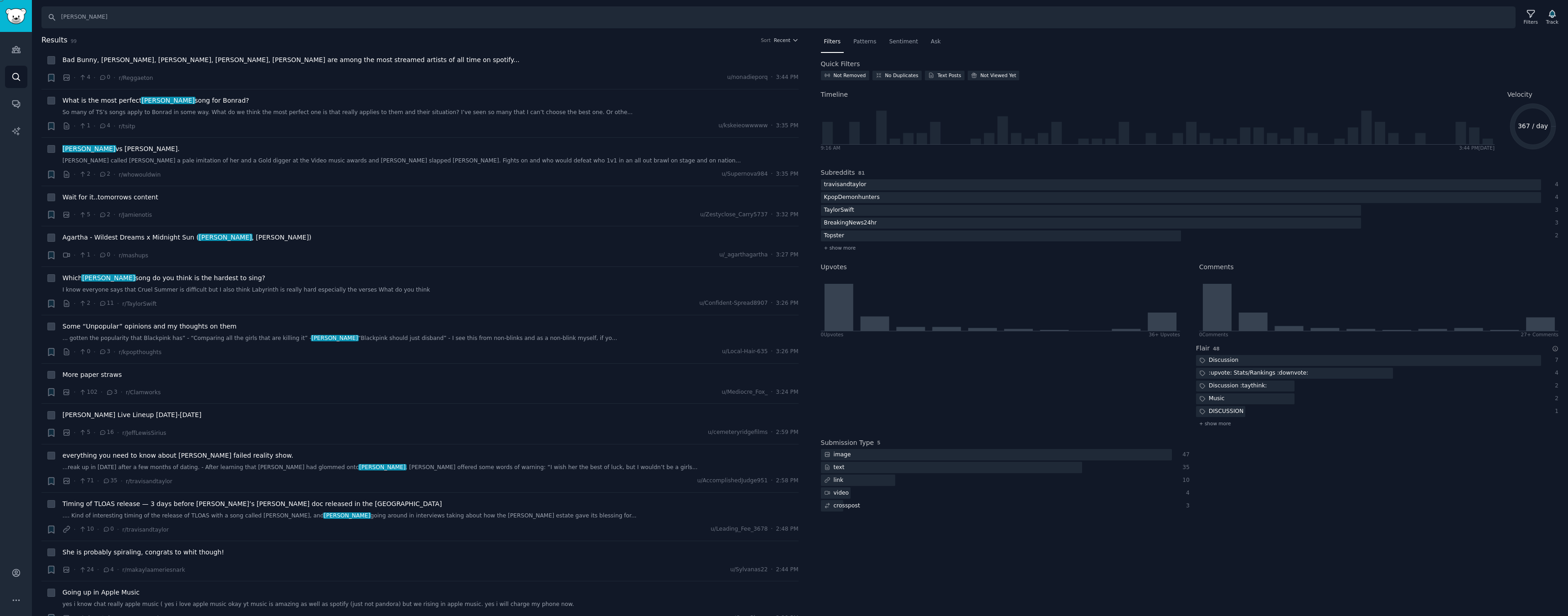
click at [159, 615] on icon at bounding box center [156, 623] width 4 height 4
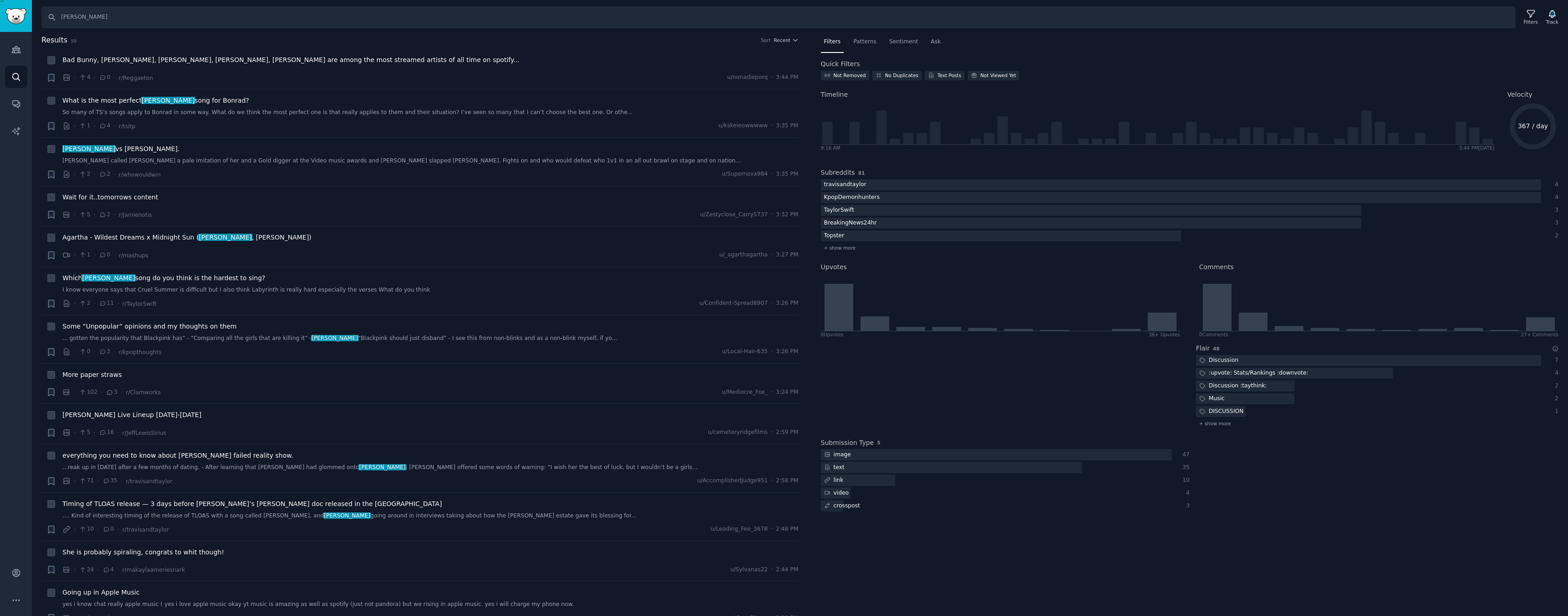
click at [51, 328] on icon at bounding box center [51, 327] width 7 height 7
checkbox input "true"
click at [53, 275] on icon at bounding box center [51, 279] width 7 height 7
checkbox input "true"
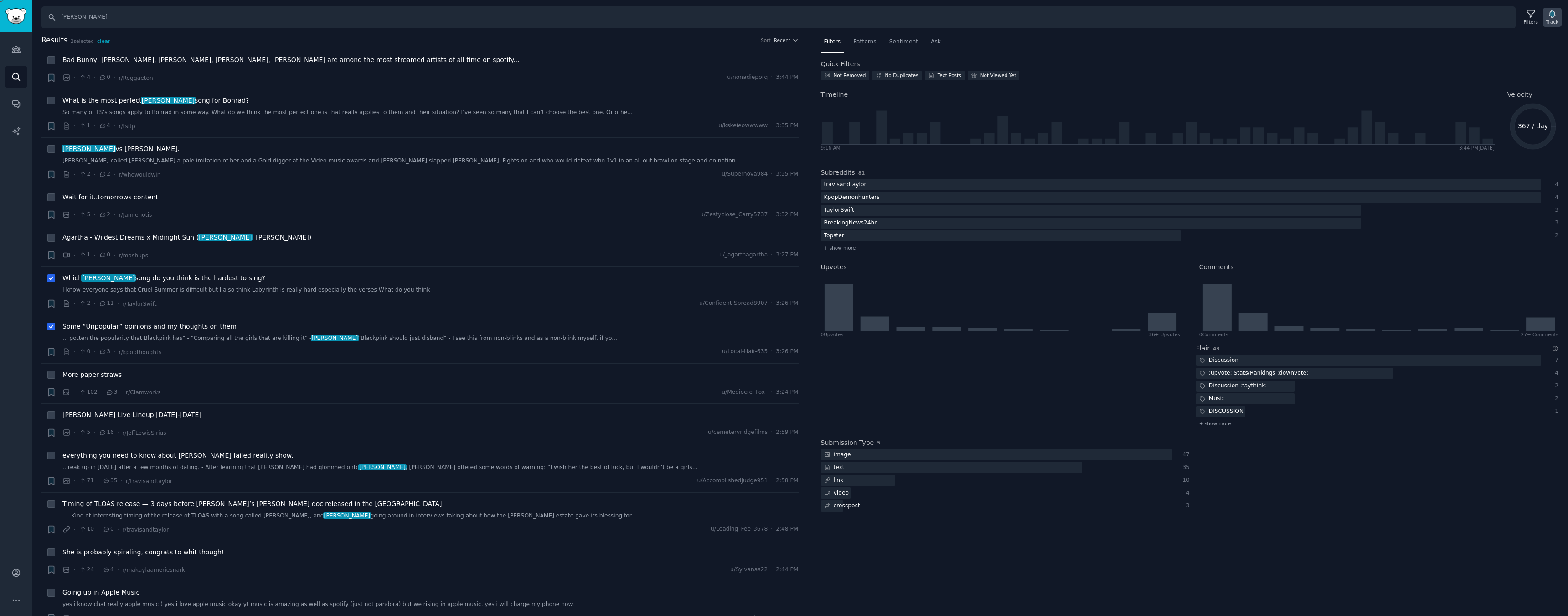
click at [1557, 14] on div "Track" at bounding box center [1552, 18] width 19 height 20
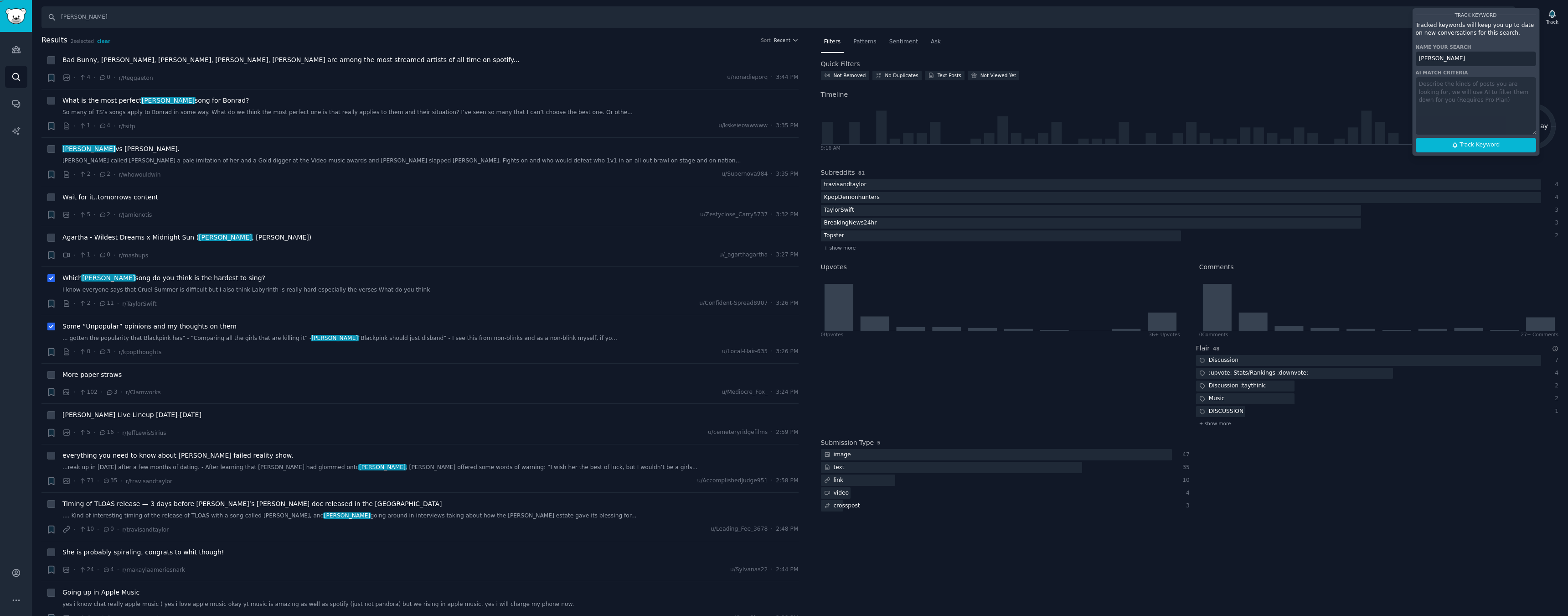
click at [1321, 82] on div "Not Removed No Duplicates Text Posts Not Viewed Yet" at bounding box center [1190, 77] width 738 height 13
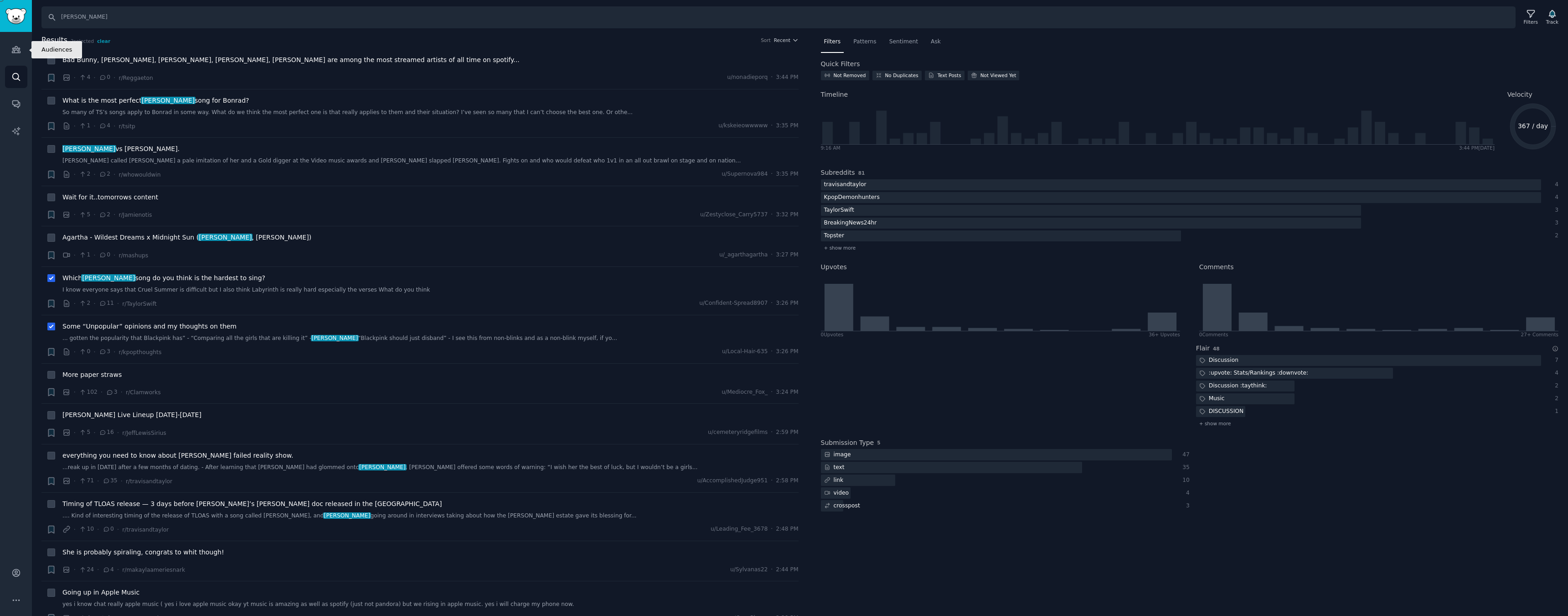
click at [3, 48] on div "Audiences Search Conversations AI Reports" at bounding box center [15, 292] width 32 height 520
click at [15, 48] on icon "Sidebar" at bounding box center [16, 50] width 8 height 7
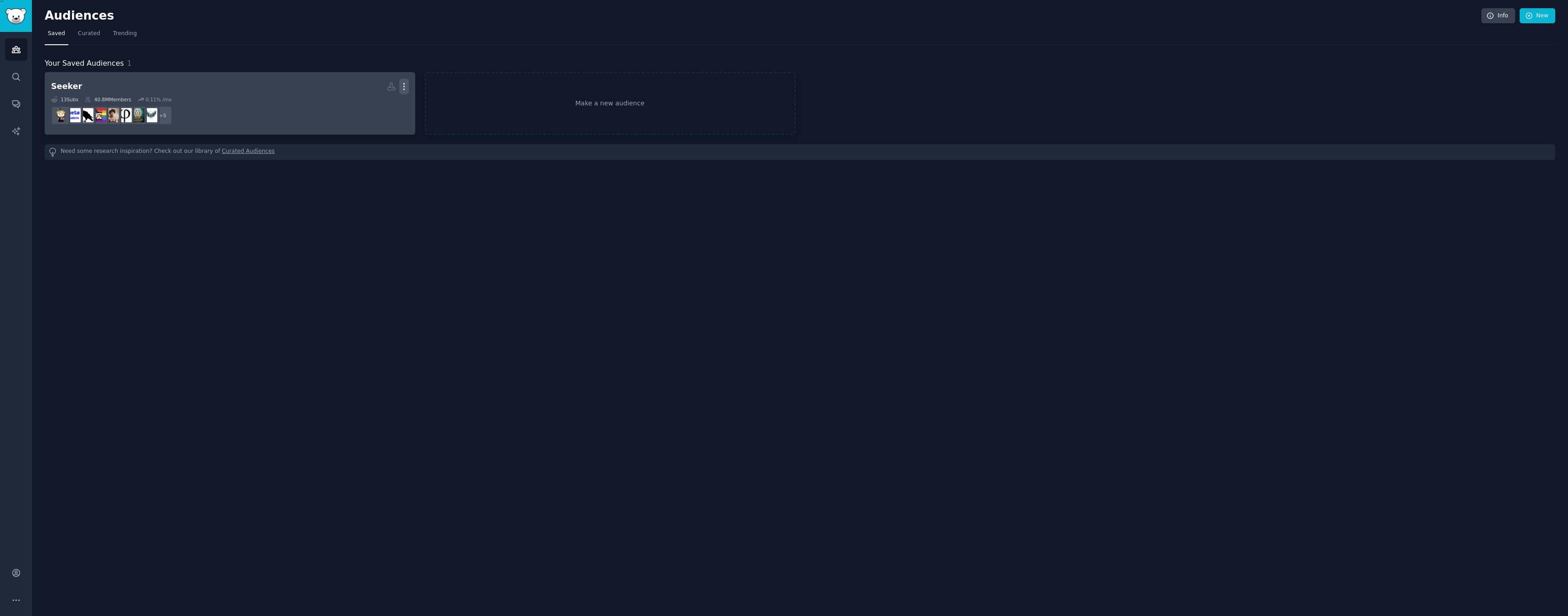
click at [403, 86] on icon "button" at bounding box center [404, 86] width 10 height 10
click at [380, 105] on p "Delete" at bounding box center [380, 106] width 21 height 10
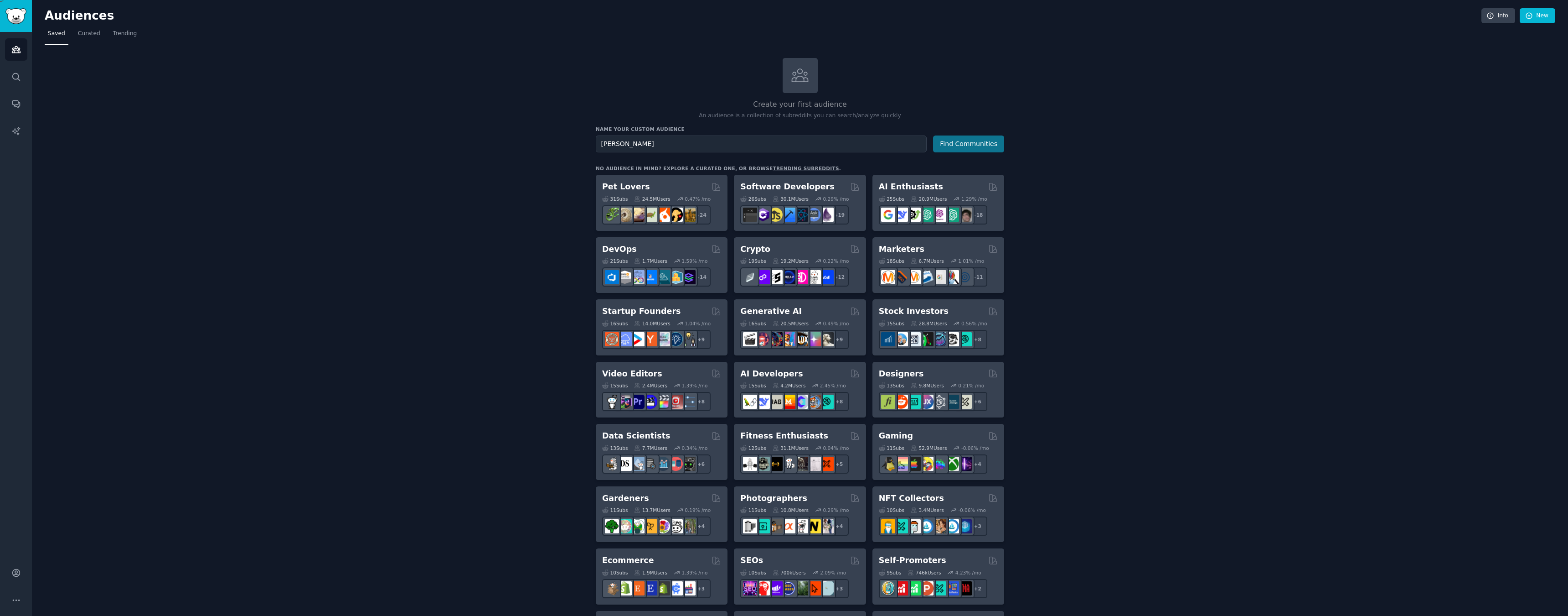
type input "Taylor Swift"
click at [961, 142] on button "Find Communities" at bounding box center [968, 143] width 71 height 17
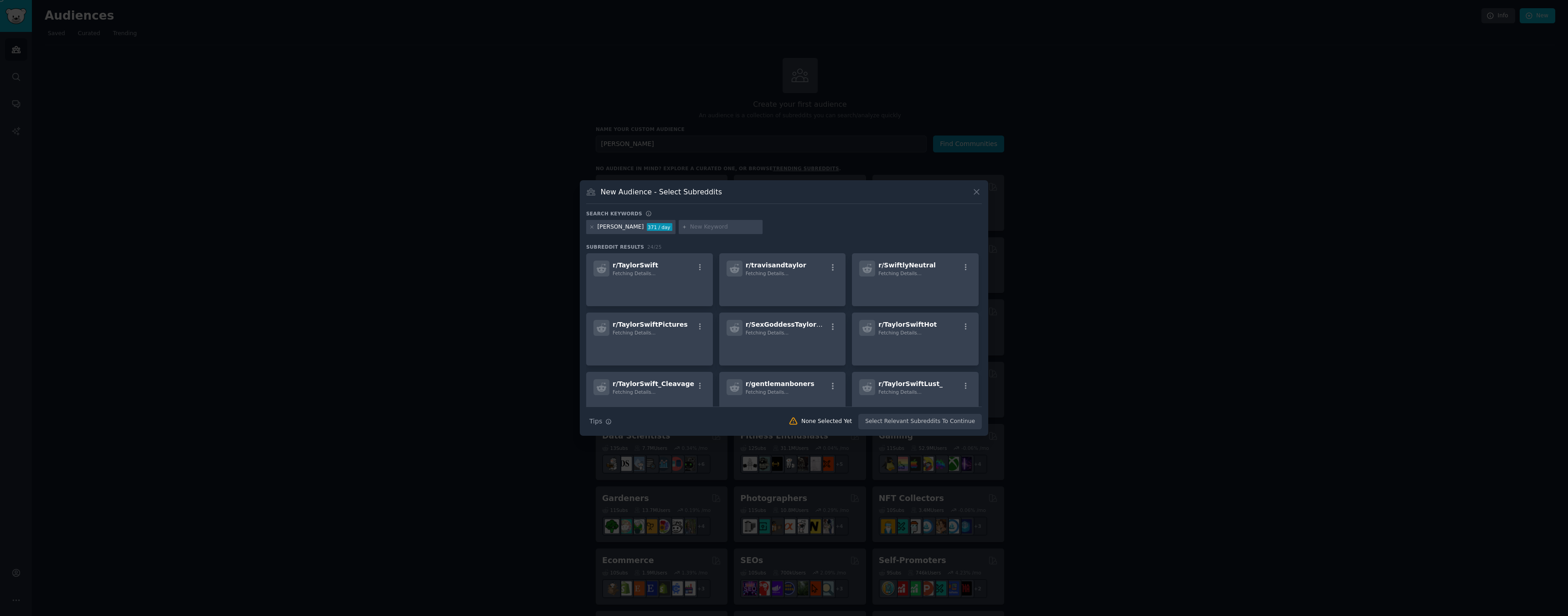
click at [160, 615] on icon at bounding box center [156, 623] width 7 height 7
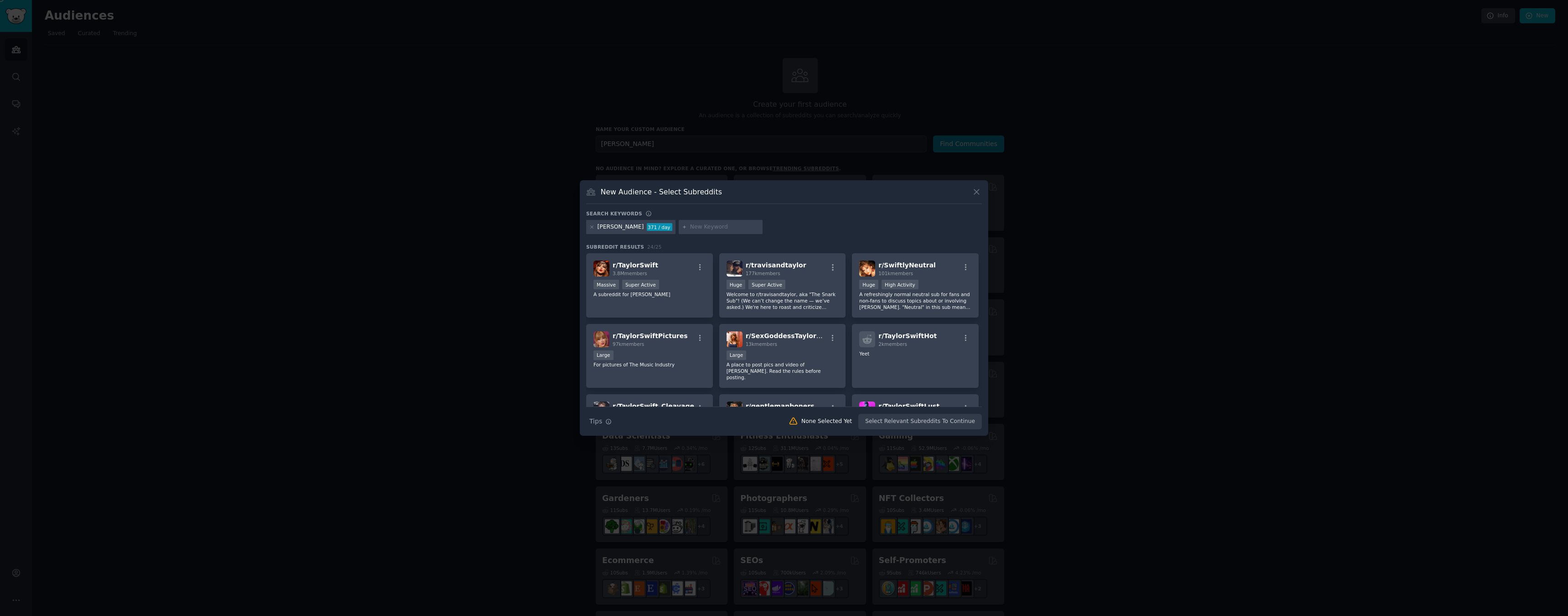
click at [709, 227] on input "text" at bounding box center [724, 227] width 69 height 8
type input "Fate of Ophelia"
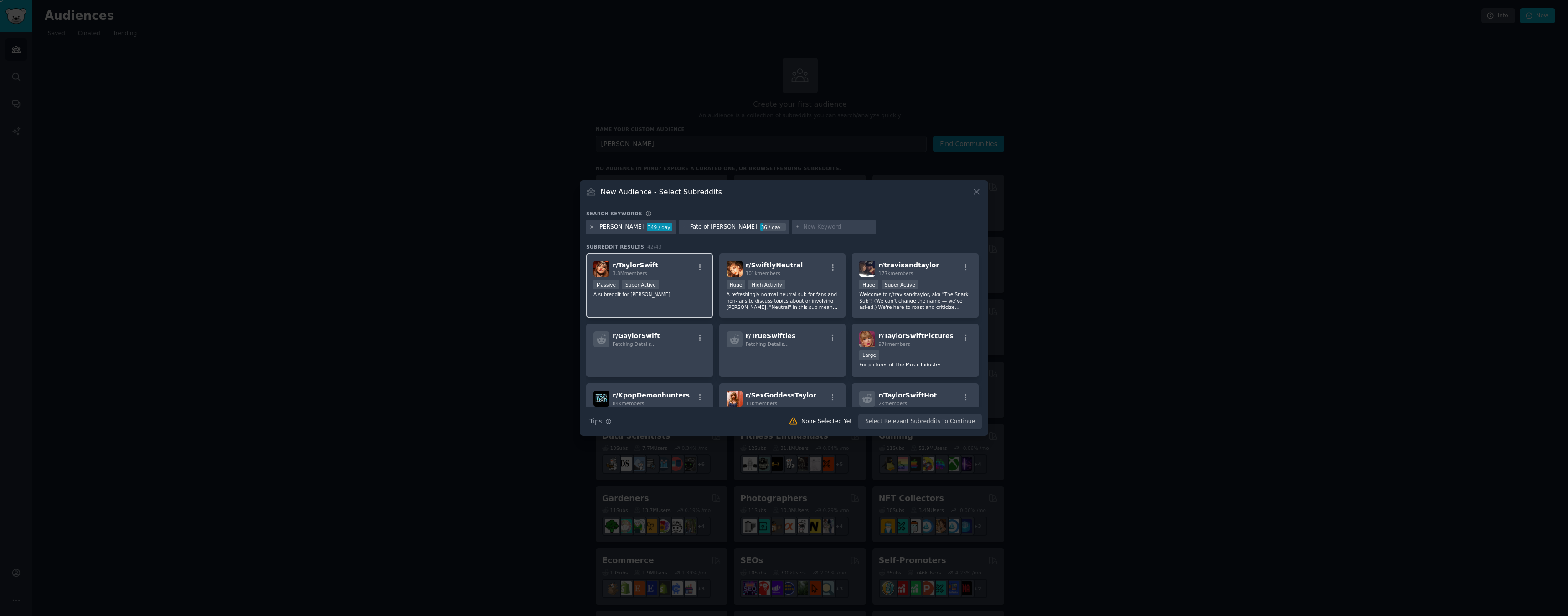
click at [677, 286] on div "Massive Super Active" at bounding box center [650, 285] width 112 height 11
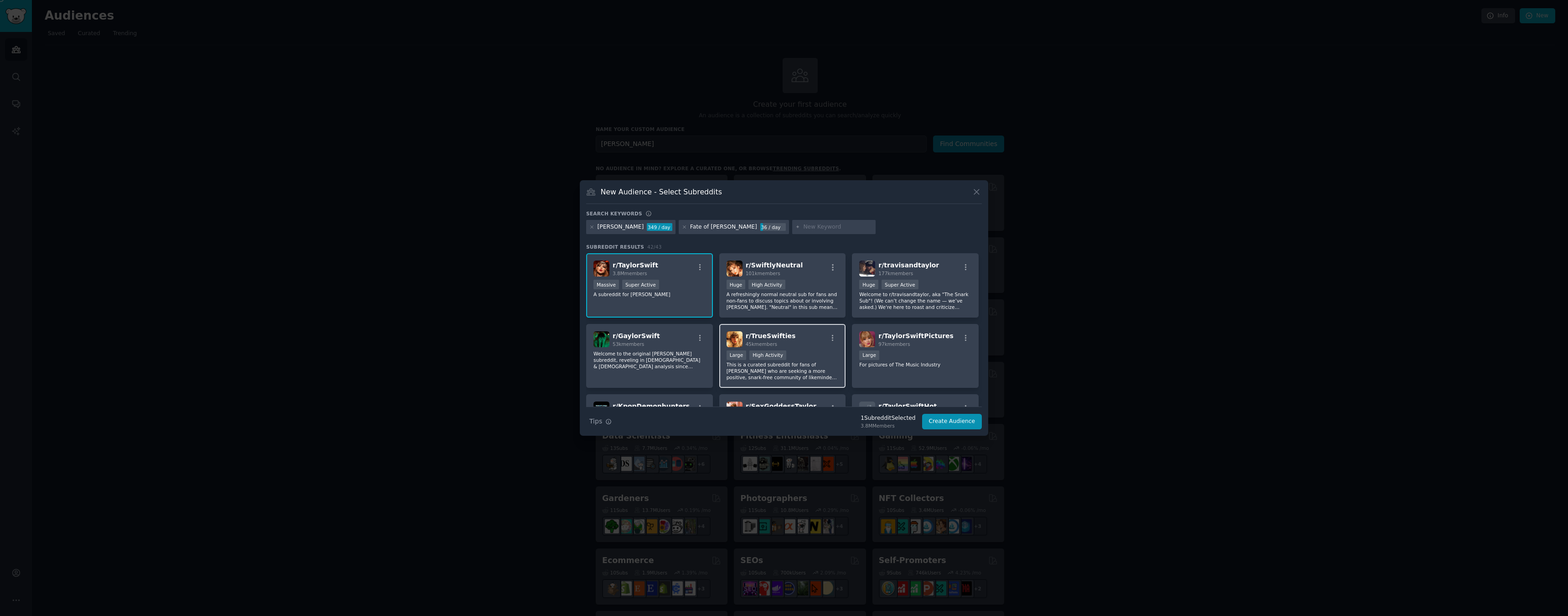
click at [819, 362] on p "This is a curated subreddit for fans of Taylor Swift who are seeking a more pos…" at bounding box center [783, 371] width 112 height 20
click at [942, 425] on button "Create Audience" at bounding box center [952, 421] width 60 height 15
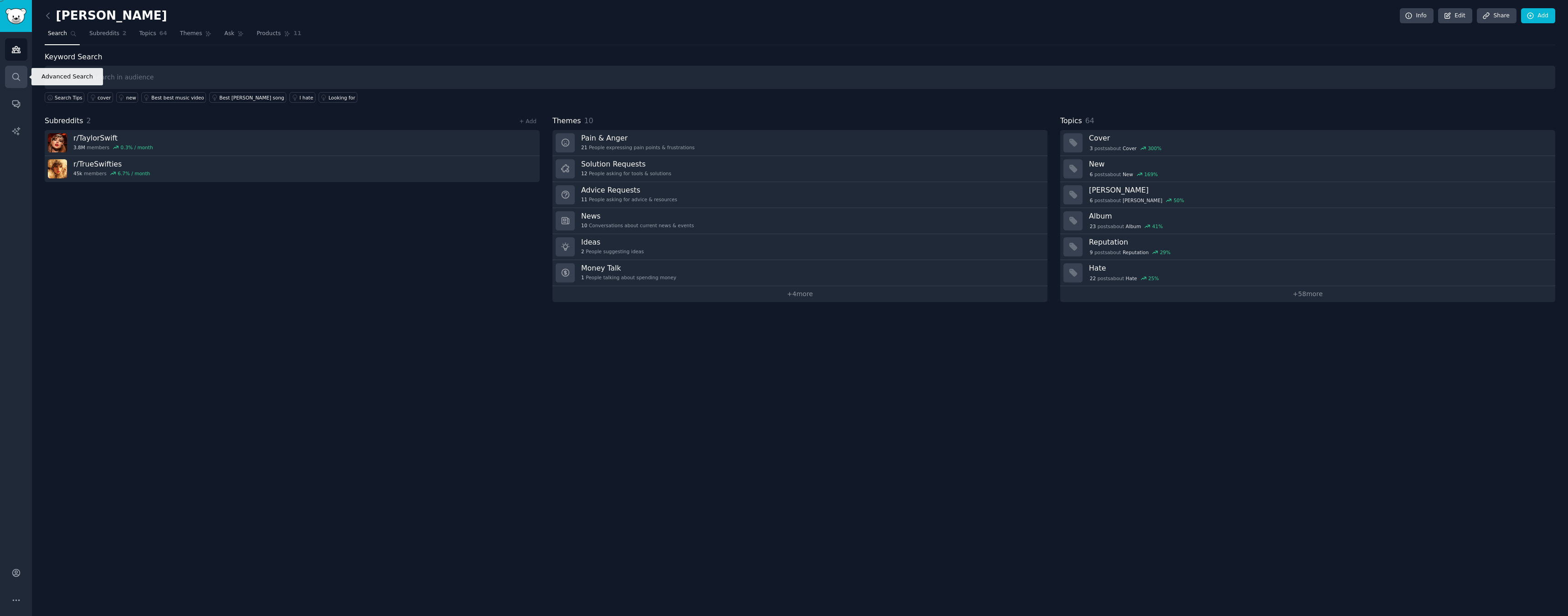
click at [24, 82] on link "Search" at bounding box center [15, 77] width 22 height 22
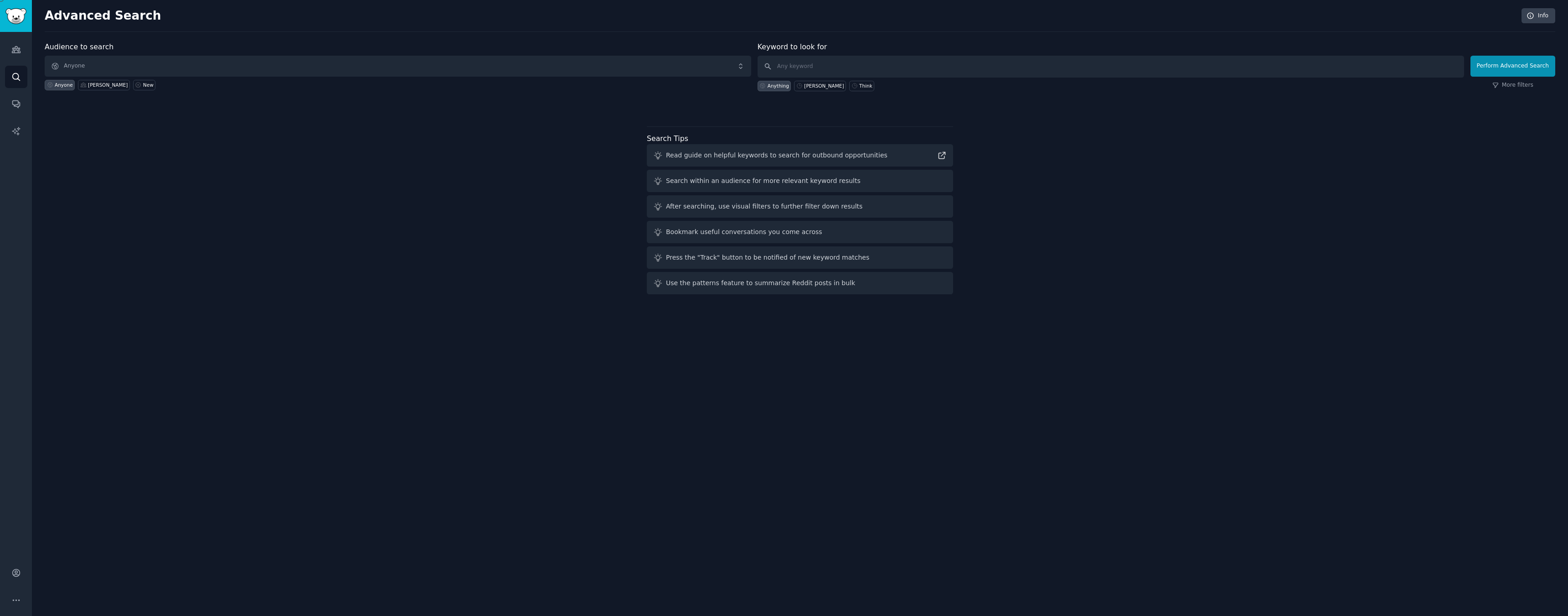
click at [192, 60] on span "Anyone" at bounding box center [397, 66] width 706 height 21
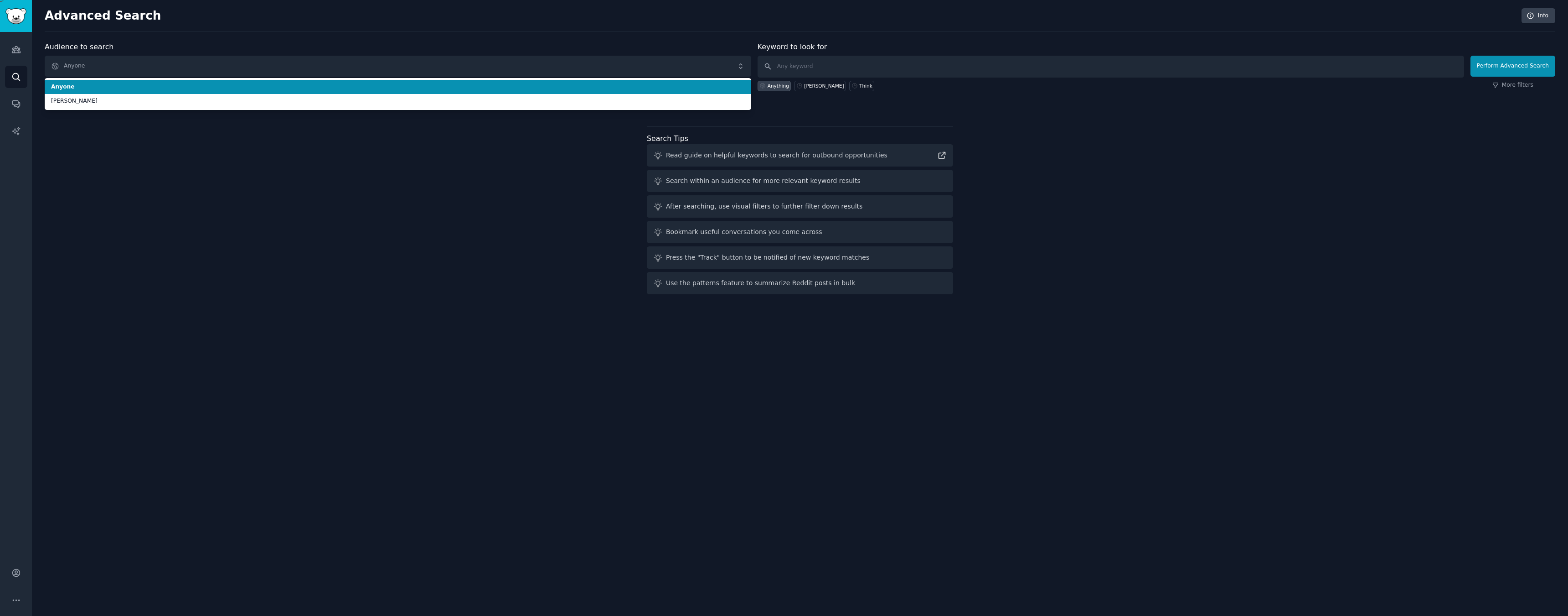
click at [65, 64] on span "Anyone" at bounding box center [397, 66] width 706 height 21
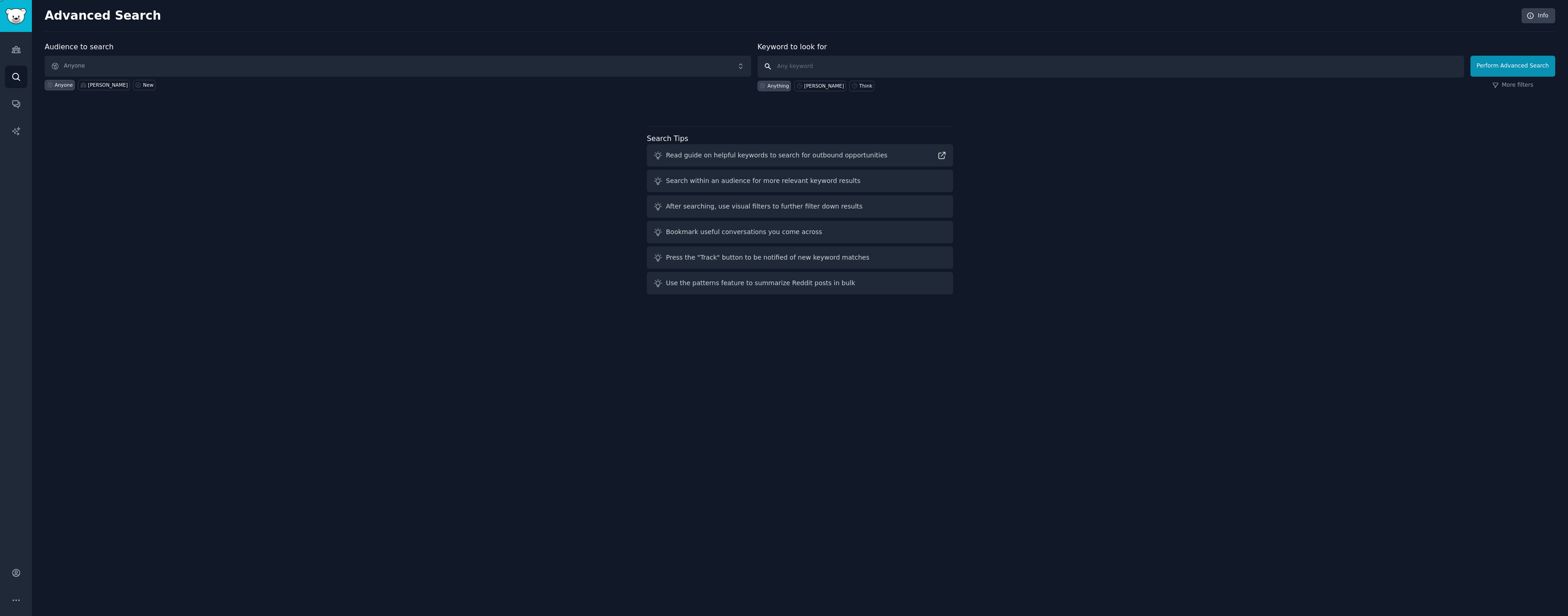
click at [808, 65] on input "text" at bounding box center [1110, 66] width 706 height 22
type input "Fate of Ophelia"
click at [1493, 64] on button "Perform Advanced Search" at bounding box center [1513, 66] width 85 height 21
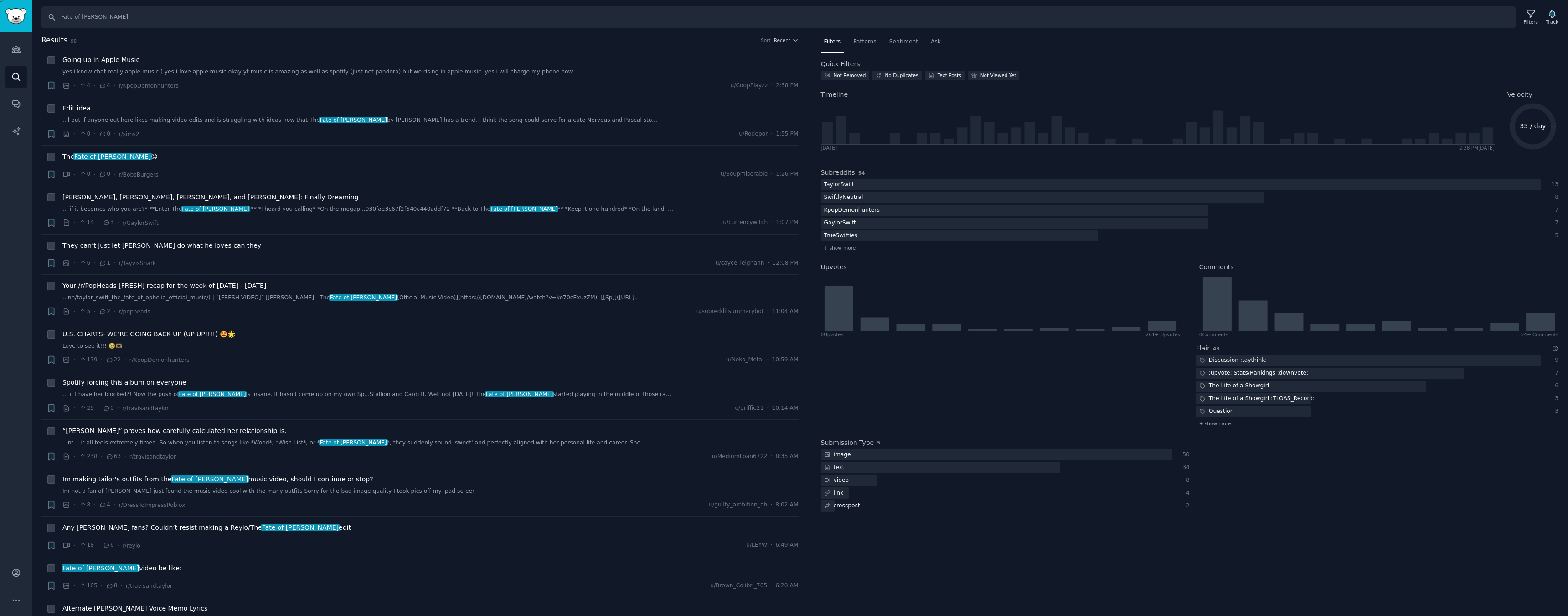
click at [51, 59] on icon at bounding box center [51, 61] width 7 height 7
checkbox input "true"
click at [867, 41] on span "Patterns" at bounding box center [865, 42] width 23 height 8
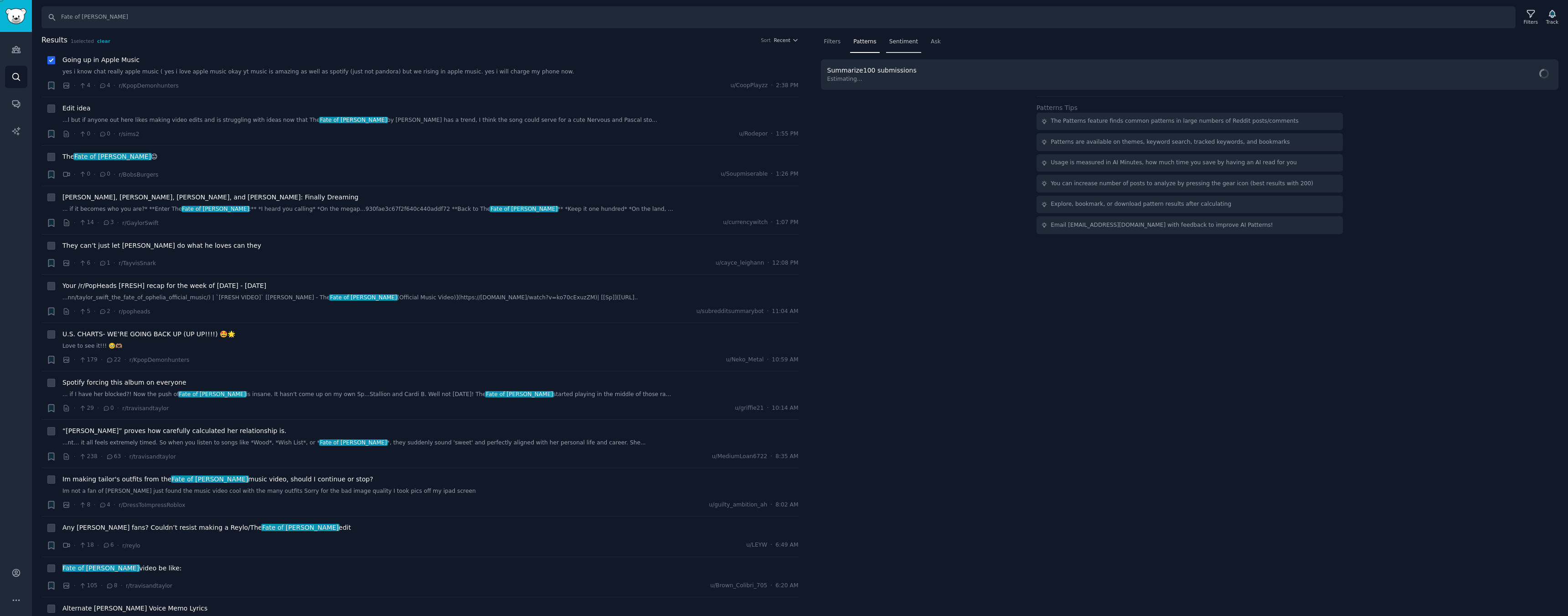
click at [898, 42] on span "Sentiment" at bounding box center [903, 42] width 29 height 8
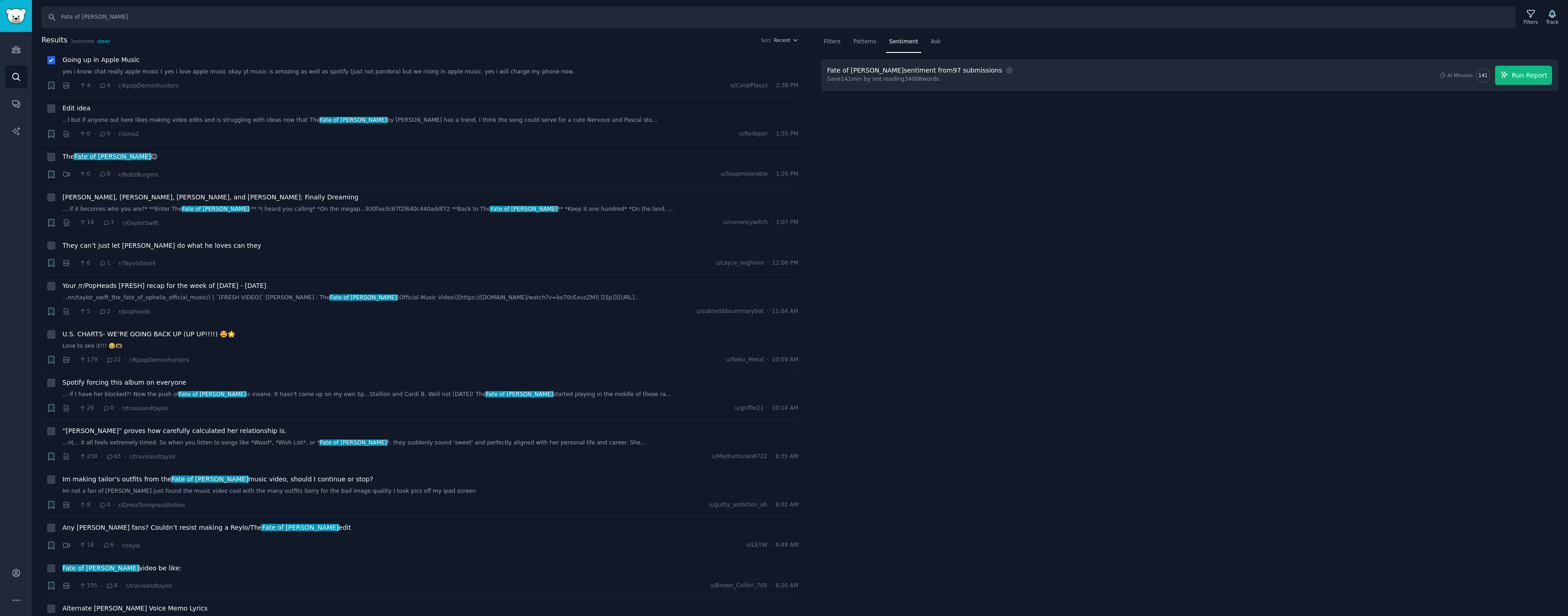
click at [1522, 72] on span "Run Report" at bounding box center [1530, 76] width 36 height 10
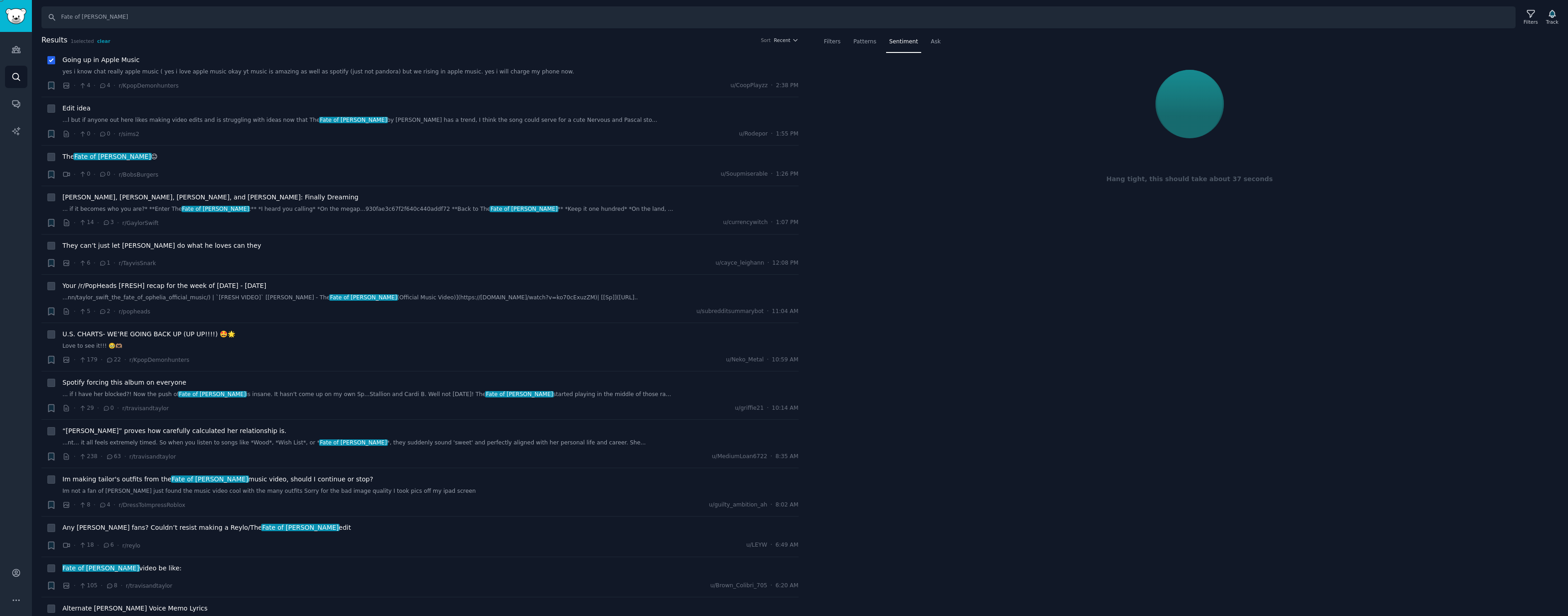
click at [160, 615] on icon at bounding box center [156, 623] width 7 height 7
click at [1557, 615] on div at bounding box center [784, 616] width 1568 height 0
click at [160, 615] on icon at bounding box center [156, 623] width 7 height 7
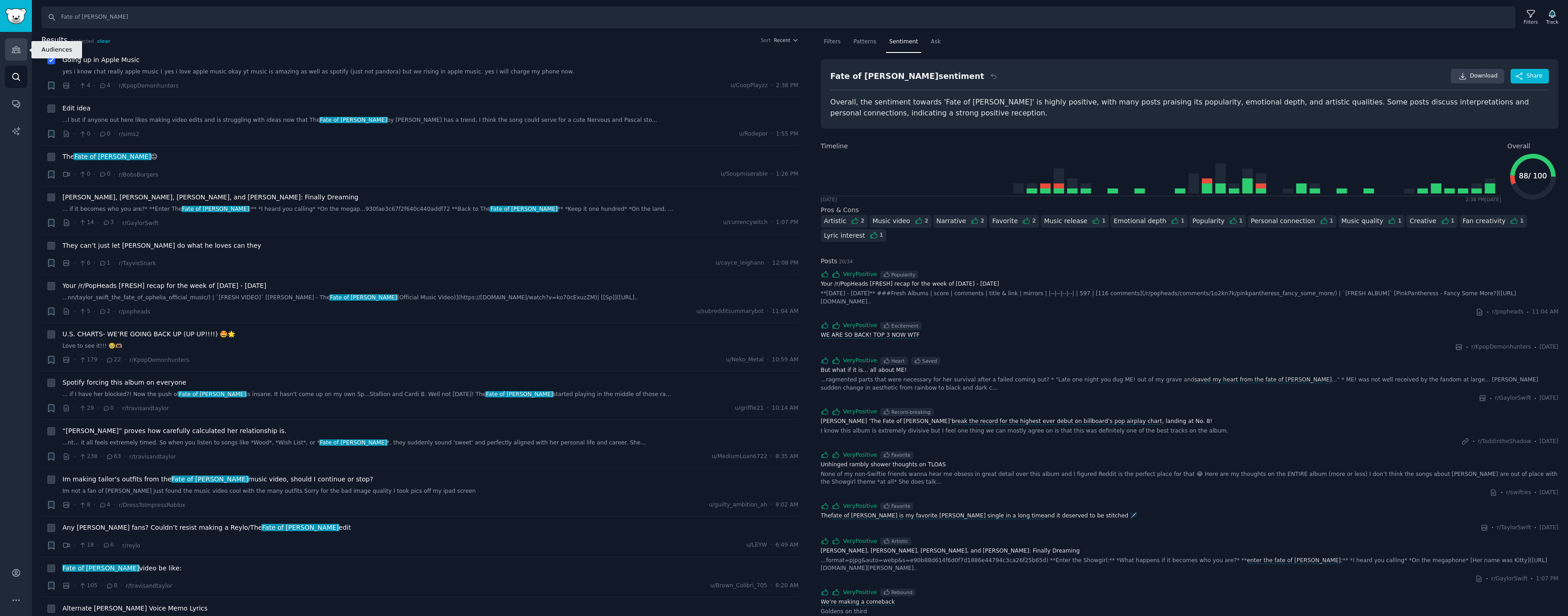
click at [20, 43] on link "Audiences" at bounding box center [15, 49] width 22 height 22
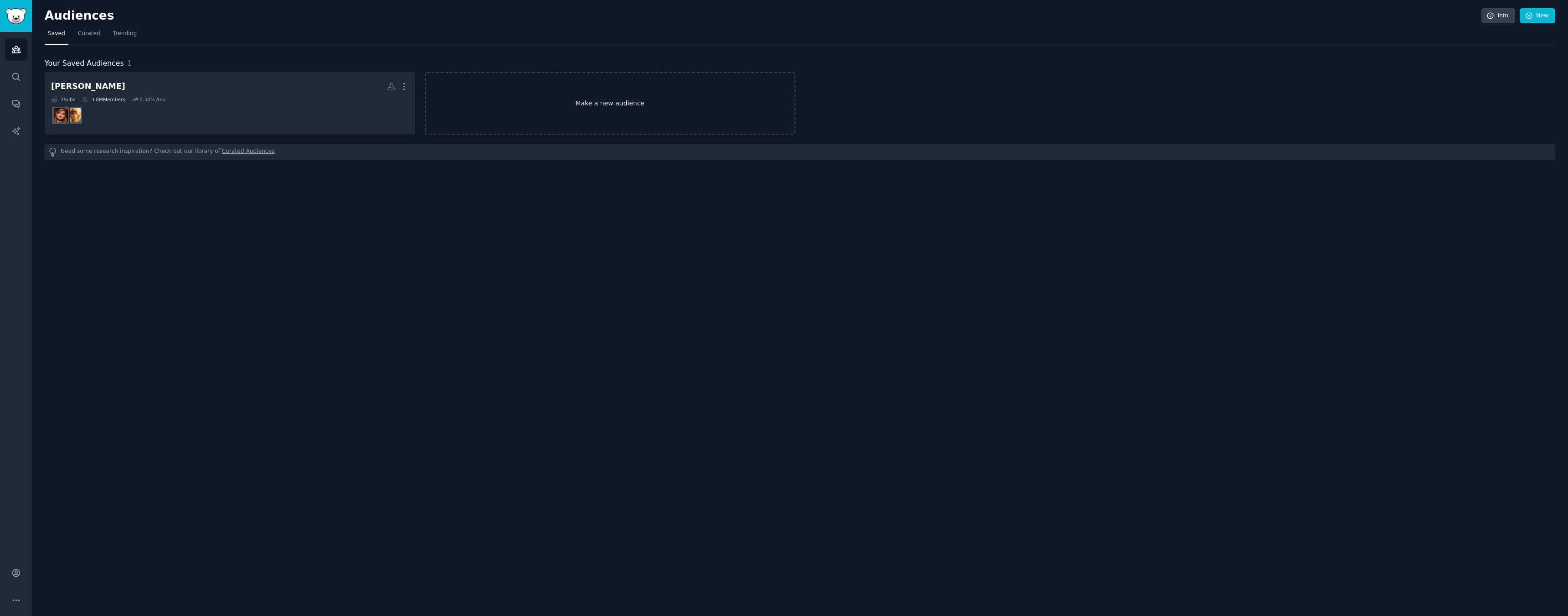
click at [600, 101] on link "Make a new audience" at bounding box center [610, 103] width 371 height 63
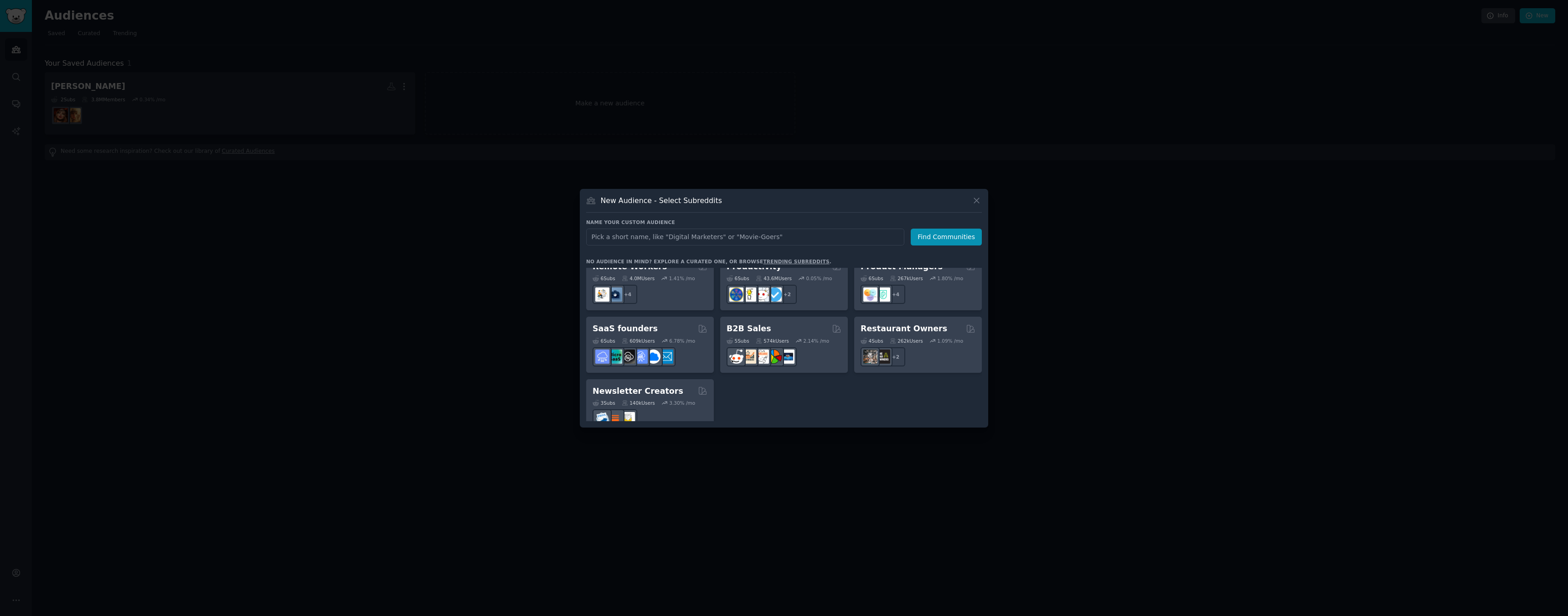
scroll to position [709, 0]
click at [978, 204] on icon at bounding box center [977, 200] width 10 height 10
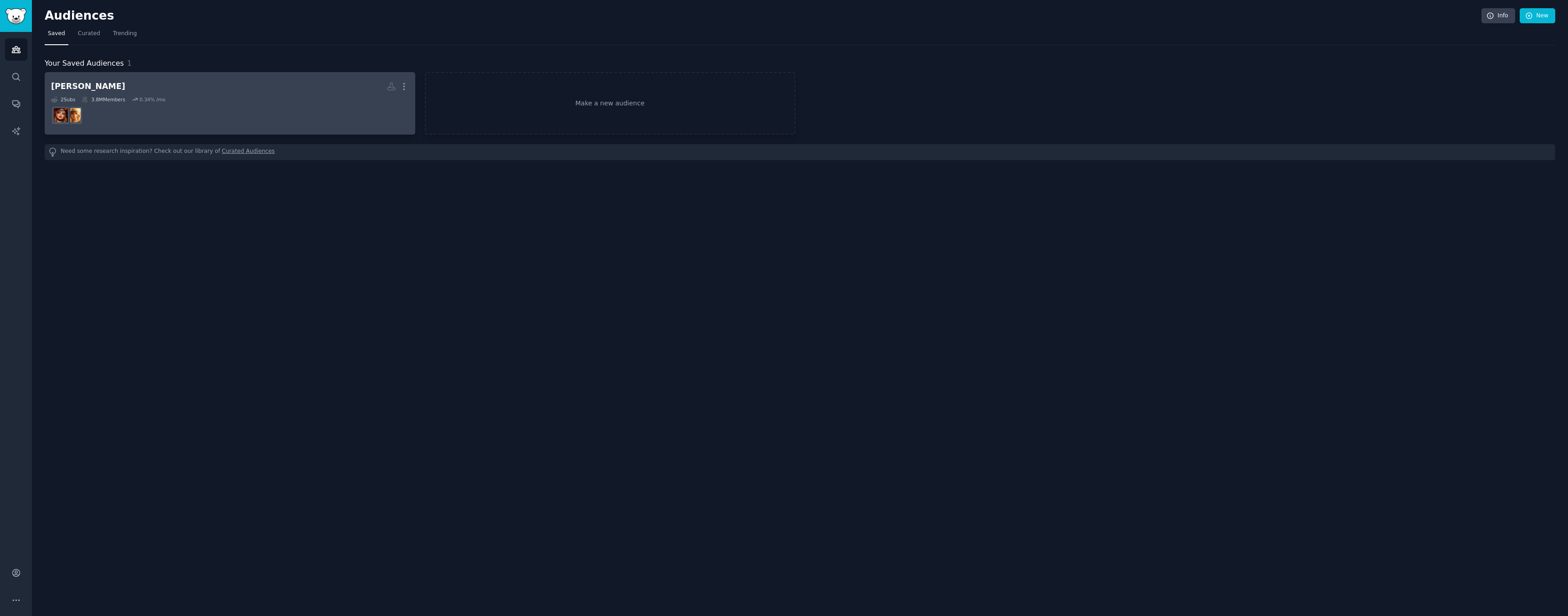
click at [345, 103] on dd "r/TaylorSwift" at bounding box center [230, 115] width 358 height 25
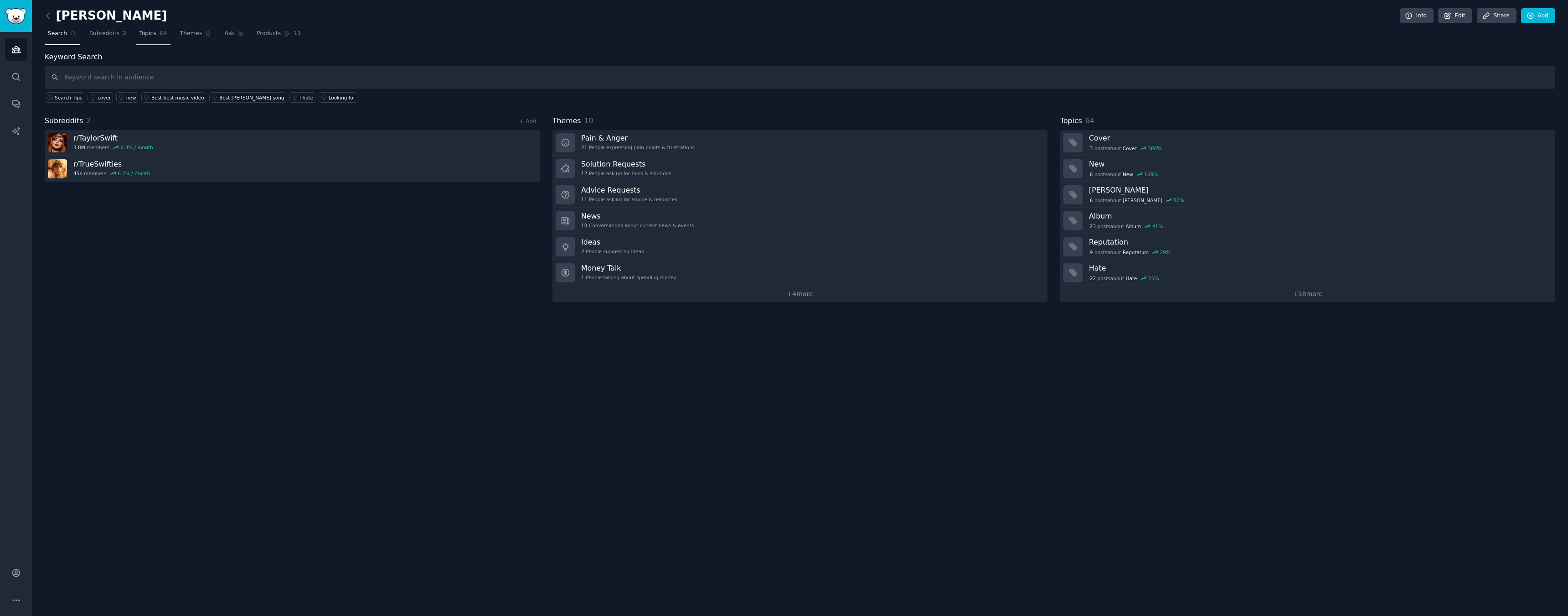
click at [152, 38] on link "Topics 64" at bounding box center [153, 35] width 34 height 19
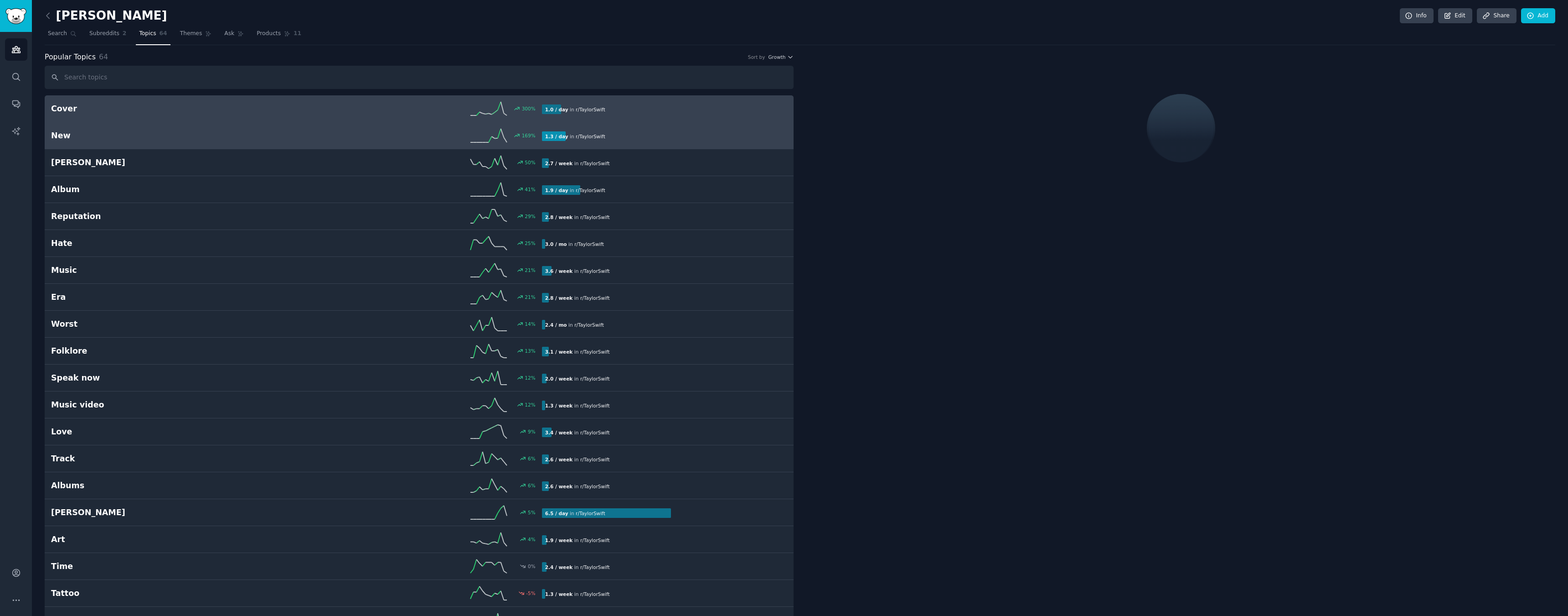
click at [203, 130] on h2 "New" at bounding box center [173, 135] width 245 height 11
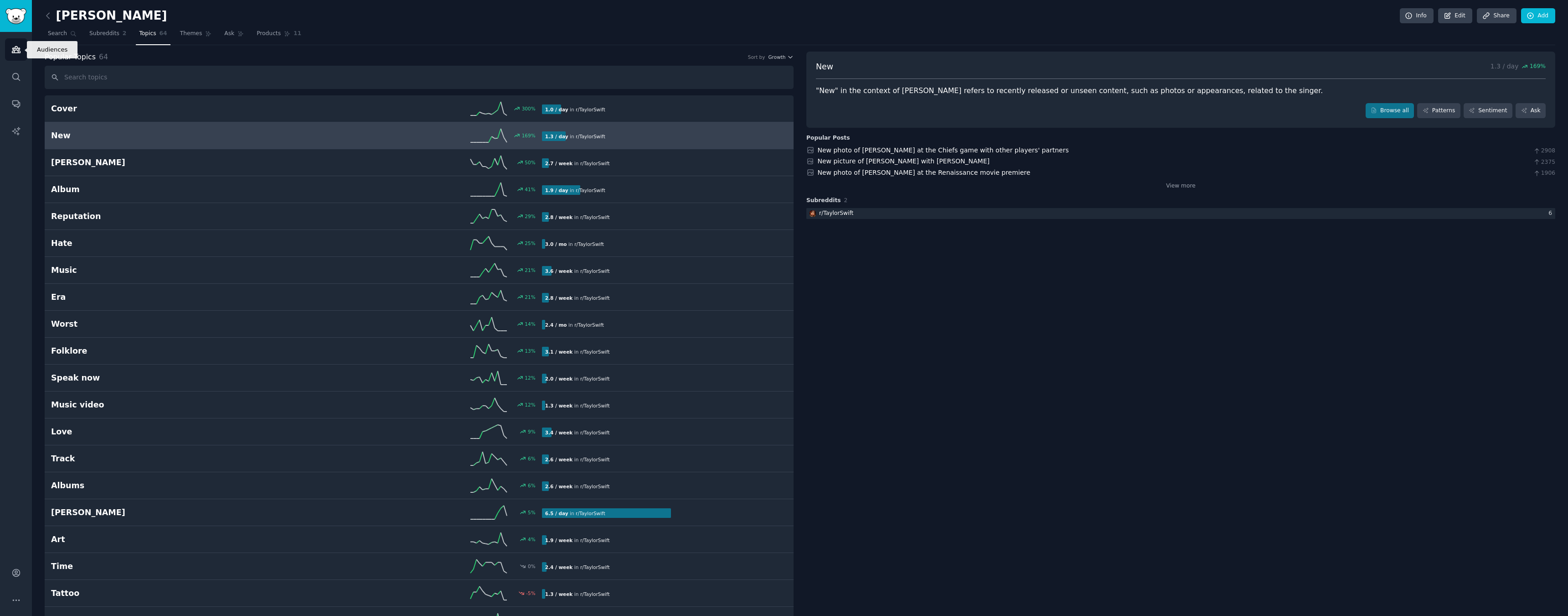
click at [16, 45] on icon "Sidebar" at bounding box center [16, 50] width 10 height 10
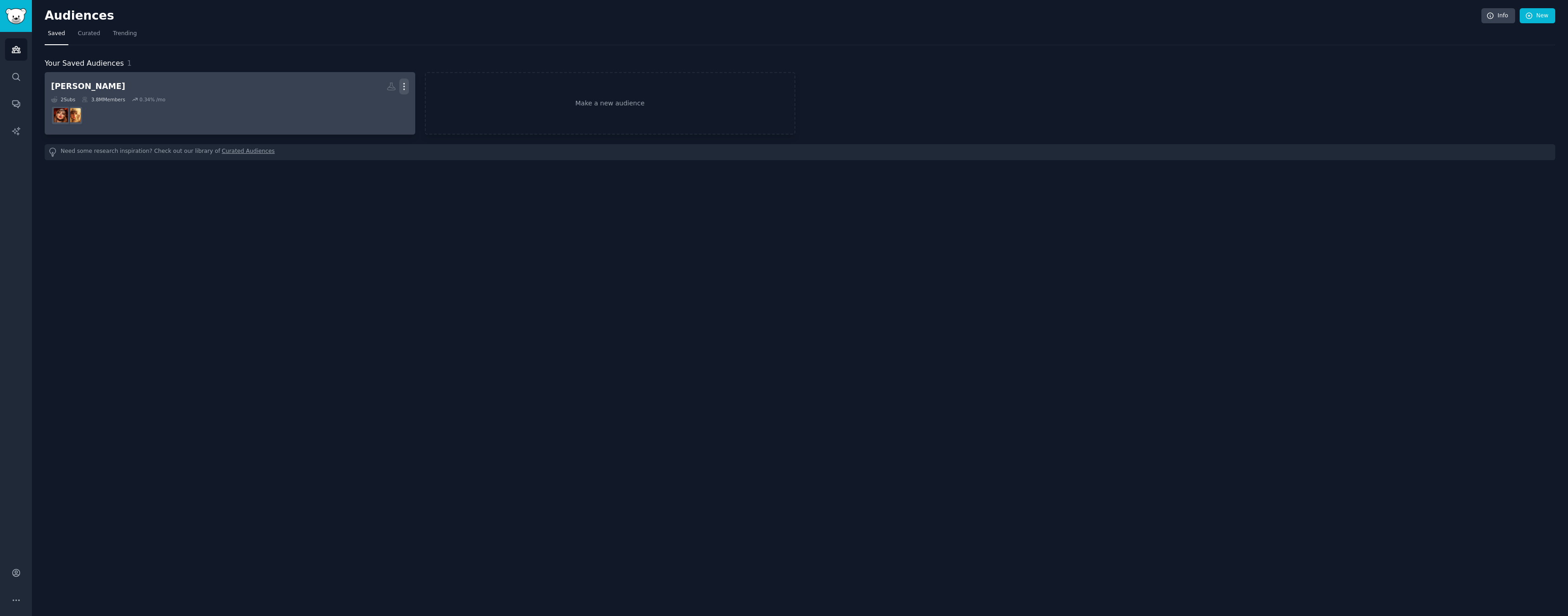
click at [403, 86] on icon "button" at bounding box center [404, 86] width 10 height 10
click at [380, 108] on p "Delete" at bounding box center [380, 106] width 21 height 10
